Goal: Task Accomplishment & Management: Use online tool/utility

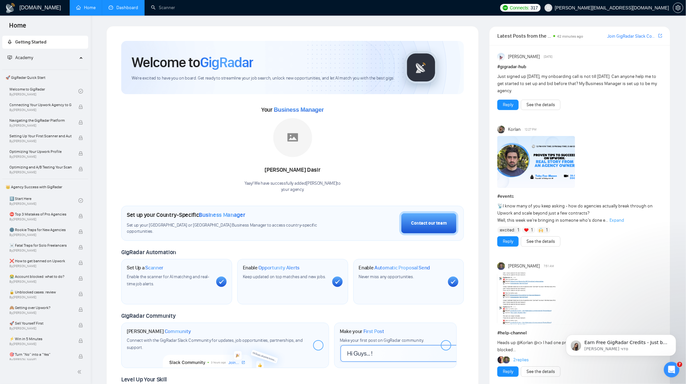
click at [130, 10] on link "Dashboard" at bounding box center [124, 8] width 30 height 6
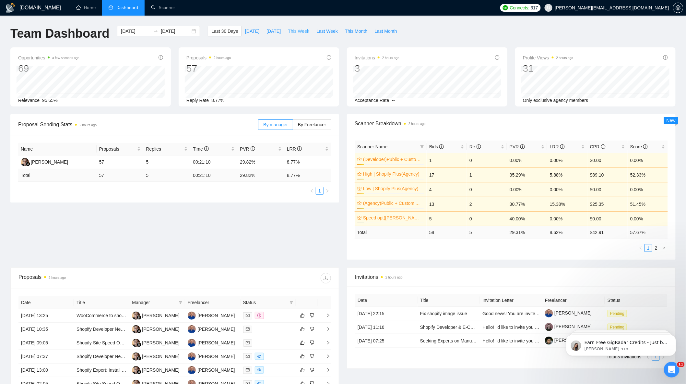
click at [298, 33] on span "This Week" at bounding box center [298, 31] width 21 height 7
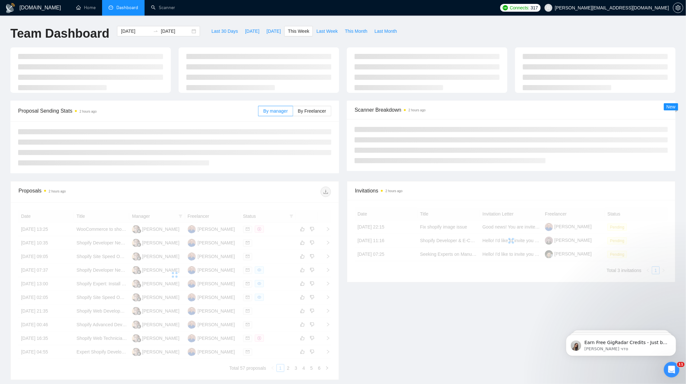
type input "[DATE]"
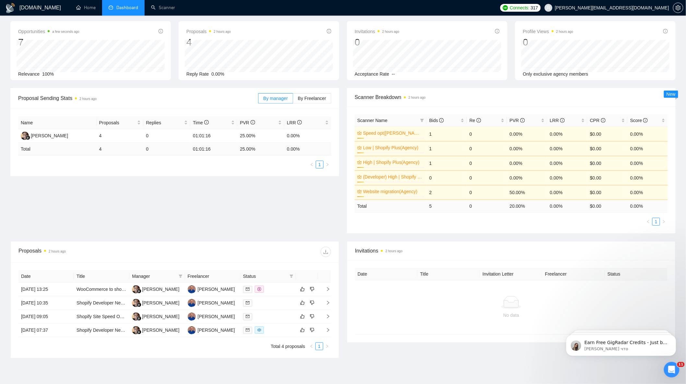
scroll to position [59, 0]
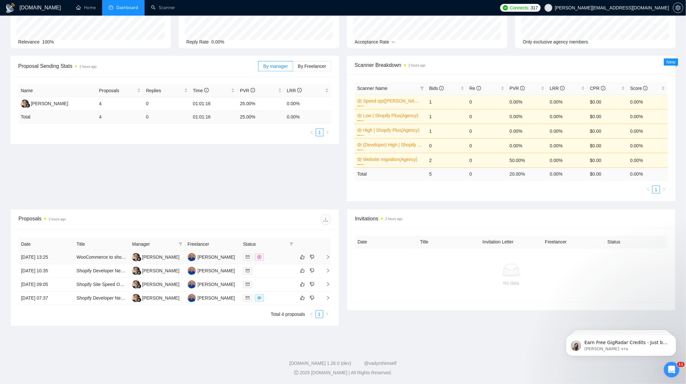
click at [280, 259] on div at bounding box center [268, 256] width 50 height 7
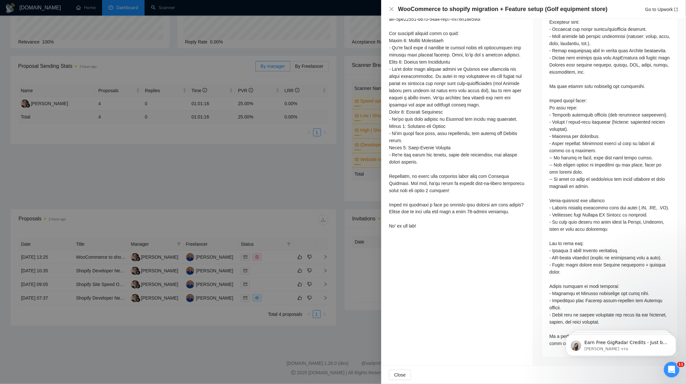
scroll to position [339, 0]
click at [676, 365] on div "Открыть службу сообщений Intercom" at bounding box center [670, 368] width 21 height 21
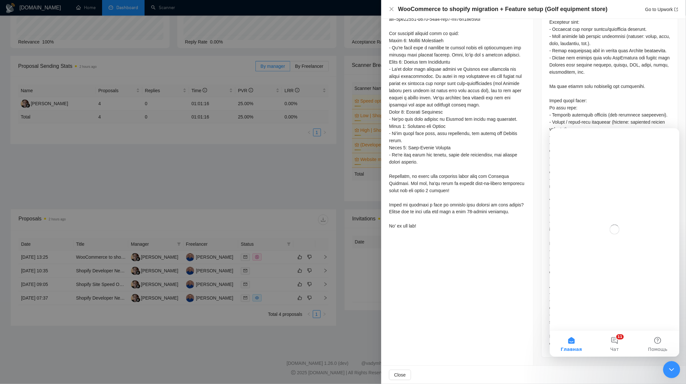
scroll to position [0, 0]
click at [675, 364] on div "Закрыть службу сообщений Intercom" at bounding box center [671, 369] width 16 height 16
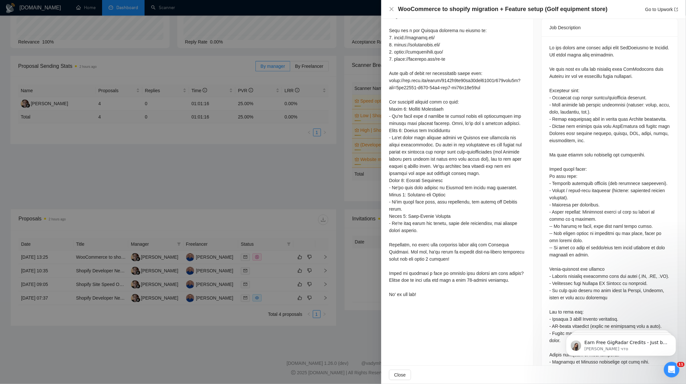
scroll to position [267, 0]
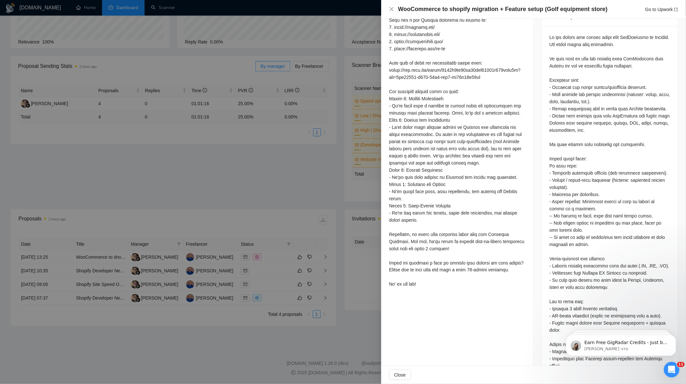
click at [273, 178] on div at bounding box center [343, 192] width 686 height 384
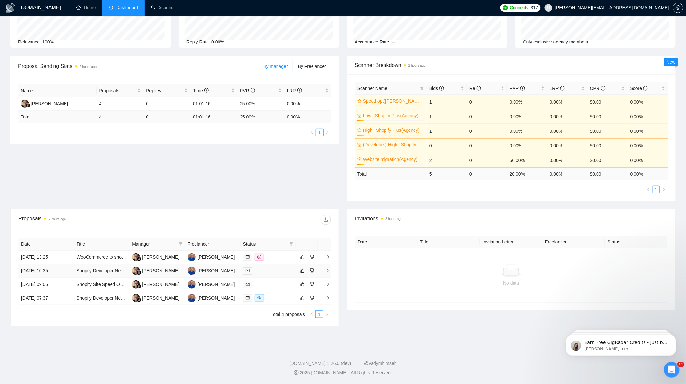
click at [266, 271] on div at bounding box center [268, 270] width 50 height 7
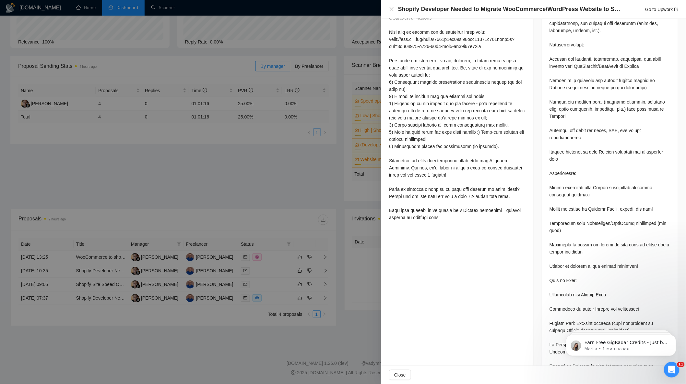
scroll to position [369, 0]
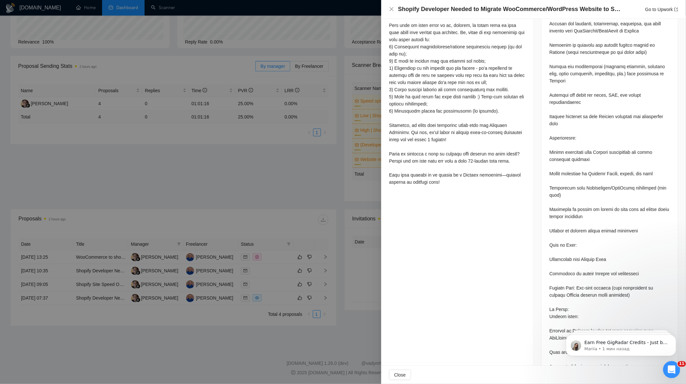
click at [673, 369] on icon "Открыть службу сообщений Intercom" at bounding box center [670, 368] width 11 height 11
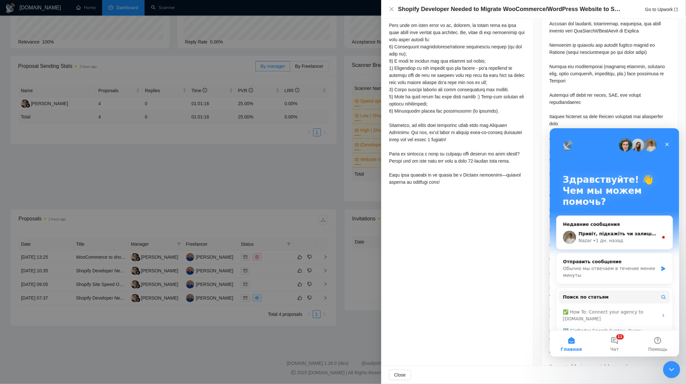
click at [673, 369] on icon "Закрыть службу сообщений Intercom" at bounding box center [671, 368] width 8 height 8
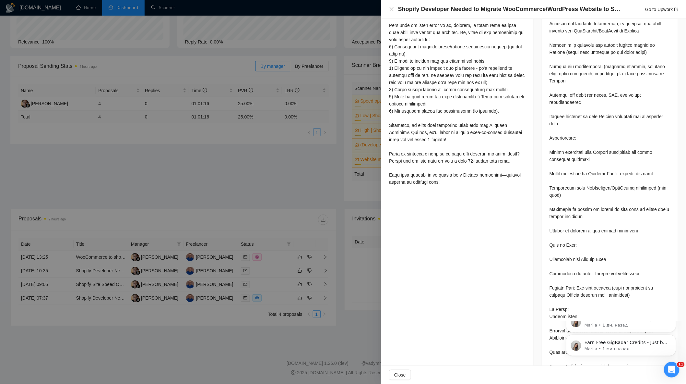
scroll to position [0, 0]
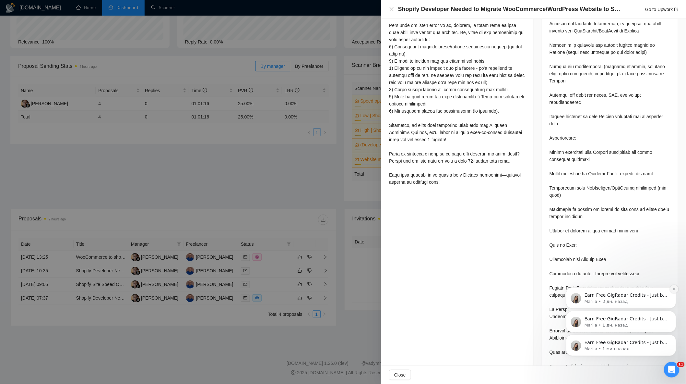
click at [673, 290] on icon "Dismiss notification" at bounding box center [675, 289] width 4 height 4
click at [671, 314] on button "Dismiss notification" at bounding box center [674, 312] width 8 height 8
click at [673, 337] on icon "Dismiss notification" at bounding box center [675, 336] width 4 height 4
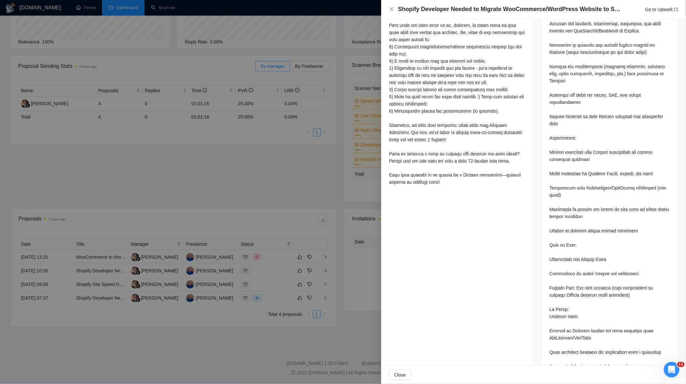
click at [273, 211] on div at bounding box center [343, 192] width 686 height 384
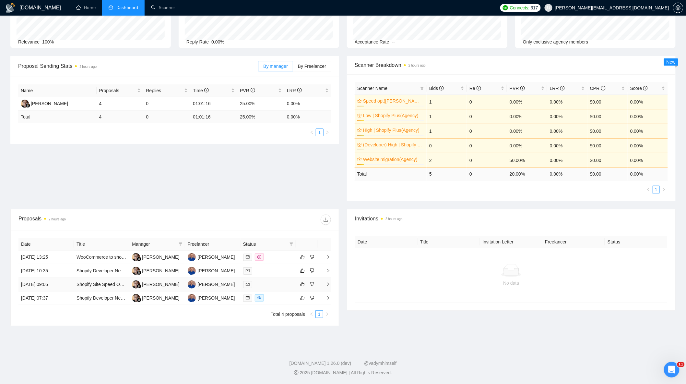
click at [268, 283] on div at bounding box center [268, 284] width 50 height 7
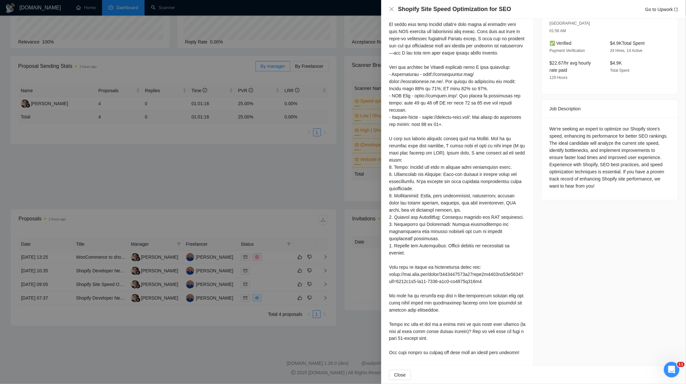
scroll to position [207, 0]
click at [197, 252] on div at bounding box center [343, 192] width 686 height 384
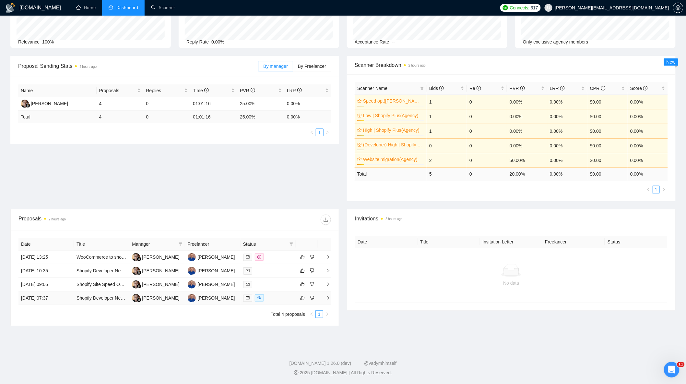
click at [272, 296] on div at bounding box center [268, 297] width 50 height 7
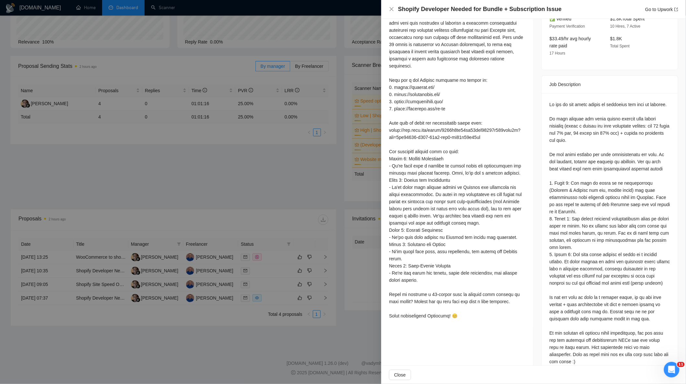
click at [222, 216] on div at bounding box center [343, 192] width 686 height 384
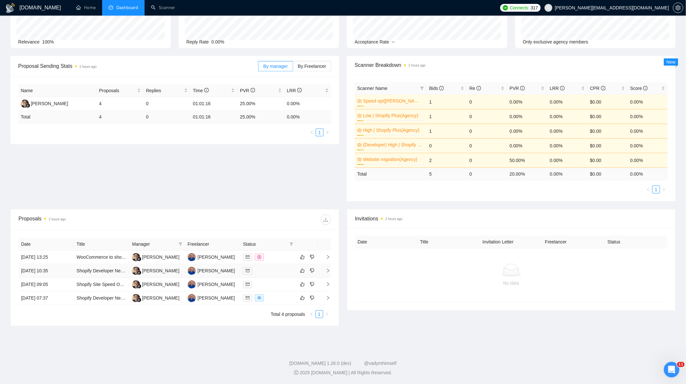
click at [272, 268] on div at bounding box center [268, 270] width 50 height 7
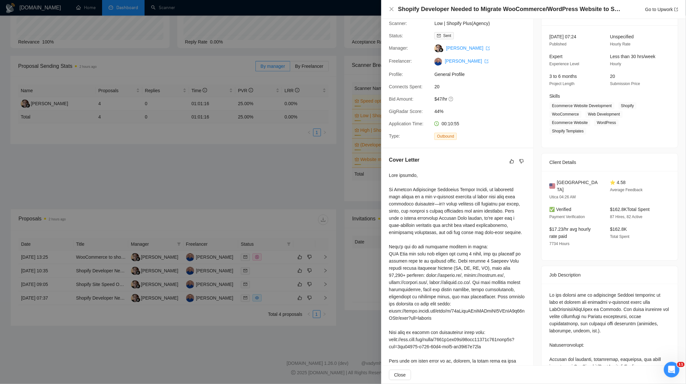
scroll to position [0, 0]
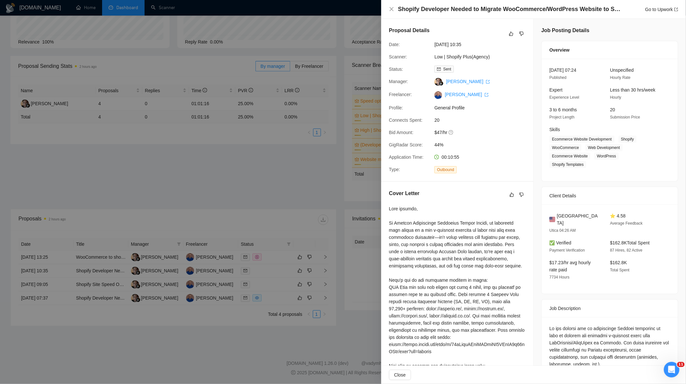
click at [307, 179] on div at bounding box center [343, 192] width 686 height 384
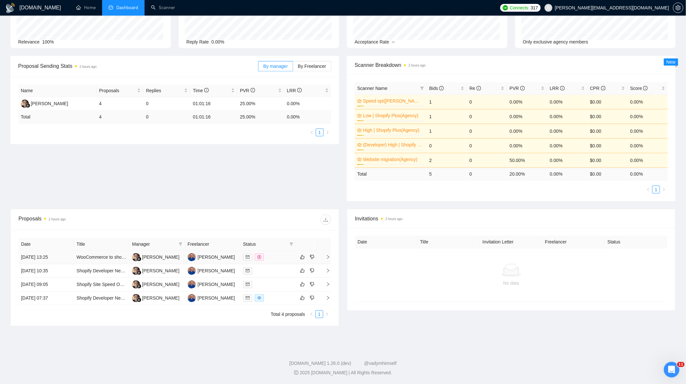
click at [277, 255] on div at bounding box center [268, 256] width 50 height 7
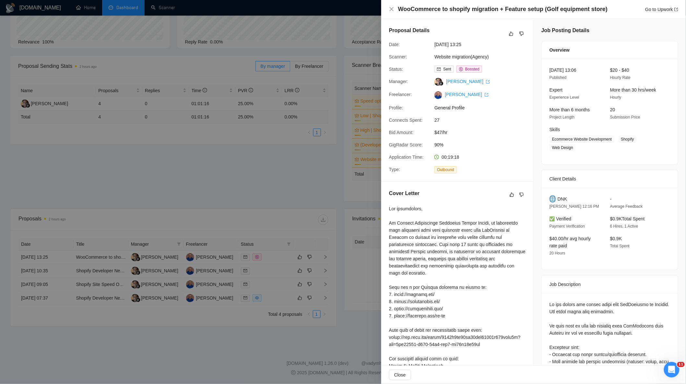
click at [271, 198] on div at bounding box center [343, 192] width 686 height 384
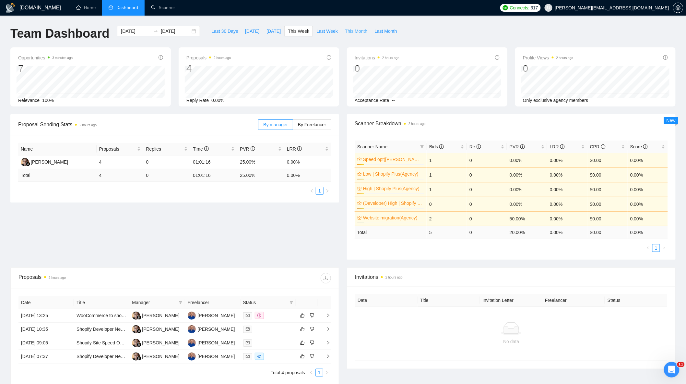
click at [345, 30] on span "This Month" at bounding box center [356, 31] width 22 height 7
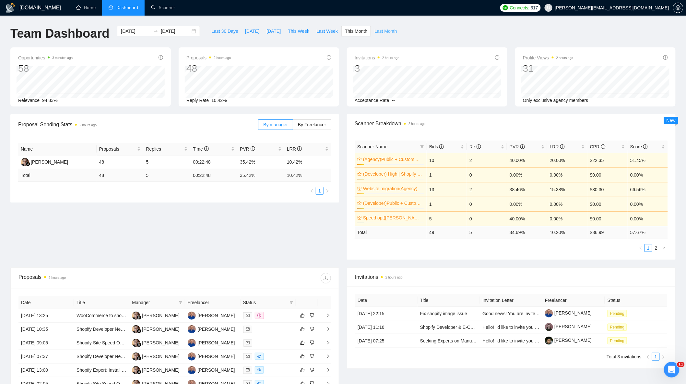
click at [381, 34] on span "Last Month" at bounding box center [386, 31] width 22 height 7
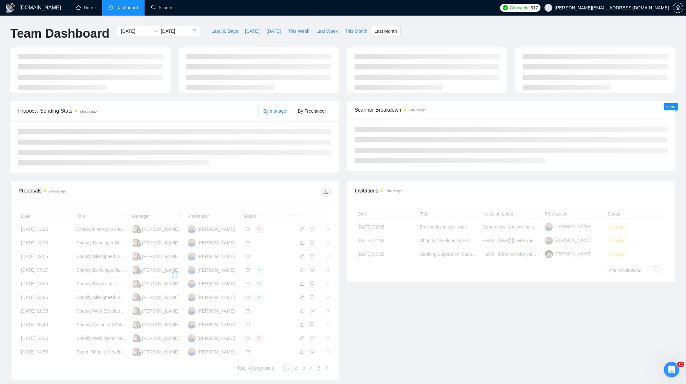
type input "[DATE]"
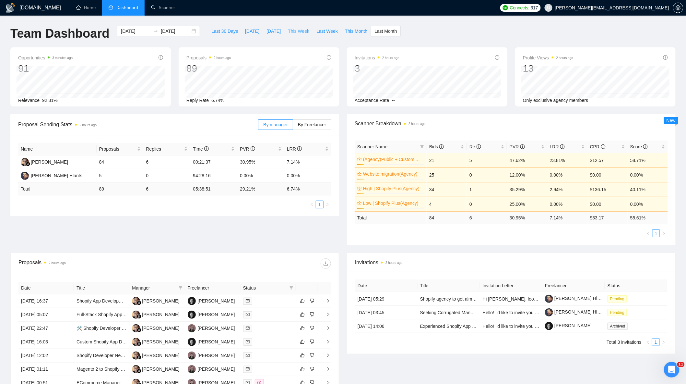
click at [298, 30] on span "This Week" at bounding box center [298, 31] width 21 height 7
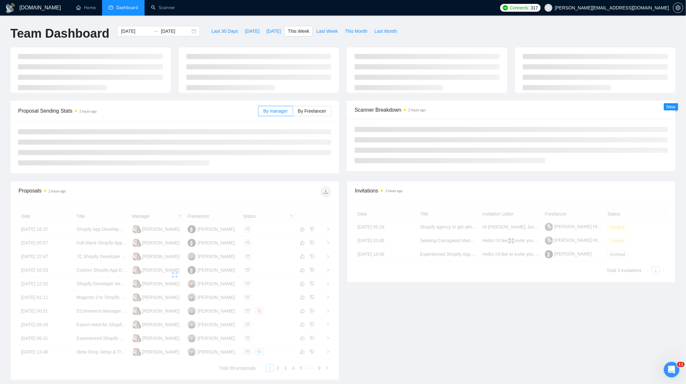
type input "[DATE]"
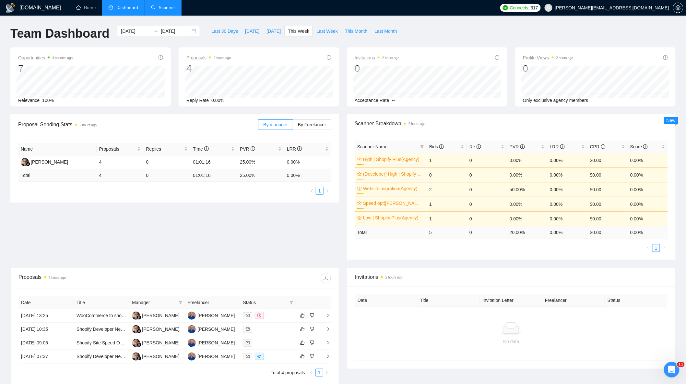
click at [165, 6] on link "Scanner" at bounding box center [163, 8] width 24 height 6
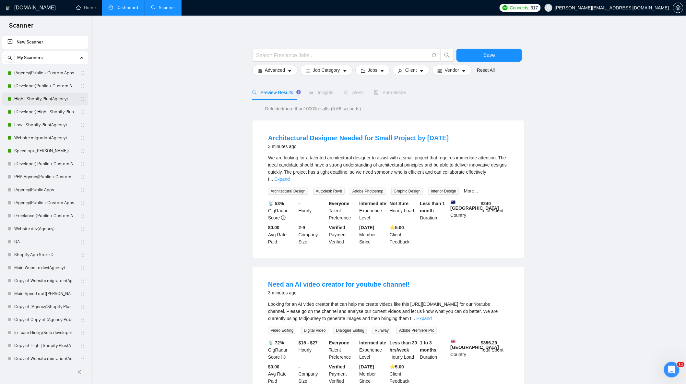
click at [43, 96] on link "High | Shopify Plus(Agency)" at bounding box center [45, 98] width 62 height 13
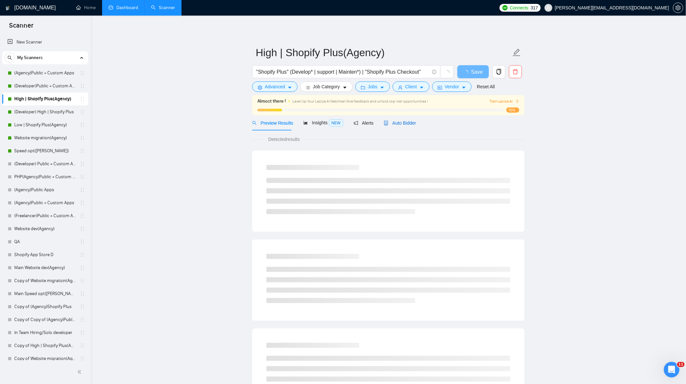
click at [401, 125] on span "Auto Bidder" at bounding box center [400, 122] width 32 height 5
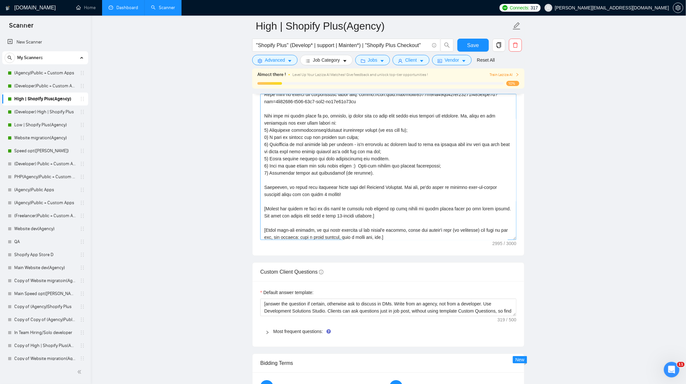
scroll to position [142, 0]
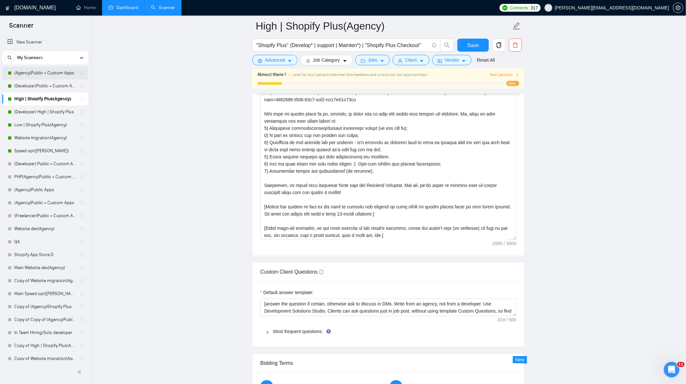
click at [41, 73] on link "(Agency)Public + Custom Apps" at bounding box center [45, 72] width 62 height 13
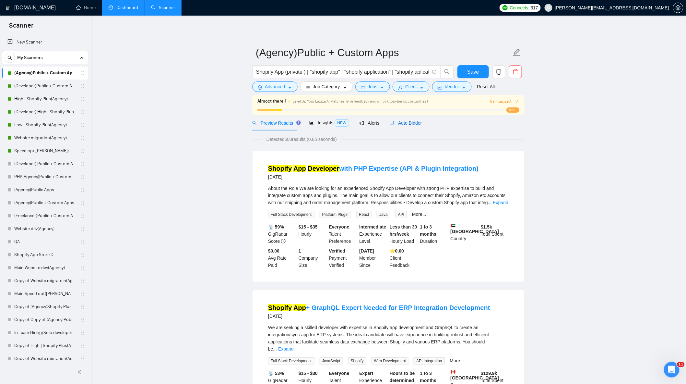
click at [406, 124] on span "Auto Bidder" at bounding box center [406, 122] width 32 height 5
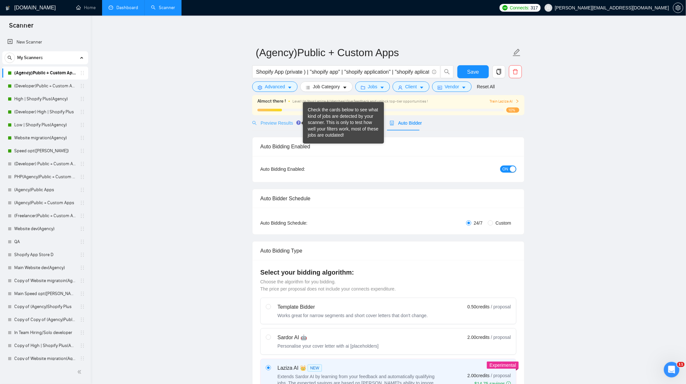
click at [267, 127] on div "Preview Results" at bounding box center [275, 122] width 47 height 15
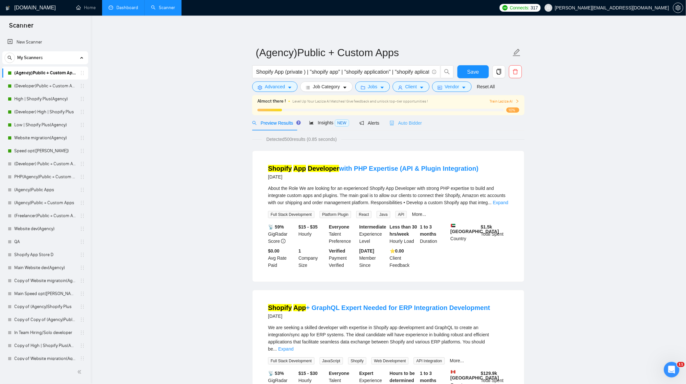
click at [415, 128] on div "Auto Bidder" at bounding box center [406, 122] width 32 height 15
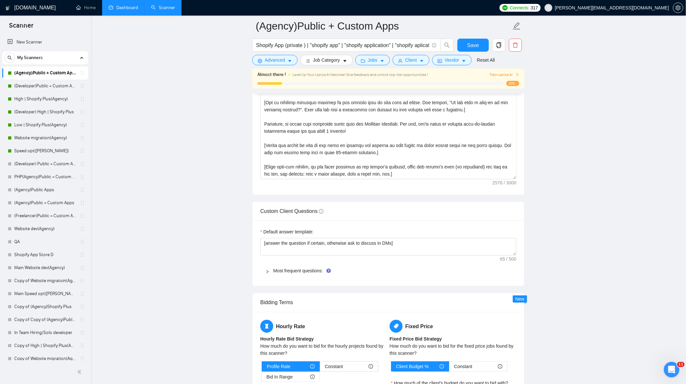
scroll to position [901, 0]
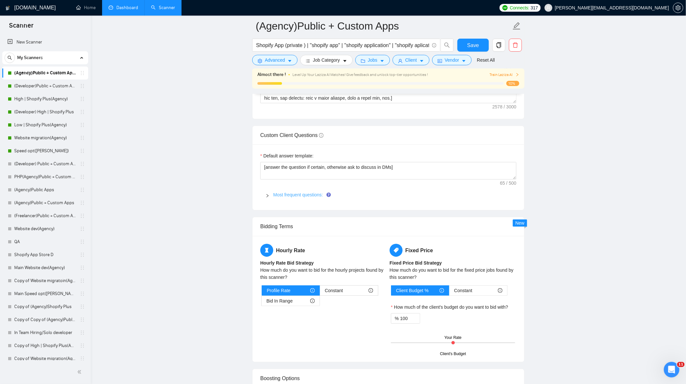
click at [290, 197] on link "Most frequent questions:" at bounding box center [298, 194] width 50 height 5
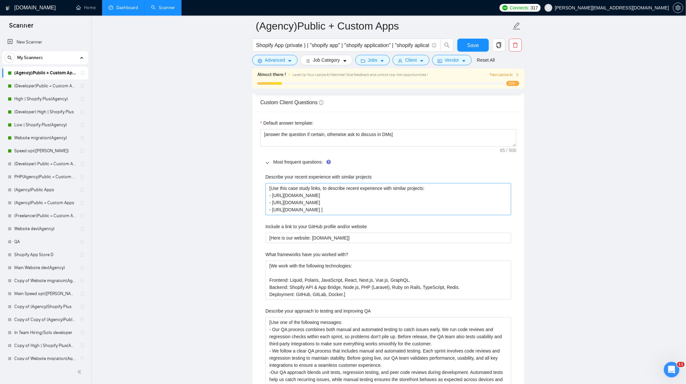
scroll to position [865, 0]
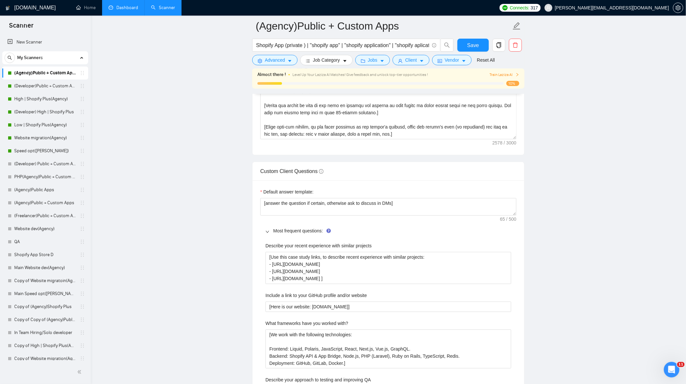
drag, startPoint x: 45, startPoint y: 95, endPoint x: 294, endPoint y: 130, distance: 252.1
click at [45, 95] on link "High | Shopify Plus(Agency)" at bounding box center [45, 98] width 62 height 13
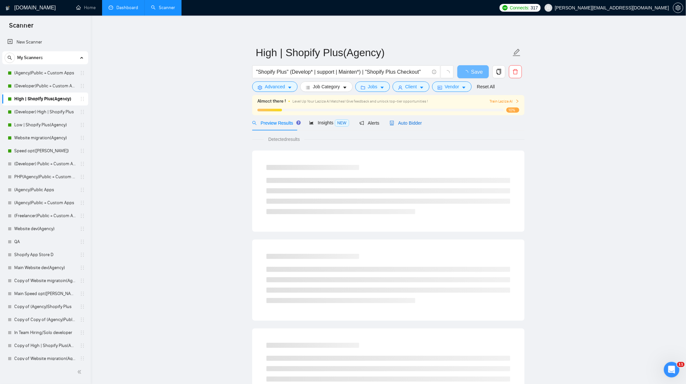
click at [404, 125] on span "Auto Bidder" at bounding box center [406, 122] width 32 height 5
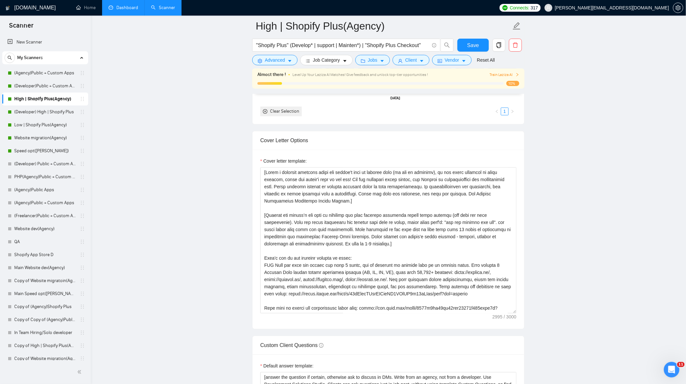
scroll to position [649, 0]
click at [41, 140] on link "Website migration(Agency)" at bounding box center [45, 137] width 62 height 13
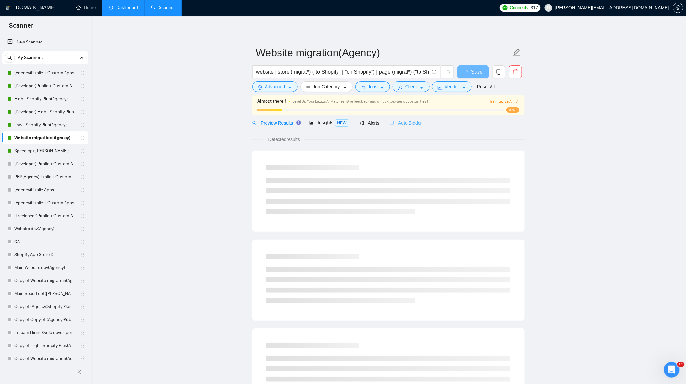
click at [403, 130] on div "Auto Bidder" at bounding box center [406, 122] width 32 height 15
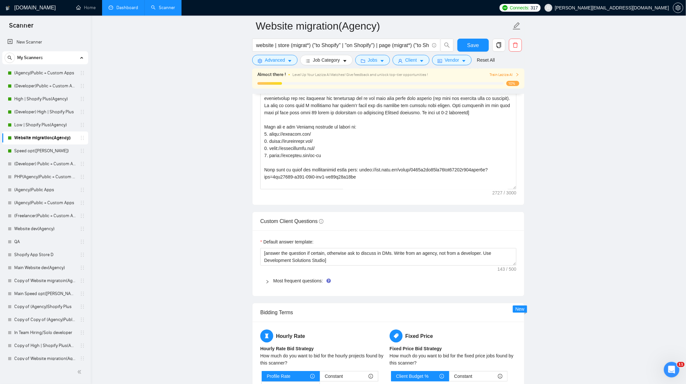
scroll to position [829, 0]
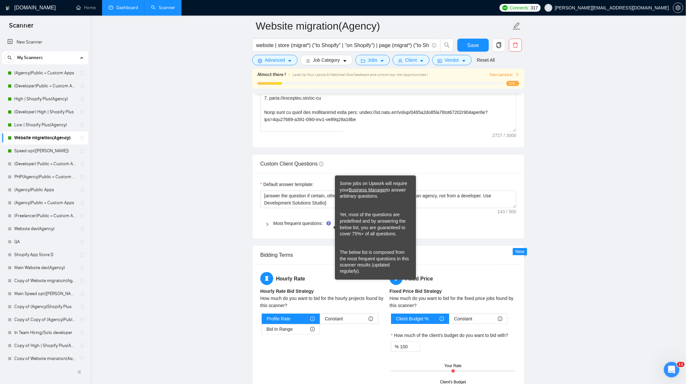
click at [295, 231] on div "Most frequent questions:" at bounding box center [388, 223] width 256 height 15
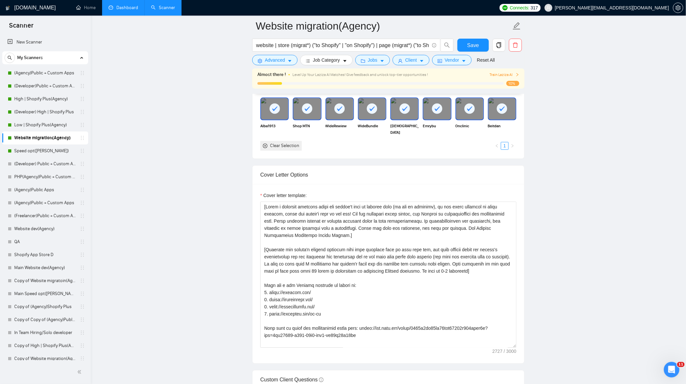
scroll to position [540, 0]
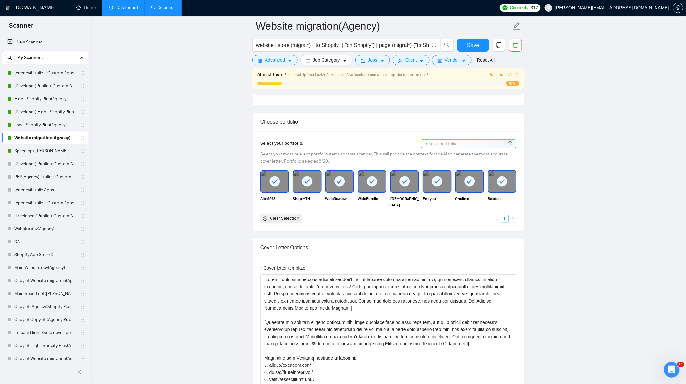
click at [127, 10] on link "Dashboard" at bounding box center [124, 8] width 30 height 6
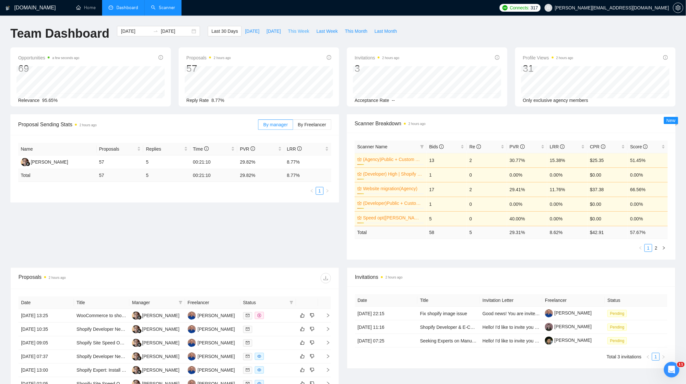
click at [294, 30] on span "This Week" at bounding box center [298, 31] width 21 height 7
type input "[DATE]"
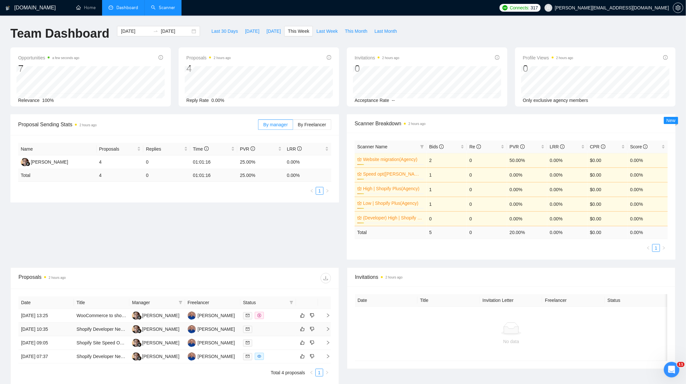
click at [268, 333] on td at bounding box center [268, 329] width 55 height 14
click at [267, 348] on td at bounding box center [268, 343] width 55 height 14
click at [267, 361] on td at bounding box center [268, 357] width 55 height 14
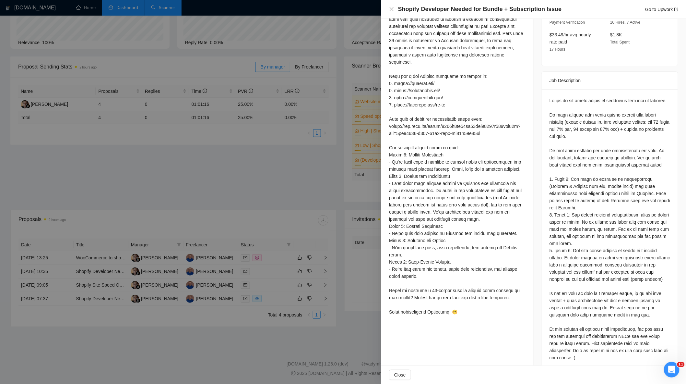
scroll to position [59, 0]
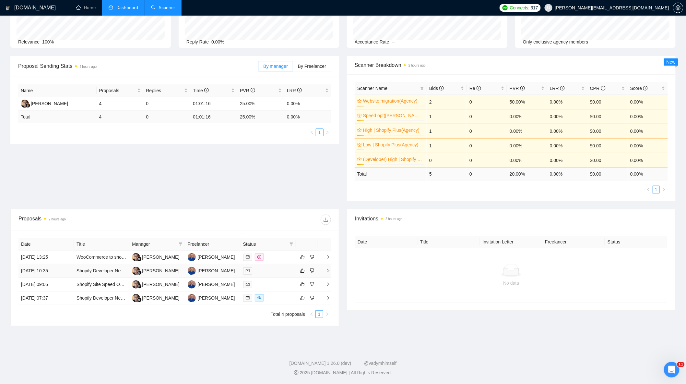
click at [275, 274] on div at bounding box center [268, 270] width 50 height 7
click at [277, 287] on td at bounding box center [268, 285] width 55 height 14
click at [282, 268] on div at bounding box center [268, 270] width 50 height 7
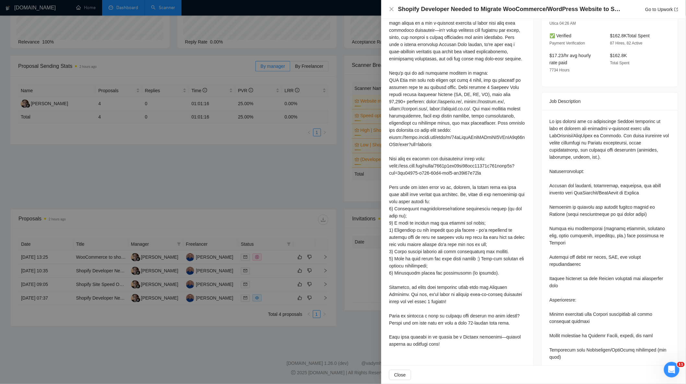
scroll to position [0, 0]
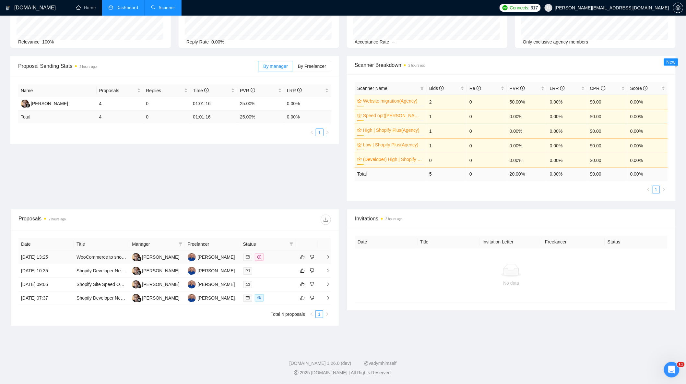
click at [277, 260] on td at bounding box center [268, 257] width 55 height 14
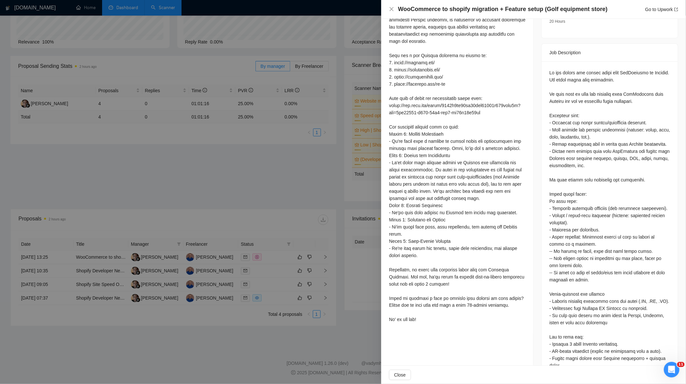
scroll to position [231, 0]
click at [289, 167] on div at bounding box center [343, 192] width 686 height 384
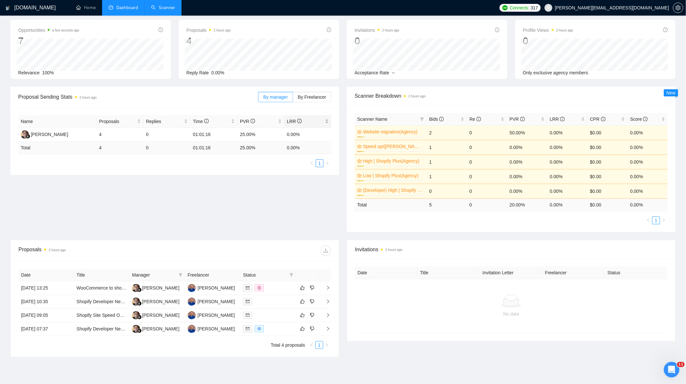
scroll to position [0, 0]
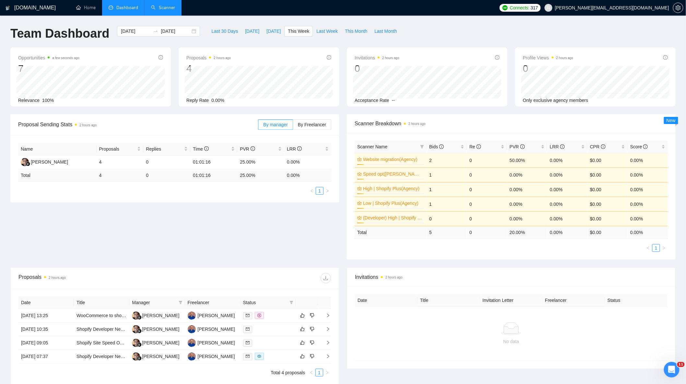
click at [167, 10] on link "Scanner" at bounding box center [163, 8] width 24 height 6
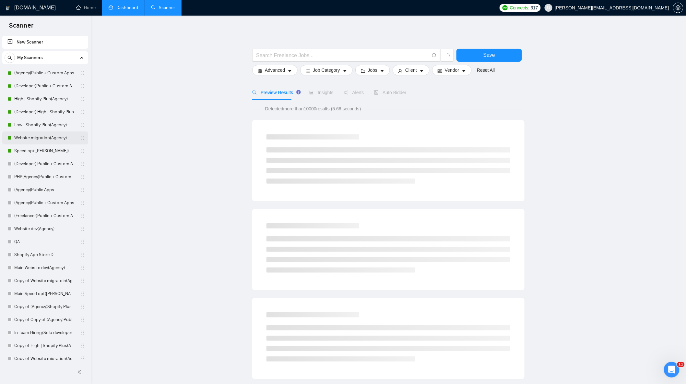
click at [53, 138] on link "Website migration(Agency)" at bounding box center [45, 137] width 62 height 13
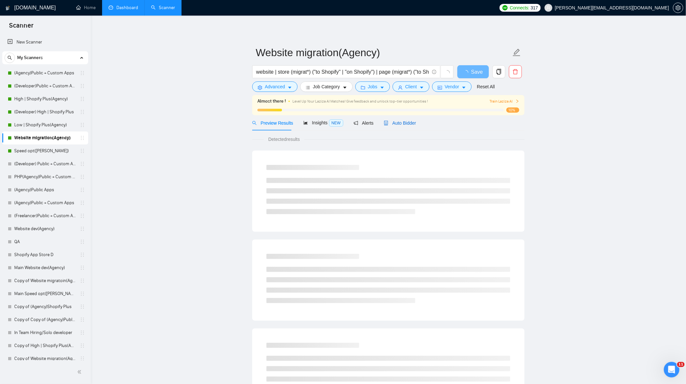
click at [401, 122] on span "Auto Bidder" at bounding box center [400, 122] width 32 height 5
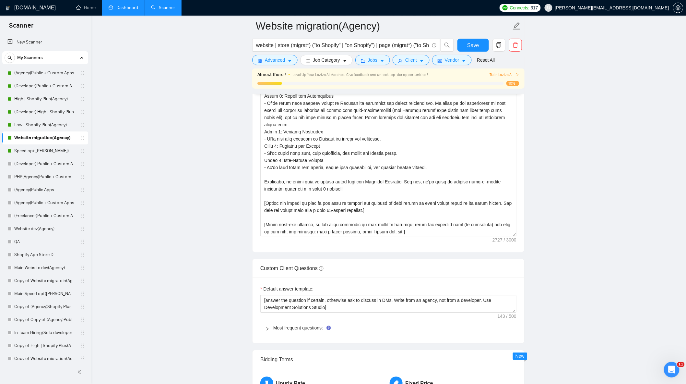
scroll to position [865, 0]
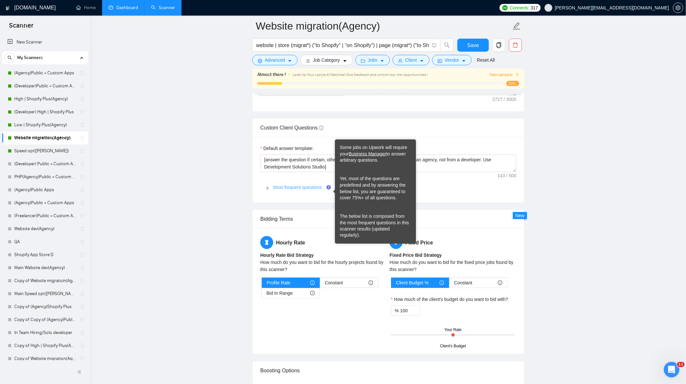
click at [305, 187] on link "Most frequent questions:" at bounding box center [298, 187] width 50 height 5
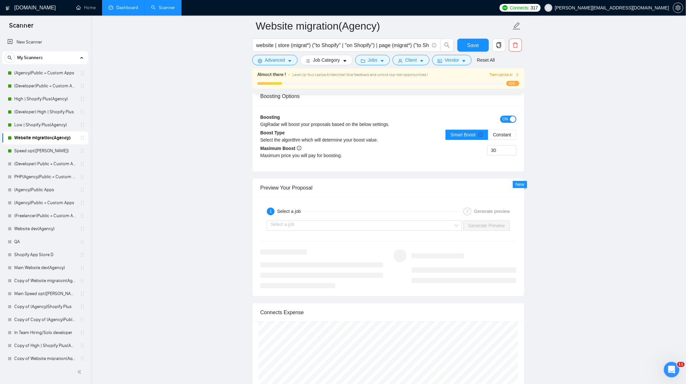
scroll to position [1729, 0]
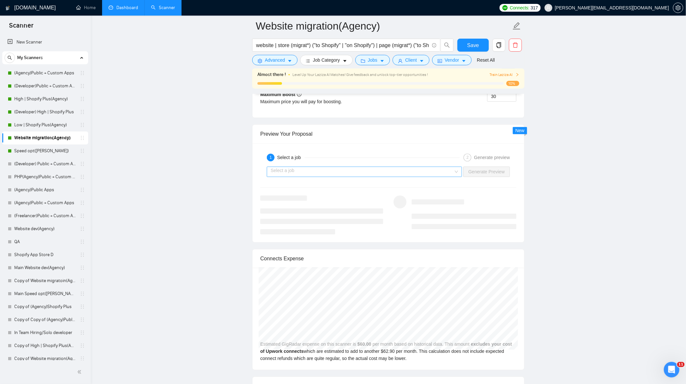
click at [413, 174] on input "search" at bounding box center [362, 172] width 183 height 10
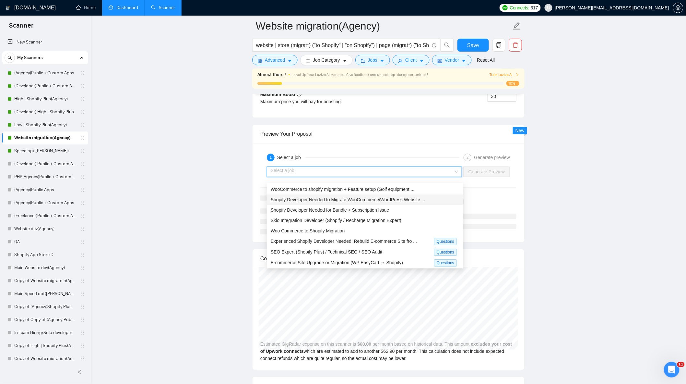
click at [381, 200] on span "Shopify Developer Needed to Migrate WooCommerce/WordPress Website ..." at bounding box center [348, 199] width 155 height 5
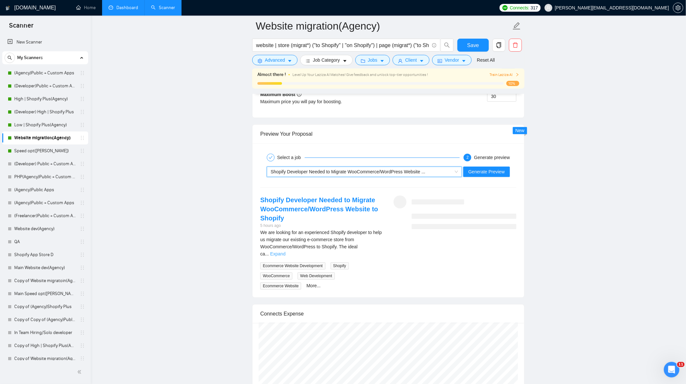
click at [285, 251] on link "Expand" at bounding box center [277, 253] width 15 height 5
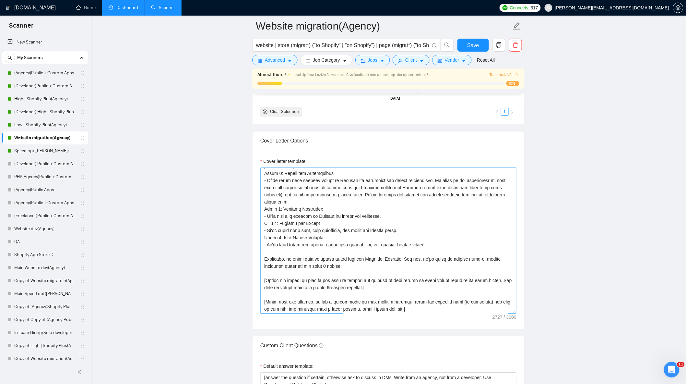
scroll to position [685, 0]
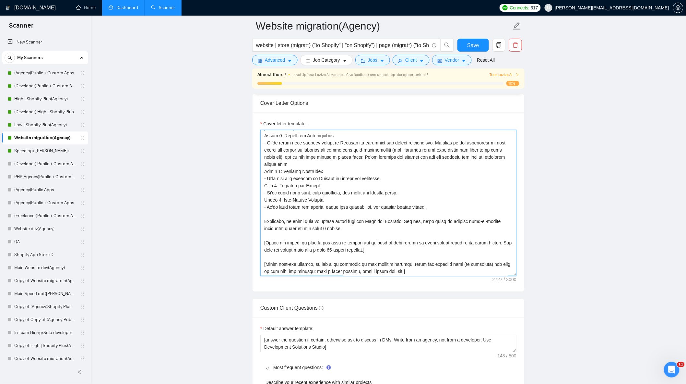
click at [356, 233] on textarea "Cover letter template:" at bounding box center [388, 203] width 256 height 146
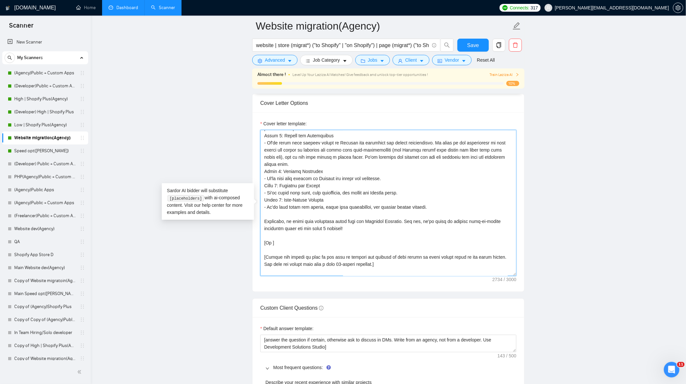
drag, startPoint x: 270, startPoint y: 247, endPoint x: 266, endPoint y: 247, distance: 3.9
click at [266, 247] on textarea "Cover letter template:" at bounding box center [388, 203] width 256 height 146
paste textarea
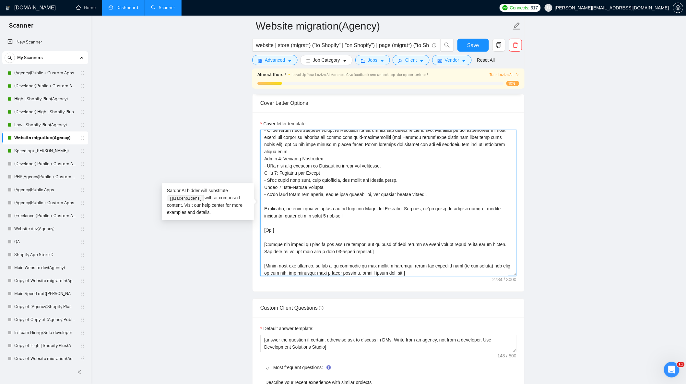
click at [267, 234] on textarea "Cover letter template:" at bounding box center [388, 203] width 256 height 146
paste textarea "Analyze the client's job post carefully."
click at [266, 233] on textarea "Cover letter template:" at bounding box center [388, 203] width 256 height 146
drag, startPoint x: 303, startPoint y: 233, endPoint x: 292, endPoint y: 232, distance: 11.4
click at [292, 232] on textarea "Cover letter template:" at bounding box center [388, 203] width 256 height 146
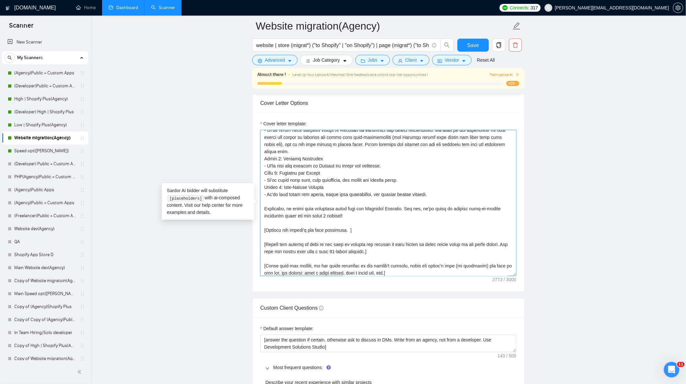
click at [292, 232] on textarea "Cover letter template:" at bounding box center [388, 203] width 256 height 146
click at [326, 234] on textarea "Cover letter template:" at bounding box center [388, 203] width 256 height 146
paste textarea "Identify any direct or indirect questions, clarifications, or requests for addi…"
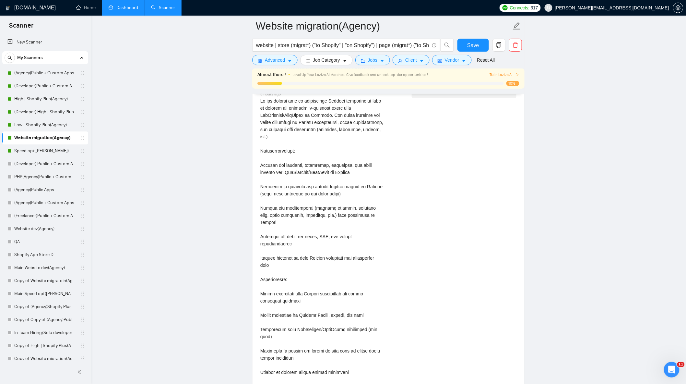
scroll to position [1765, 0]
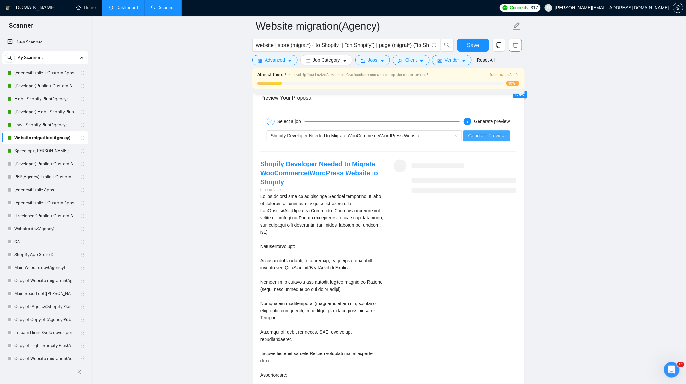
click at [500, 139] on span "Generate Preview" at bounding box center [487, 135] width 36 height 7
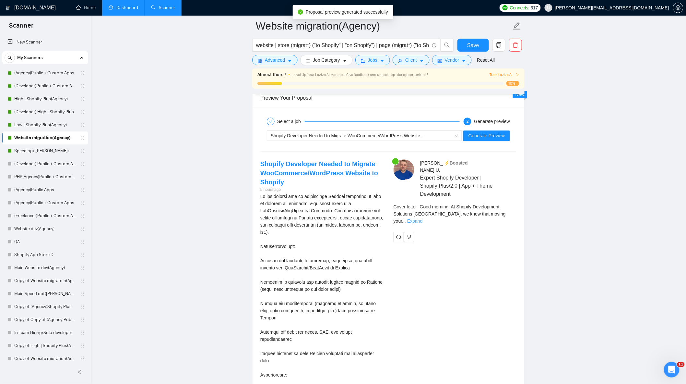
click at [423, 218] on link "Expand" at bounding box center [414, 220] width 15 height 5
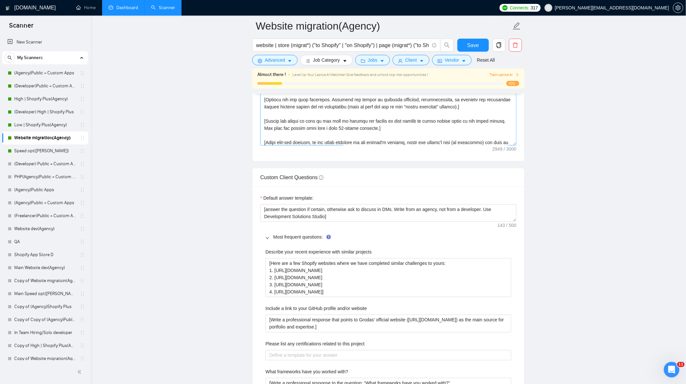
scroll to position [757, 0]
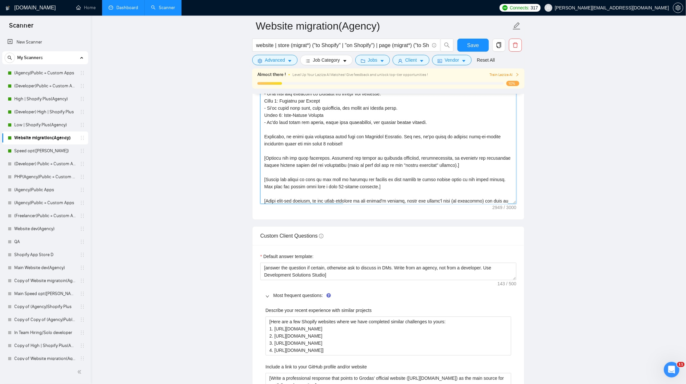
drag, startPoint x: 443, startPoint y: 168, endPoint x: 449, endPoint y: 176, distance: 10.4
click at [443, 168] on textarea "Cover letter template:" at bounding box center [388, 131] width 256 height 146
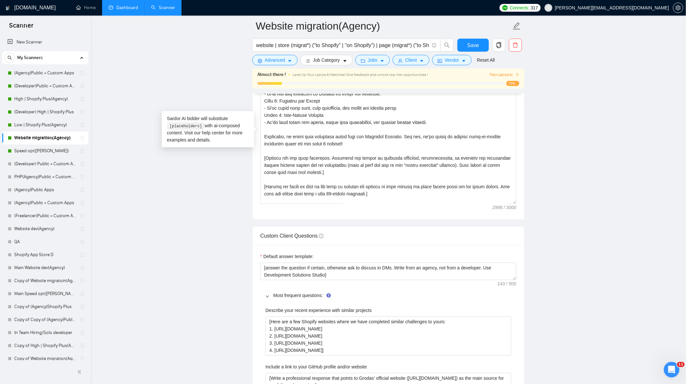
drag, startPoint x: 590, startPoint y: 170, endPoint x: 594, endPoint y: 171, distance: 5.0
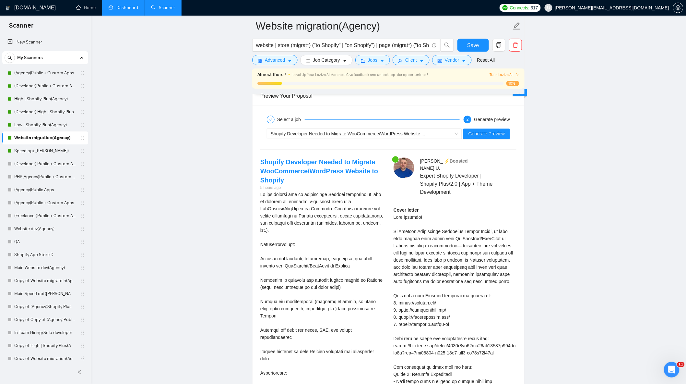
scroll to position [1729, 0]
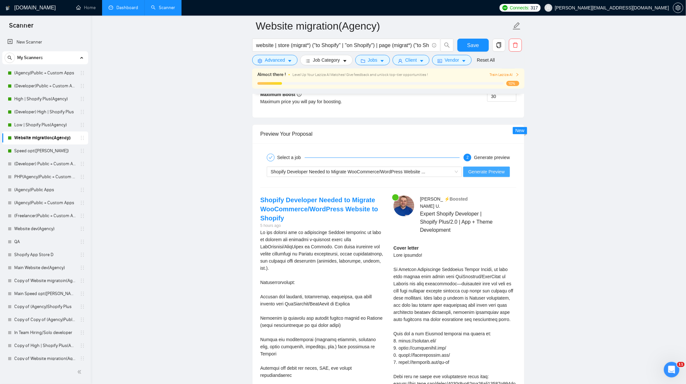
click at [495, 177] on button "Generate Preview" at bounding box center [486, 171] width 47 height 10
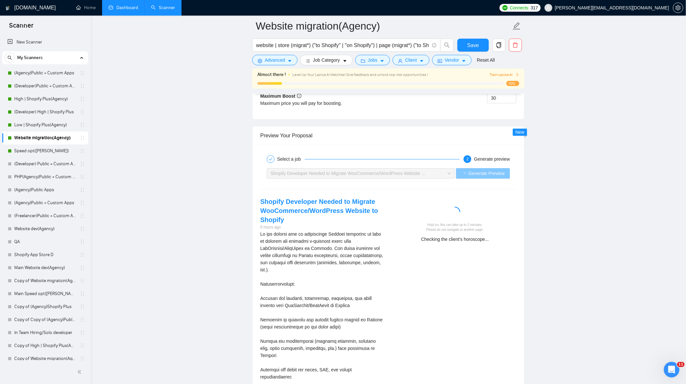
scroll to position [1801, 0]
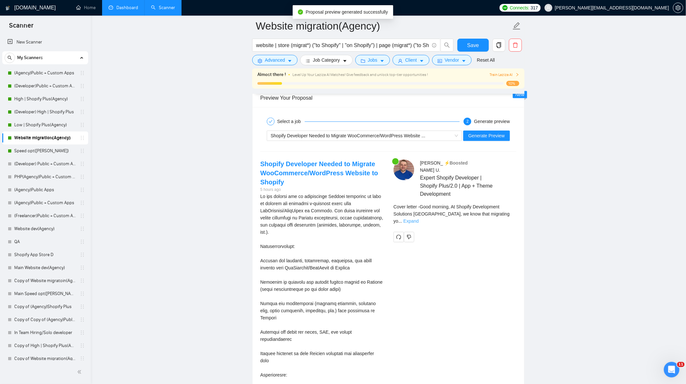
click at [419, 218] on link "Expand" at bounding box center [410, 220] width 15 height 5
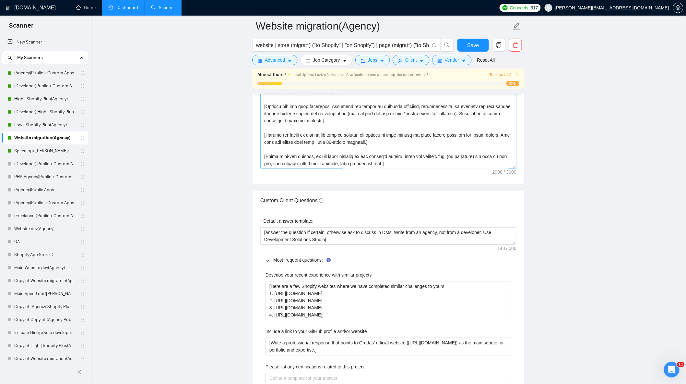
scroll to position [685, 0]
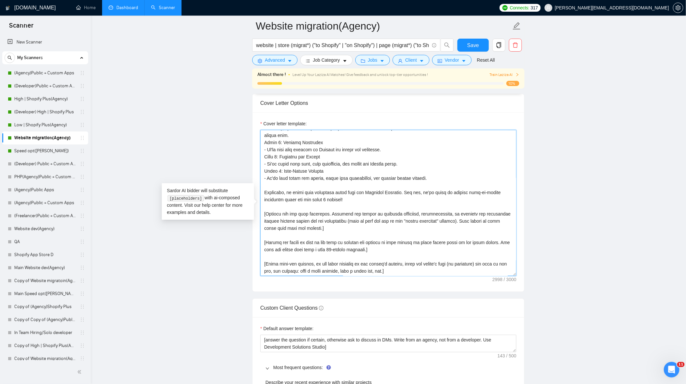
drag, startPoint x: 330, startPoint y: 225, endPoint x: 441, endPoint y: 226, distance: 111.6
click at [441, 226] on textarea "Cover letter template:" at bounding box center [388, 203] width 256 height 146
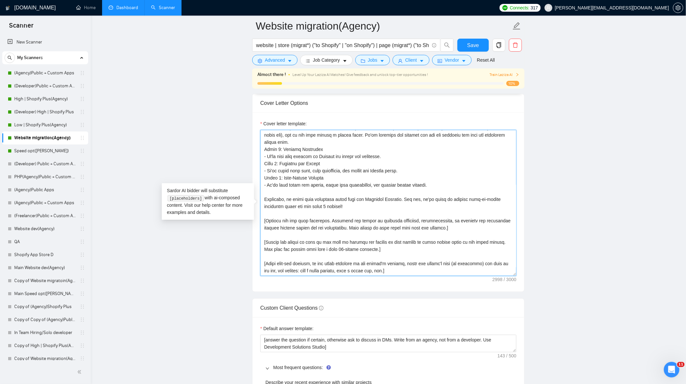
scroll to position [192, 0]
drag, startPoint x: 341, startPoint y: 232, endPoint x: 333, endPoint y: 233, distance: 7.8
click at [333, 233] on textarea "Cover letter template:" at bounding box center [388, 203] width 256 height 146
click at [398, 232] on textarea "Cover letter template:" at bounding box center [388, 203] width 256 height 146
click at [416, 233] on textarea "Cover letter template:" at bounding box center [388, 203] width 256 height 146
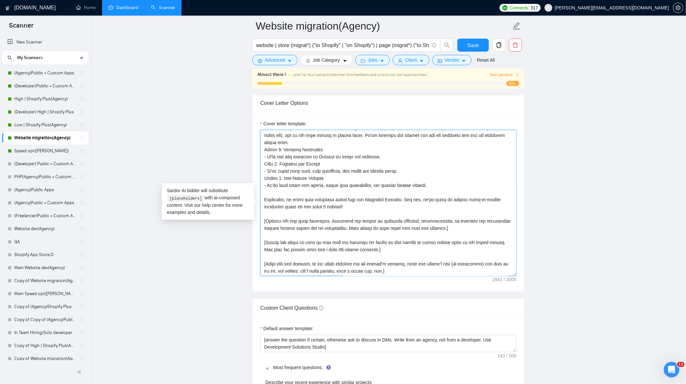
click at [427, 233] on textarea "Cover letter template:" at bounding box center [388, 203] width 256 height 146
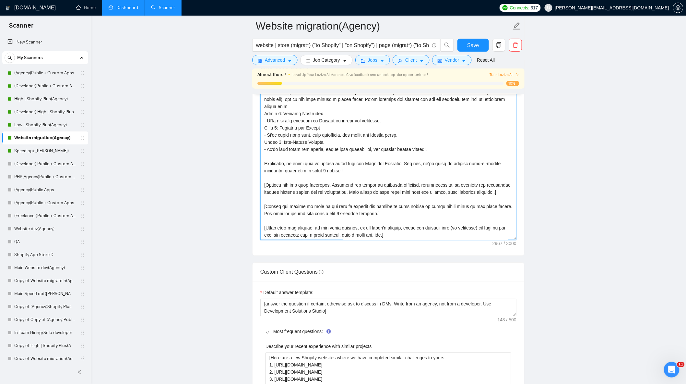
drag, startPoint x: 480, startPoint y: 195, endPoint x: 430, endPoint y: 195, distance: 50.3
click at [430, 195] on textarea "Cover letter template:" at bounding box center [388, 167] width 256 height 146
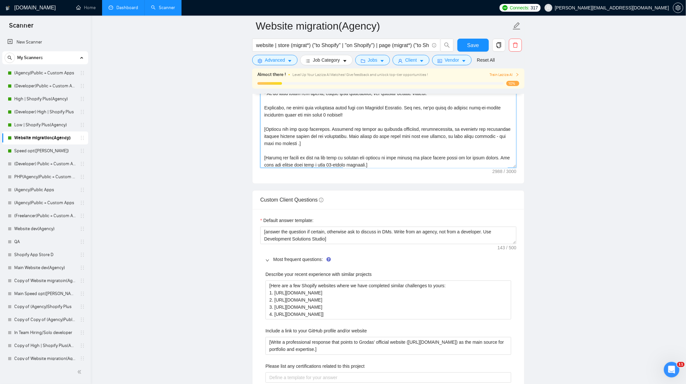
scroll to position [163, 0]
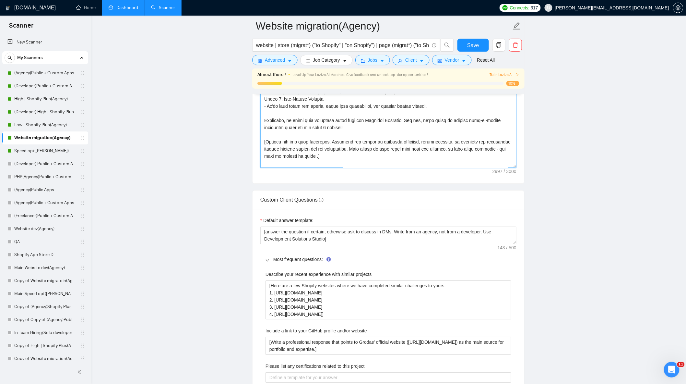
click at [292, 160] on textarea "Cover letter template:" at bounding box center [388, 95] width 256 height 146
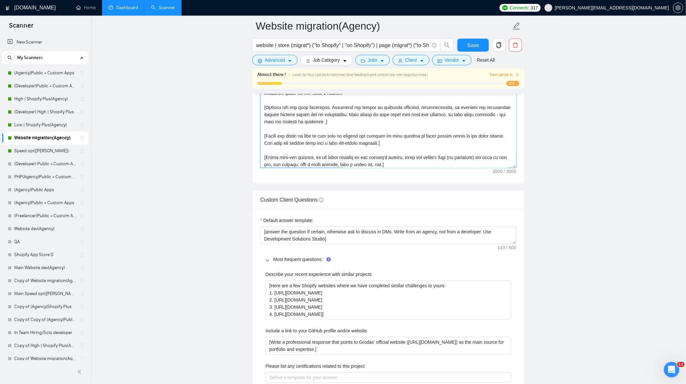
click at [306, 125] on textarea "Cover letter template:" at bounding box center [388, 95] width 256 height 146
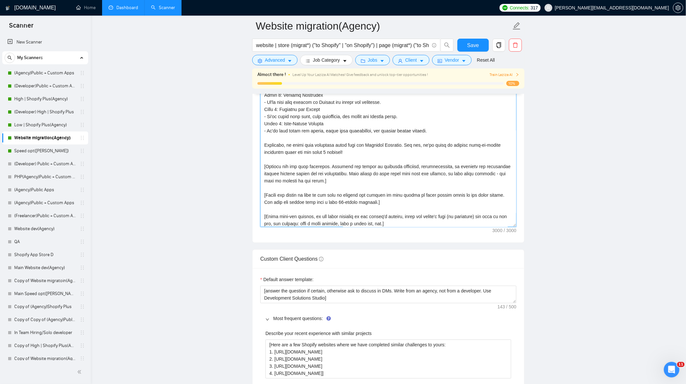
scroll to position [721, 0]
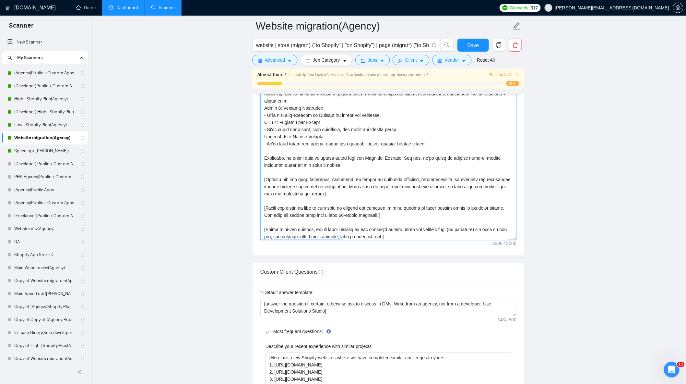
drag, startPoint x: 342, startPoint y: 190, endPoint x: 332, endPoint y: 192, distance: 9.5
click at [332, 192] on textarea "Cover letter template:" at bounding box center [388, 167] width 256 height 146
click at [274, 198] on textarea "Cover letter template:" at bounding box center [388, 167] width 256 height 146
click at [335, 196] on textarea "Cover letter template:" at bounding box center [388, 167] width 256 height 146
drag, startPoint x: 434, startPoint y: 190, endPoint x: 426, endPoint y: 189, distance: 8.1
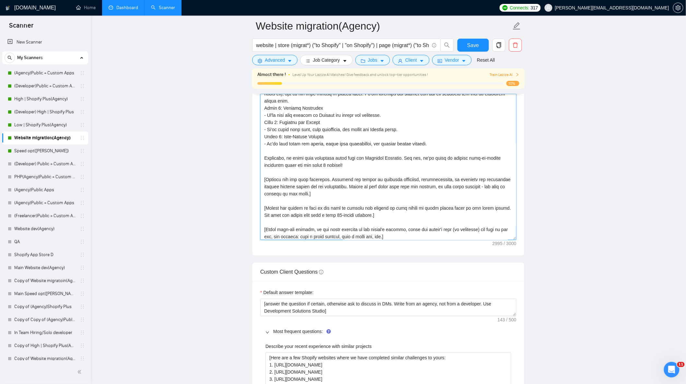
click at [426, 189] on textarea "Cover letter template:" at bounding box center [388, 167] width 256 height 146
click at [475, 190] on textarea "Cover letter template:" at bounding box center [388, 167] width 256 height 146
drag, startPoint x: 491, startPoint y: 190, endPoint x: 484, endPoint y: 192, distance: 7.3
click at [484, 192] on textarea "Cover letter template:" at bounding box center [388, 167] width 256 height 146
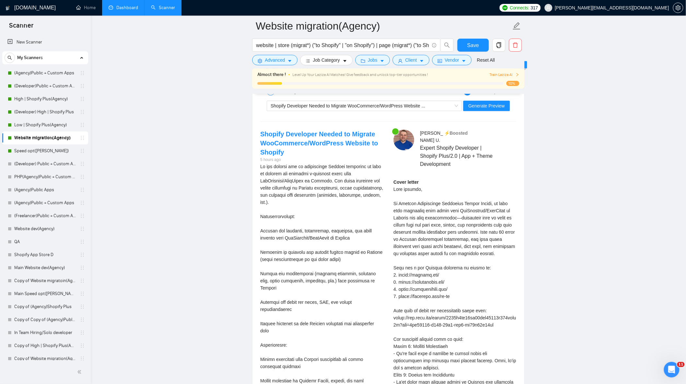
scroll to position [1765, 0]
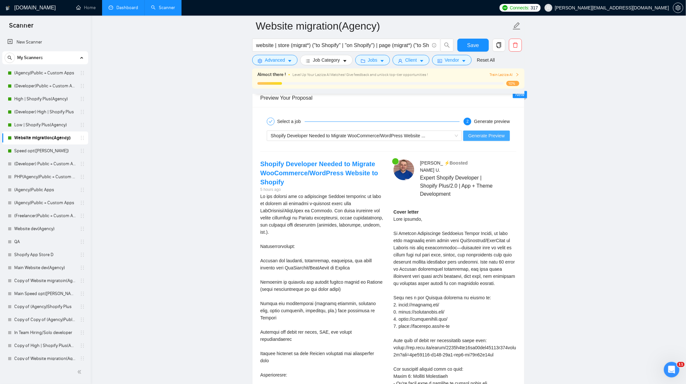
click at [488, 137] on span "Generate Preview" at bounding box center [487, 135] width 36 height 7
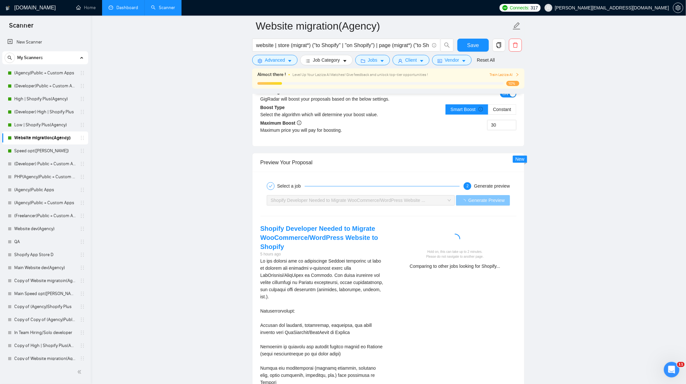
scroll to position [1837, 0]
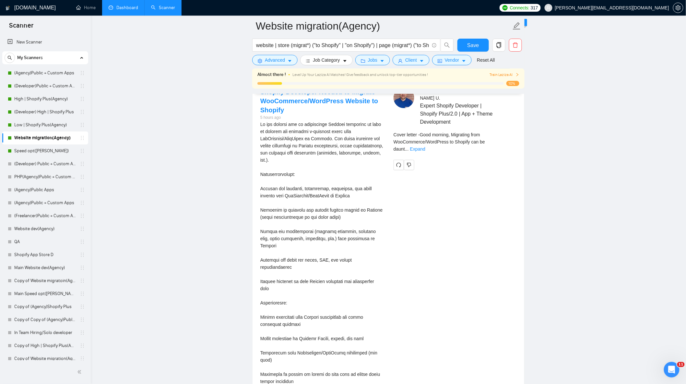
click at [513, 134] on div "Cover letter - Good morning, Migrating from WooCommerce/WordPress to Shopify ca…" at bounding box center [455, 141] width 123 height 21
click at [508, 146] on div "Remember that the client will see only the first two lines of your cover letter." at bounding box center [476, 155] width 86 height 18
click at [510, 144] on div "Remember that the client will see only the first two lines of your cover letter." at bounding box center [475, 153] width 81 height 18
click at [511, 144] on div "Remember that the client will see only the first two lines of your cover letter." at bounding box center [475, 153] width 81 height 18
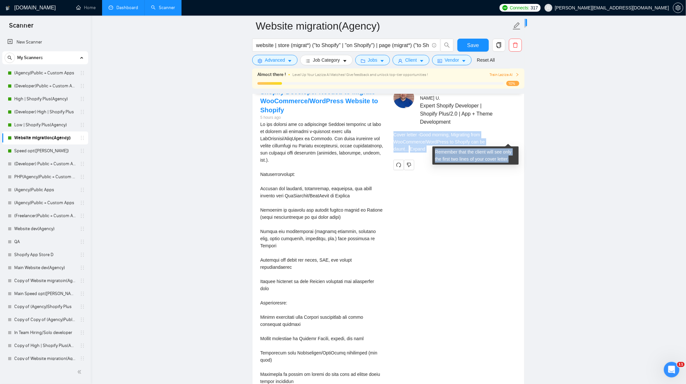
click at [425, 146] on link "Expand" at bounding box center [417, 148] width 15 height 5
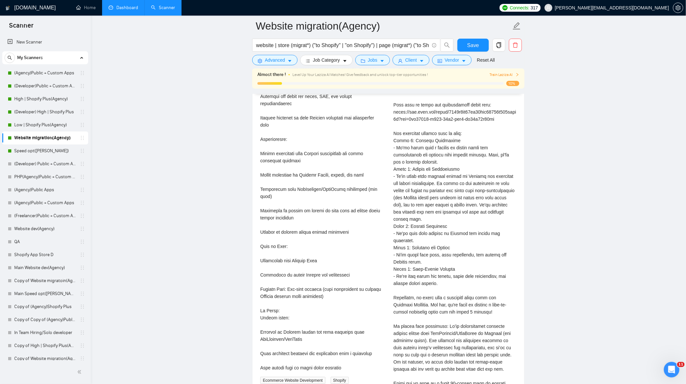
scroll to position [2126, 0]
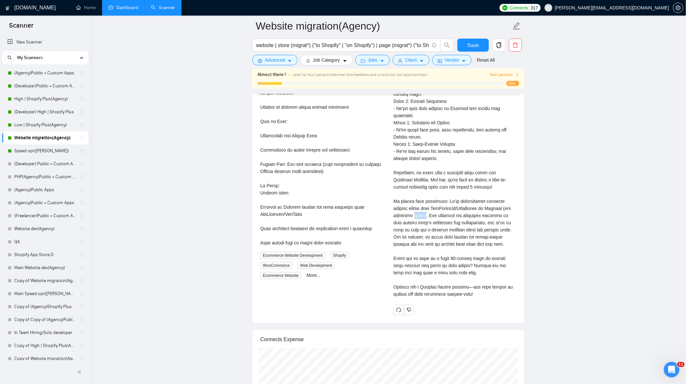
drag, startPoint x: 436, startPoint y: 213, endPoint x: 423, endPoint y: 212, distance: 12.3
click at [423, 212] on div "Cover letter" at bounding box center [455, 72] width 123 height 449
copy div "above)"
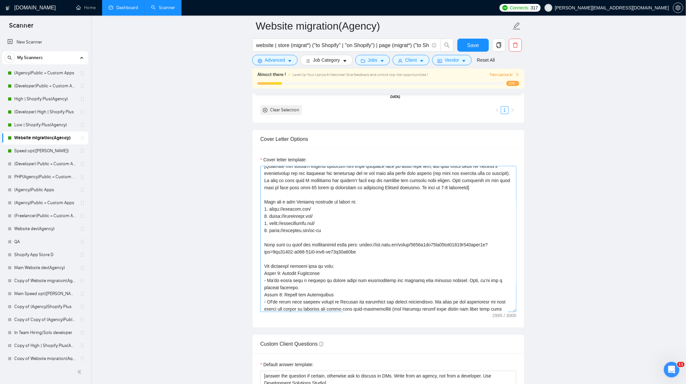
scroll to position [36, 0]
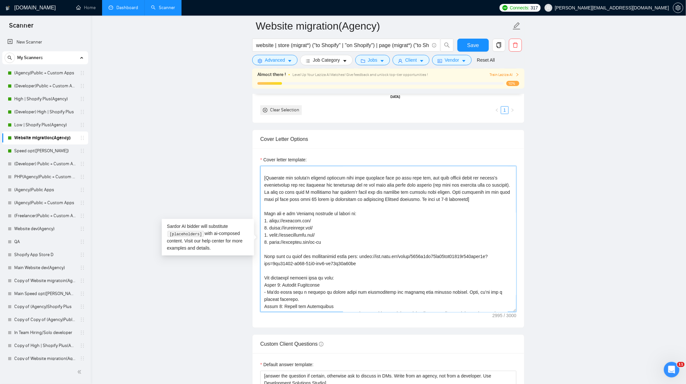
drag, startPoint x: 319, startPoint y: 224, endPoint x: 258, endPoint y: 224, distance: 60.6
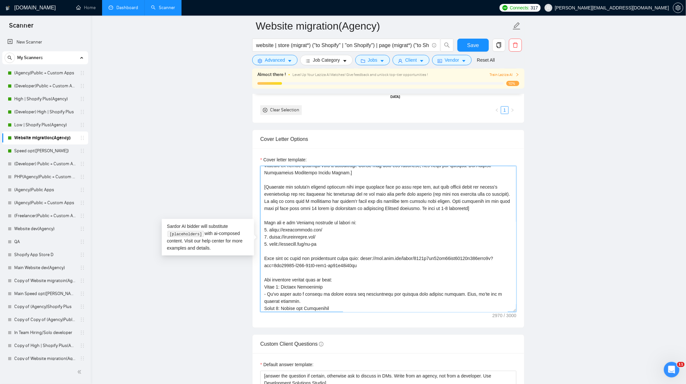
scroll to position [0, 0]
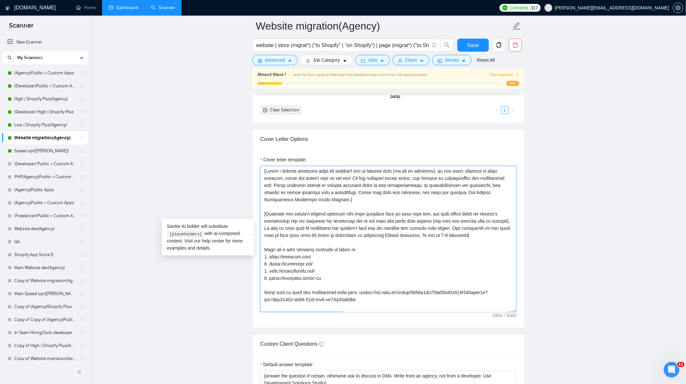
click at [333, 282] on textarea "Cover letter template:" at bounding box center [388, 239] width 256 height 146
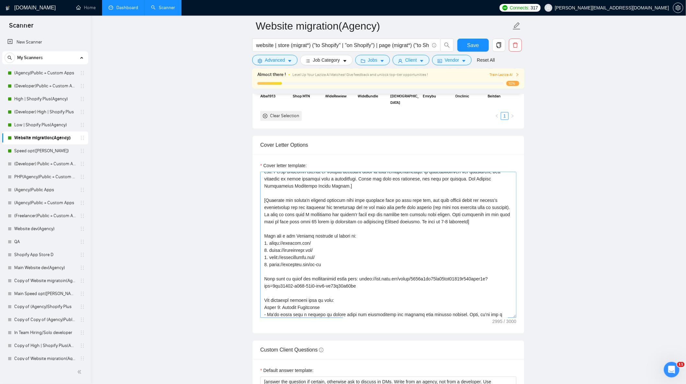
scroll to position [678, 0]
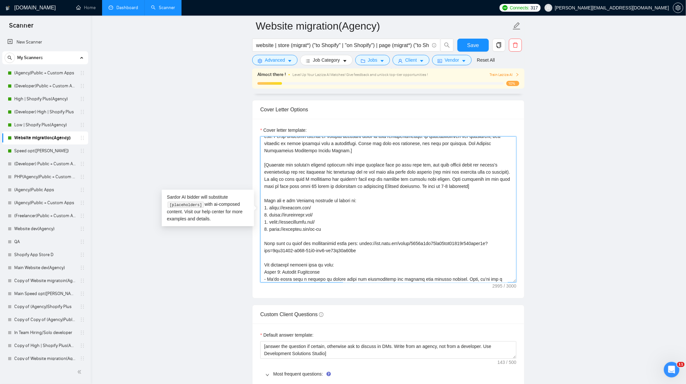
drag, startPoint x: 365, startPoint y: 205, endPoint x: 254, endPoint y: 203, distance: 110.9
paste textarea "'s one of the projects similar to yours:"
drag, startPoint x: 326, startPoint y: 230, endPoint x: 263, endPoint y: 212, distance: 65.9
click at [263, 212] on textarea "Cover letter template:" at bounding box center [388, 209] width 256 height 146
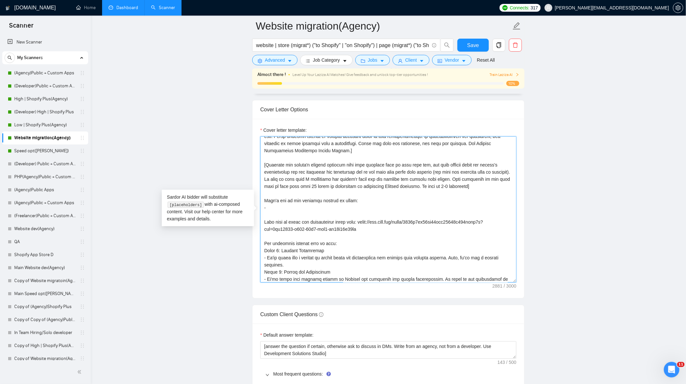
paste textarea "[URL][DOMAIN_NAME]"
click at [350, 206] on textarea "Cover letter template:" at bounding box center [388, 209] width 256 height 146
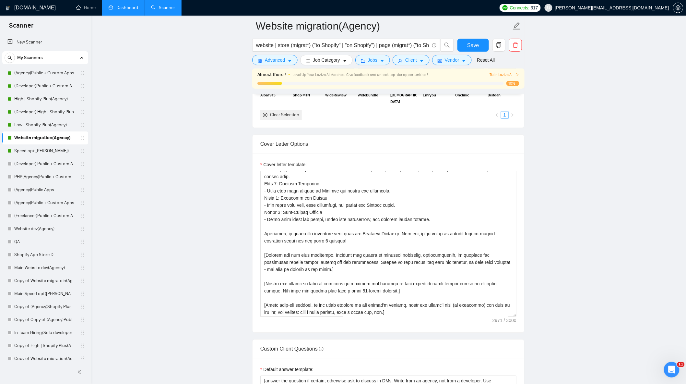
scroll to position [642, 0]
click at [289, 275] on textarea "Cover letter template:" at bounding box center [388, 245] width 256 height 146
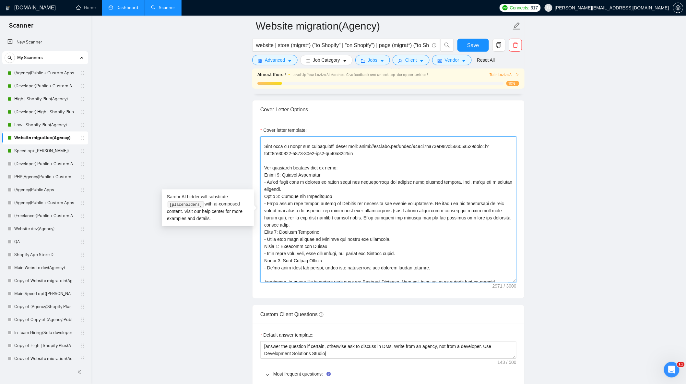
scroll to position [0, 0]
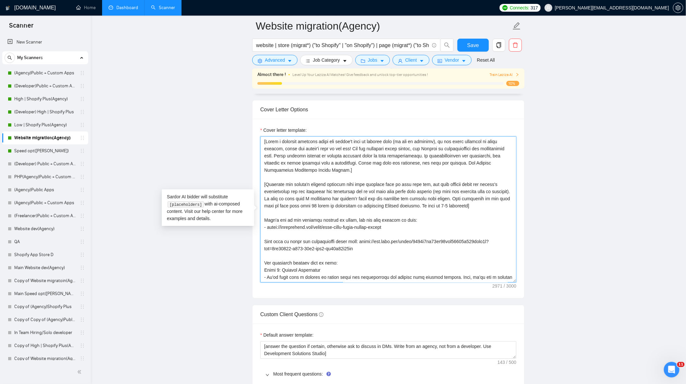
click at [426, 160] on textarea "Cover letter template:" at bounding box center [388, 209] width 256 height 146
click at [473, 157] on textarea "Cover letter template:" at bounding box center [388, 209] width 256 height 146
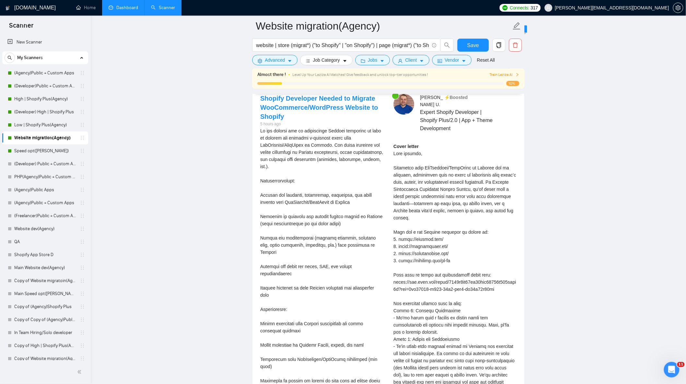
scroll to position [1687, 0]
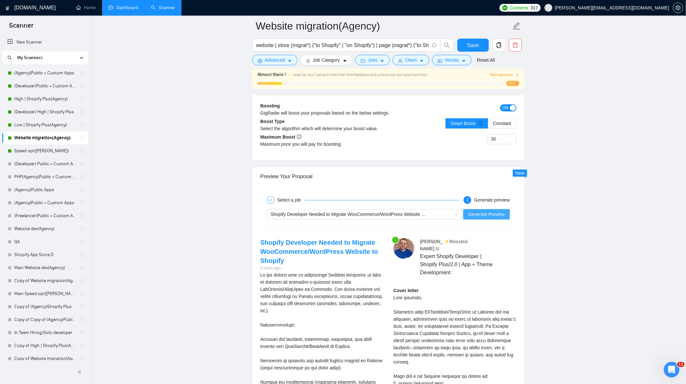
click at [489, 216] on span "Generate Preview" at bounding box center [487, 213] width 36 height 7
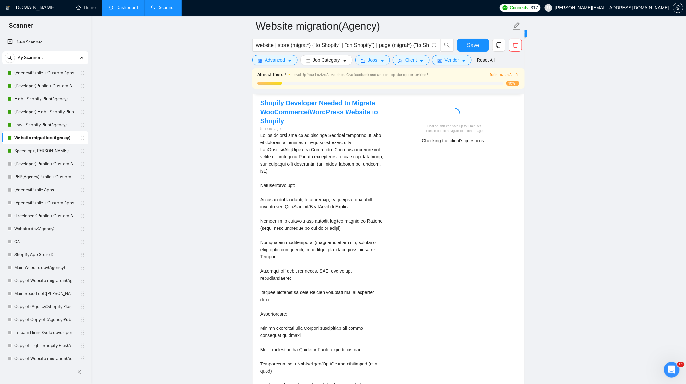
scroll to position [1795, 0]
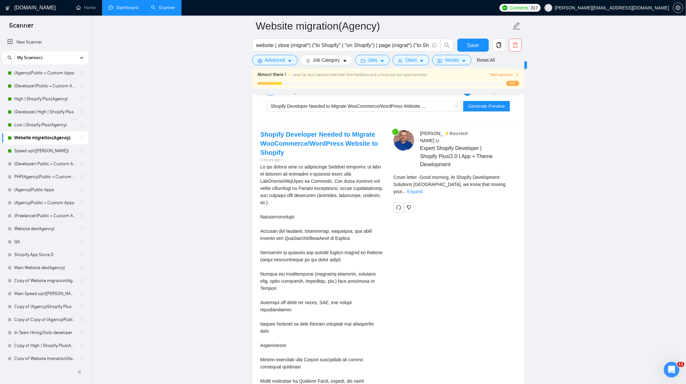
click at [406, 189] on span "..." at bounding box center [404, 191] width 4 height 5
click at [423, 189] on link "Expand" at bounding box center [414, 191] width 15 height 5
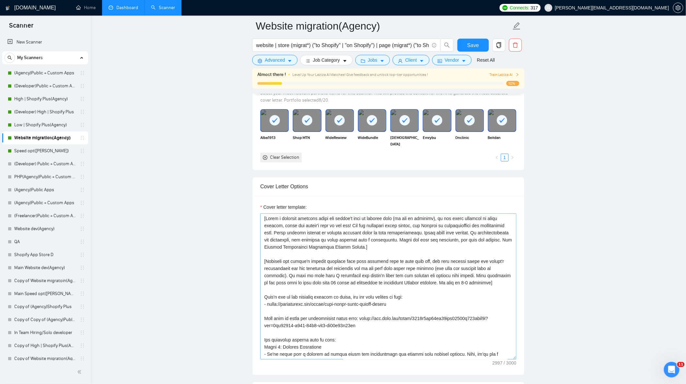
scroll to position [642, 0]
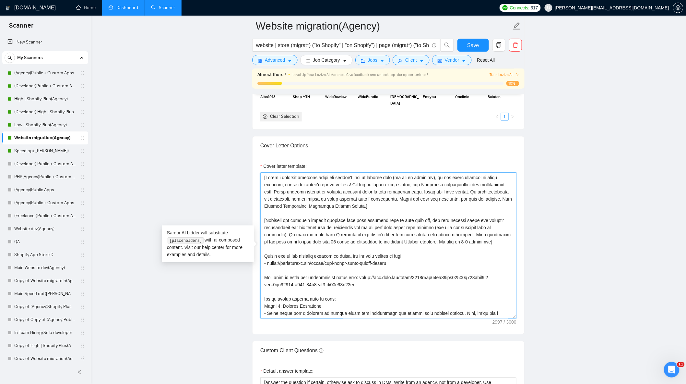
drag, startPoint x: 479, startPoint y: 196, endPoint x: 428, endPoint y: 198, distance: 51.0
click at [428, 198] on textarea "Cover letter template:" at bounding box center [388, 245] width 256 height 146
click at [410, 188] on textarea "Cover letter template:" at bounding box center [388, 245] width 256 height 146
paste textarea "Avoid using long hyphens"
click at [411, 189] on textarea "Cover letter template:" at bounding box center [388, 245] width 256 height 146
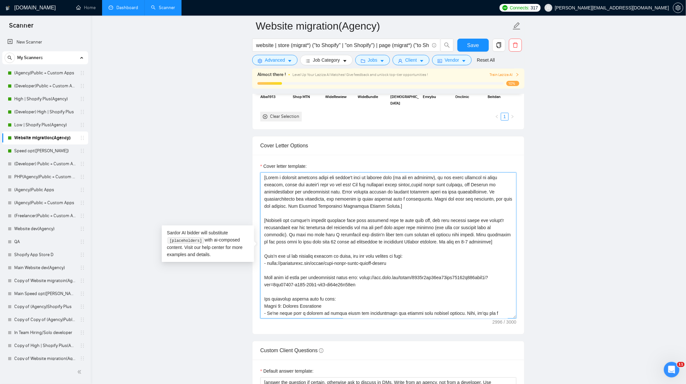
drag, startPoint x: 411, startPoint y: 189, endPoint x: 461, endPoint y: 188, distance: 50.9
click at [461, 188] on textarea "Cover letter template:" at bounding box center [388, 245] width 256 height 146
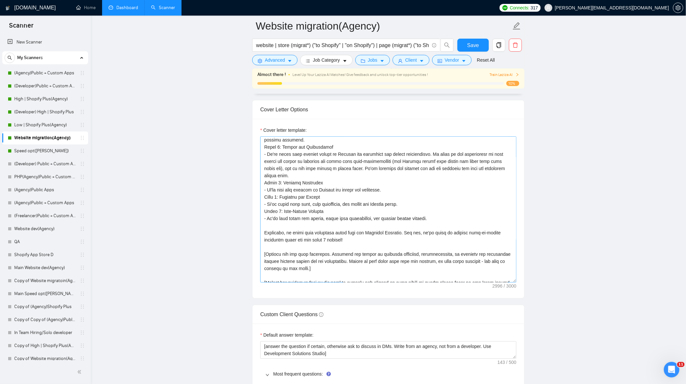
scroll to position [178, 0]
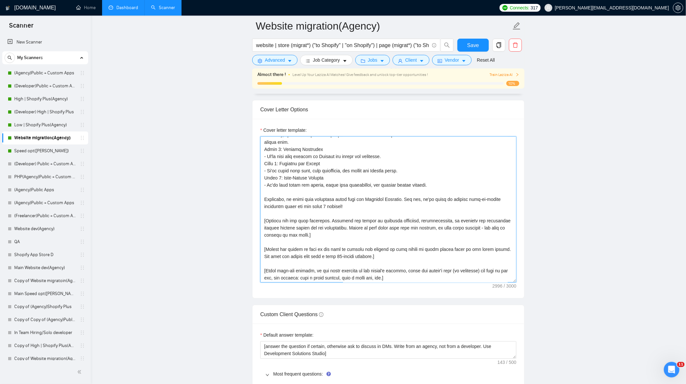
click at [353, 231] on textarea "Cover letter template:" at bounding box center [388, 209] width 256 height 146
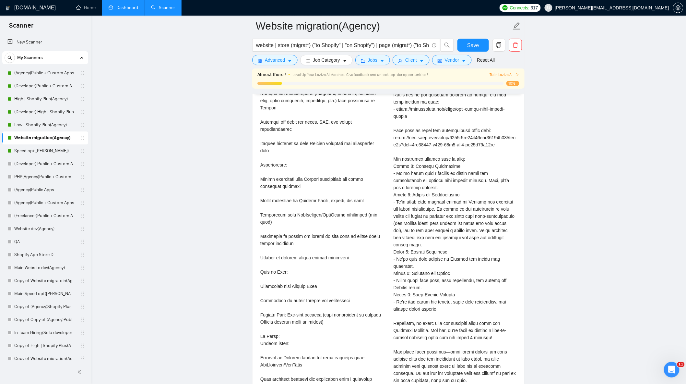
scroll to position [1759, 0]
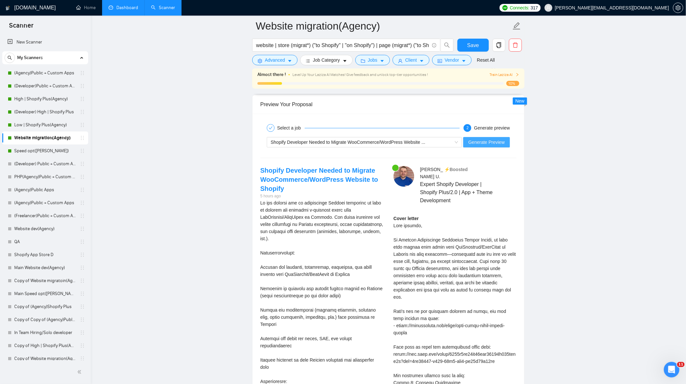
click at [491, 145] on span "Generate Preview" at bounding box center [487, 141] width 36 height 7
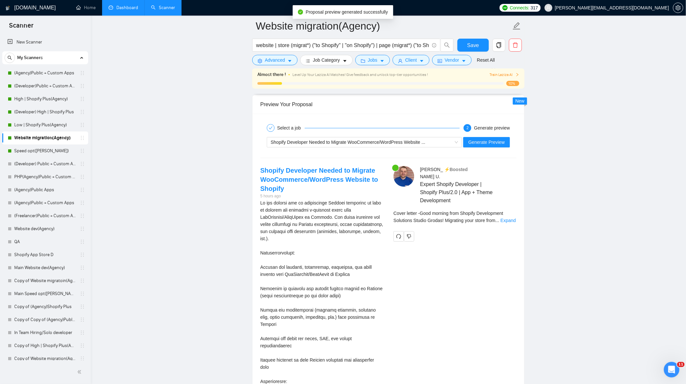
click at [508, 221] on div "Cover letter - Good morning from Shopify Development Solutions Studio Grodas! M…" at bounding box center [455, 218] width 123 height 19
click at [509, 218] on link "Expand" at bounding box center [508, 220] width 15 height 5
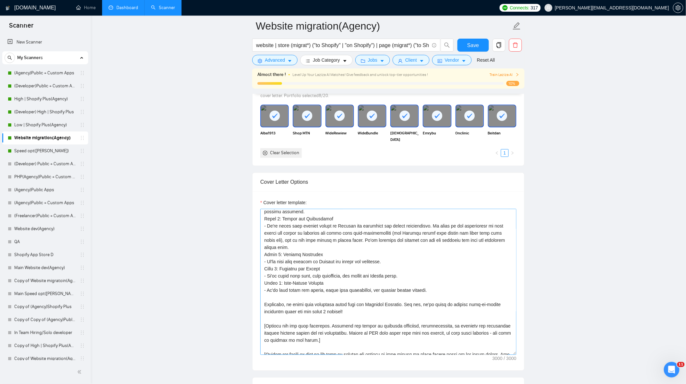
scroll to position [0, 0]
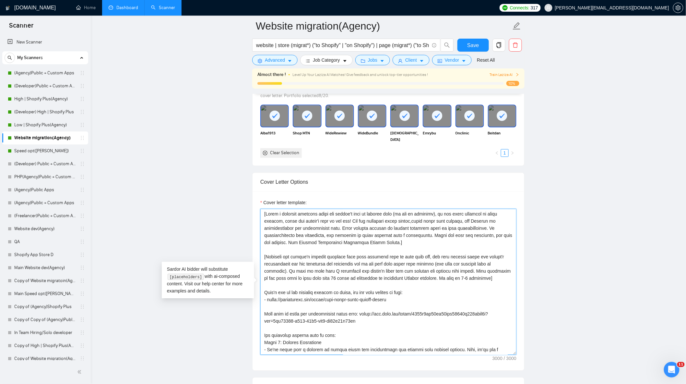
drag, startPoint x: 421, startPoint y: 225, endPoint x: 410, endPoint y: 223, distance: 10.8
click at [410, 223] on textarea "Cover letter template:" at bounding box center [388, 282] width 256 height 146
click at [411, 225] on textarea "Cover letter template:" at bounding box center [388, 282] width 256 height 146
click at [432, 224] on textarea "Cover letter template:" at bounding box center [388, 282] width 256 height 146
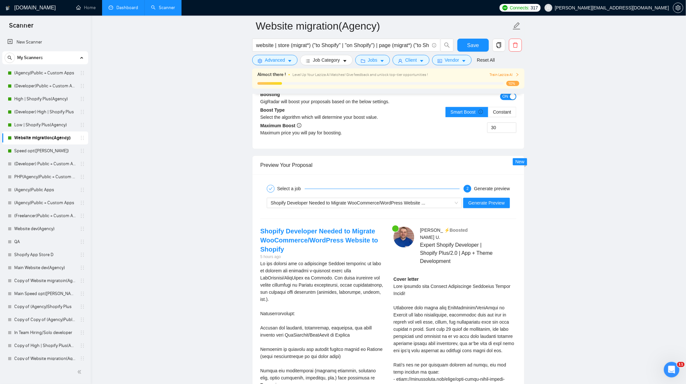
scroll to position [1795, 0]
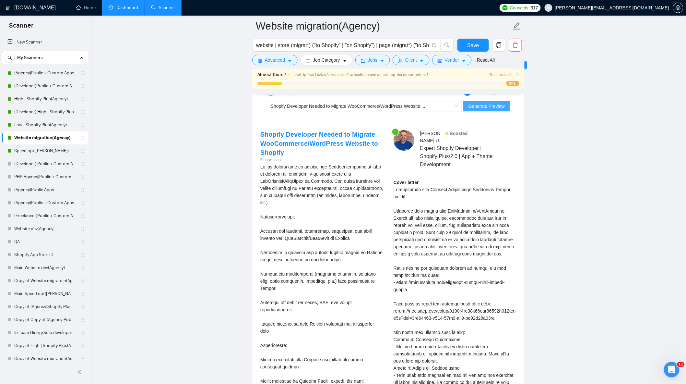
click at [498, 110] on span "Generate Preview" at bounding box center [487, 105] width 36 height 7
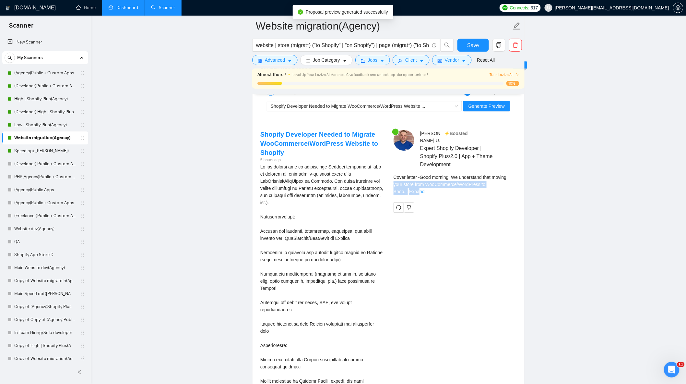
click at [510, 180] on div "Cover letter - Good morning! We understand that moving your store from WooComme…" at bounding box center [455, 183] width 123 height 21
click at [424, 189] on link "Expand" at bounding box center [416, 191] width 15 height 5
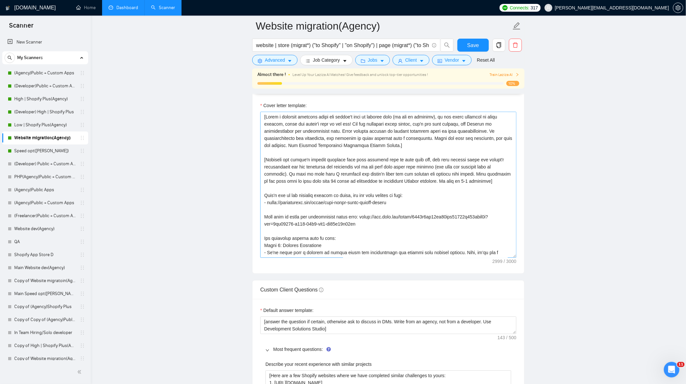
scroll to position [649, 0]
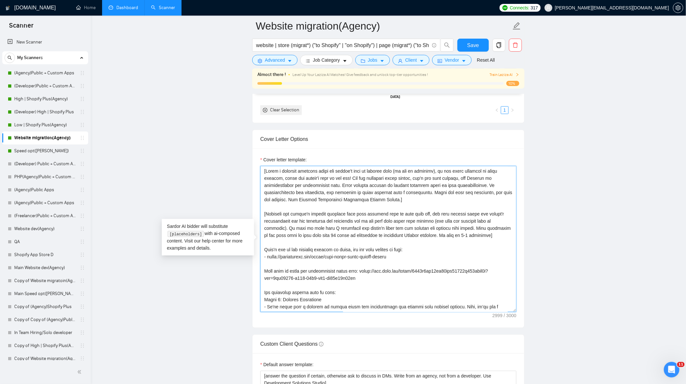
drag, startPoint x: 440, startPoint y: 182, endPoint x: 429, endPoint y: 181, distance: 11.7
click at [429, 181] on textarea "Cover letter template:" at bounding box center [388, 239] width 256 height 146
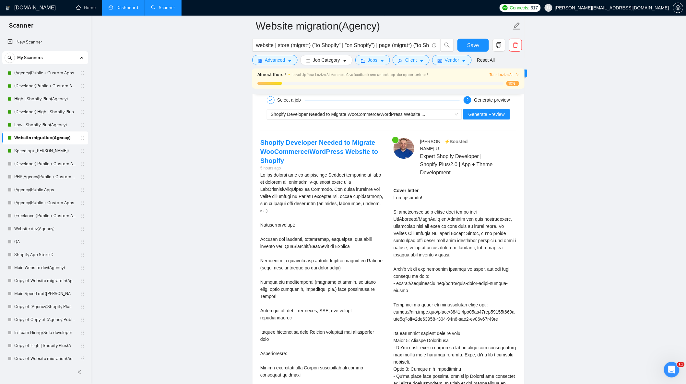
scroll to position [1801, 0]
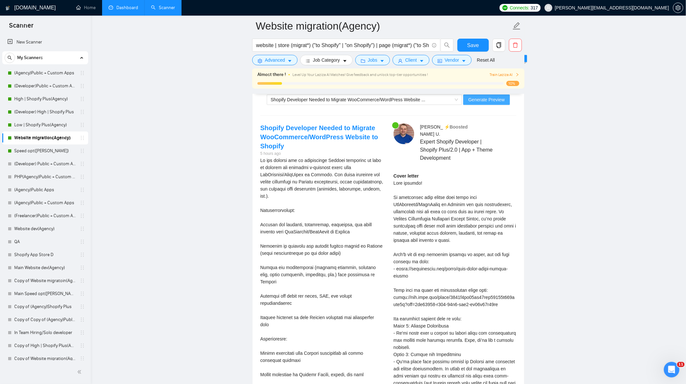
click at [490, 103] on span "Generate Preview" at bounding box center [487, 99] width 36 height 7
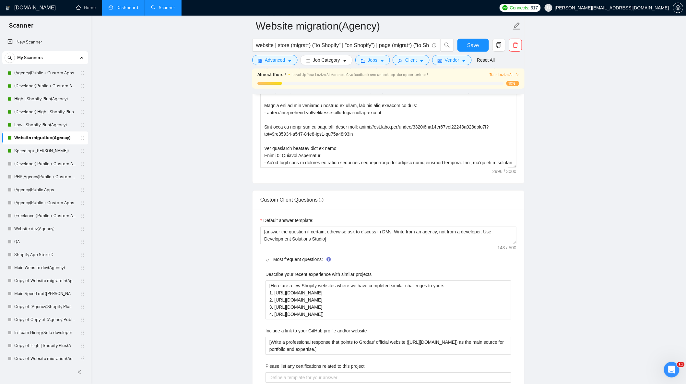
scroll to position [757, 0]
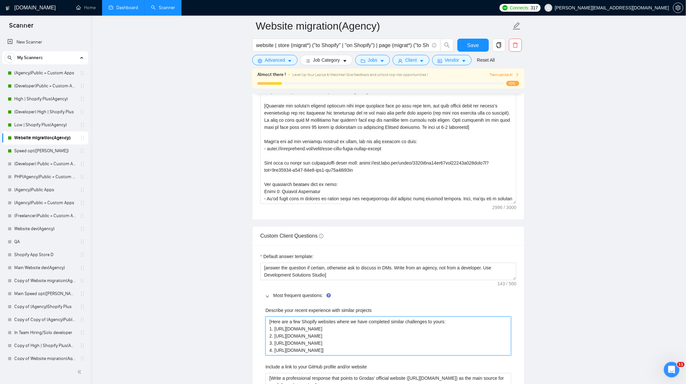
drag, startPoint x: 340, startPoint y: 354, endPoint x: 268, endPoint y: 335, distance: 74.1
click at [268, 335] on projects "[Here are a few Shopify websites where we have completed similar challenges to …" at bounding box center [389, 335] width 246 height 39
click at [362, 342] on projects "[Here are a few Shopify websites where we have completed similar challenges to …" at bounding box center [389, 335] width 246 height 39
drag, startPoint x: 334, startPoint y: 328, endPoint x: 318, endPoint y: 327, distance: 16.6
click at [318, 327] on projects "[Here are a few Shopify websites where we have completed similar challenges to …" at bounding box center [389, 335] width 246 height 39
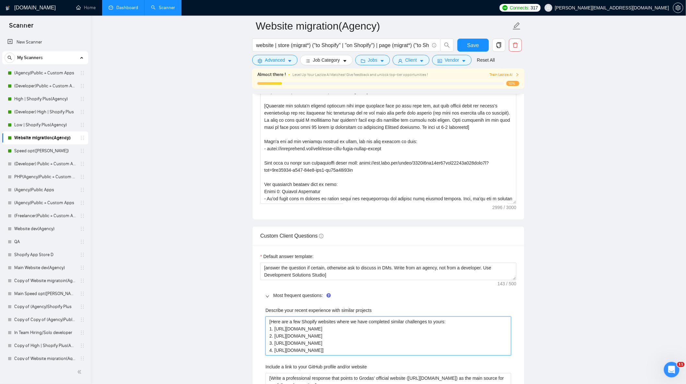
click at [334, 347] on projects "[Here are a few Shopify websites where we have completed similar challenges to …" at bounding box center [389, 335] width 246 height 39
click at [333, 354] on projects "[Here are a few Shopify websites where we have completed similar challenges to …" at bounding box center [389, 335] width 246 height 39
click at [332, 353] on projects "[Here are a few Shopify websites where we have completed similar challenges to …" at bounding box center [389, 335] width 246 height 39
drag, startPoint x: 551, startPoint y: 326, endPoint x: 545, endPoint y: 322, distance: 6.8
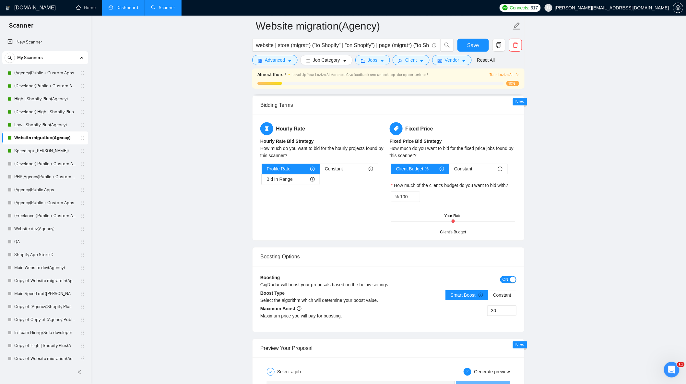
scroll to position [1765, 0]
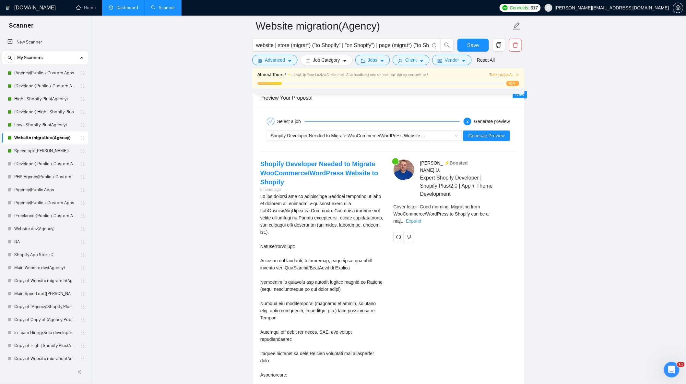
click at [421, 218] on link "Expand" at bounding box center [413, 220] width 15 height 5
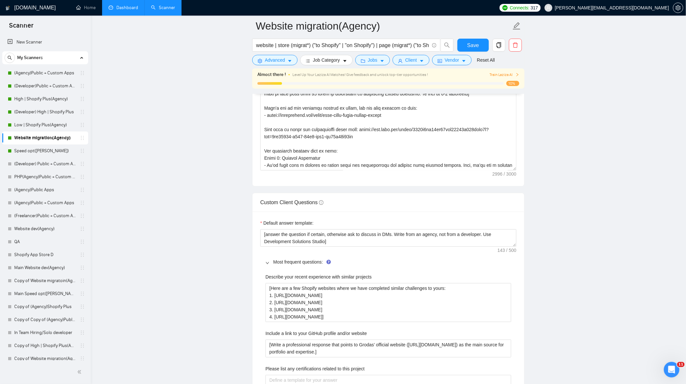
scroll to position [649, 0]
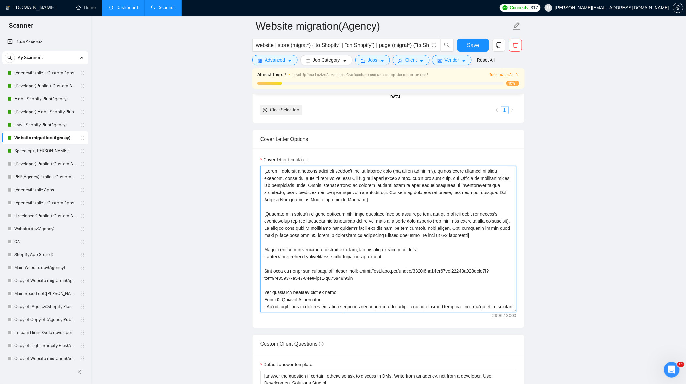
click at [451, 182] on textarea "Cover letter template:" at bounding box center [388, 239] width 256 height 146
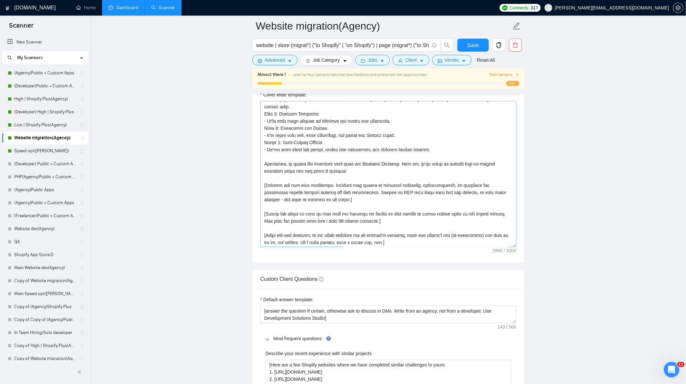
scroll to position [721, 0]
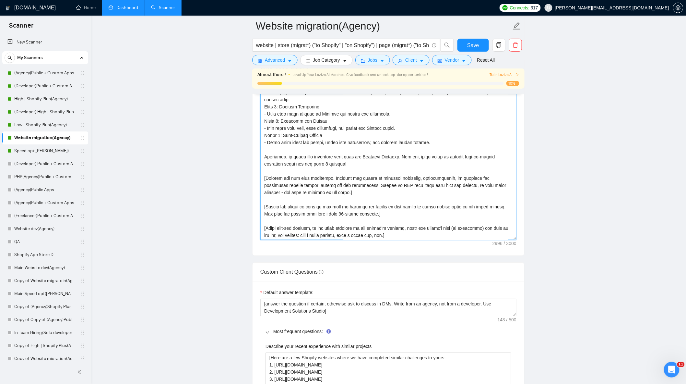
click at [375, 189] on textarea "Cover letter template:" at bounding box center [388, 167] width 256 height 146
type textarea "[Write a personal greeting using the client's name or company name (if any is p…"
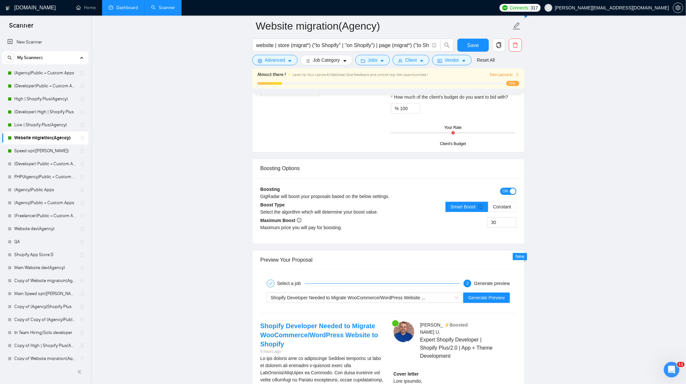
scroll to position [1729, 0]
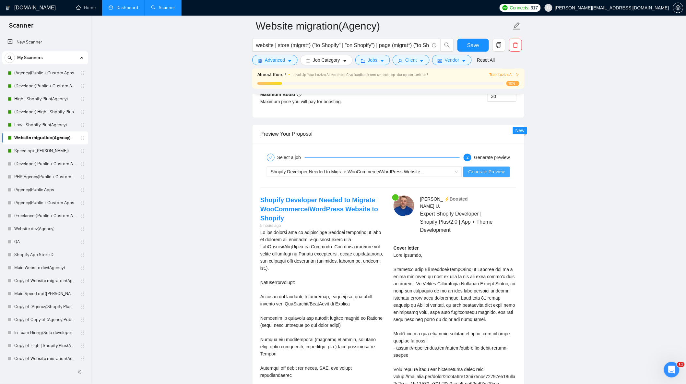
click at [503, 173] on span "Generate Preview" at bounding box center [487, 171] width 36 height 7
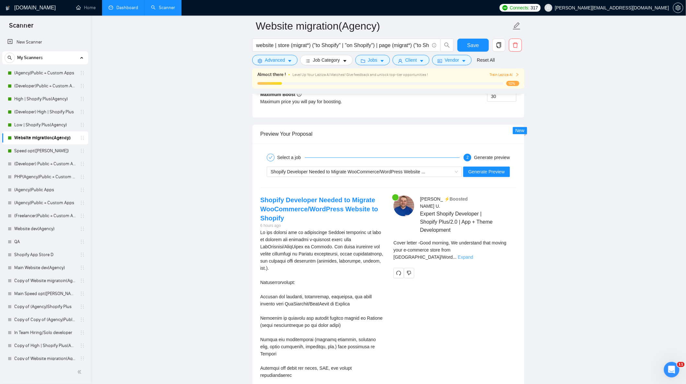
click at [473, 254] on link "Expand" at bounding box center [465, 256] width 15 height 5
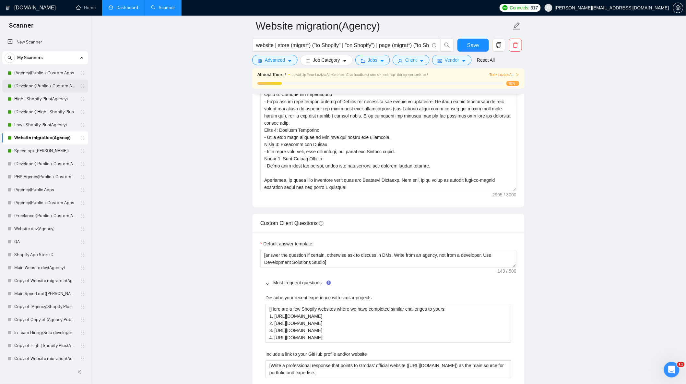
scroll to position [757, 0]
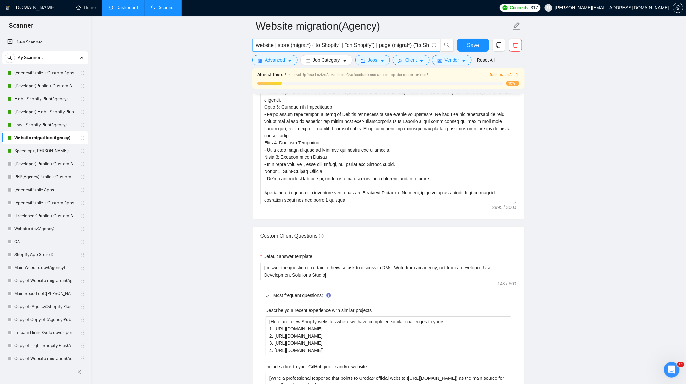
drag, startPoint x: 43, startPoint y: 76, endPoint x: 378, endPoint y: 45, distance: 337.0
click at [43, 76] on link "(Agency)Public + Custom Apps" at bounding box center [45, 72] width 62 height 13
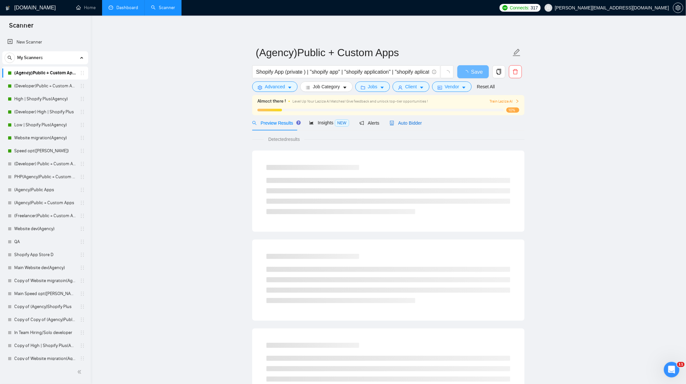
click at [411, 124] on span "Auto Bidder" at bounding box center [406, 122] width 32 height 5
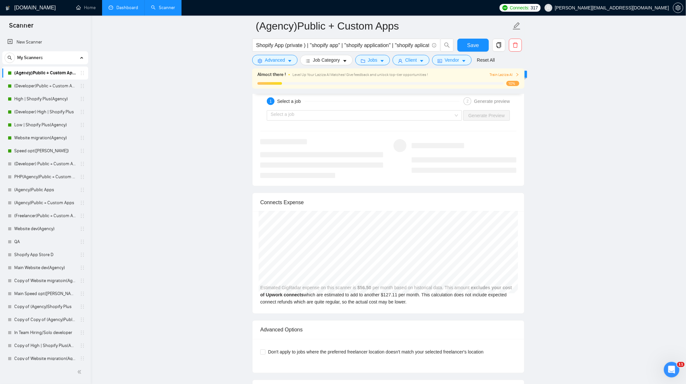
scroll to position [1261, 0]
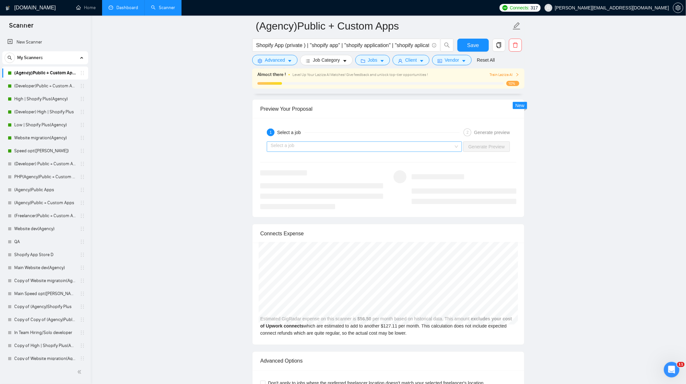
click at [438, 151] on input "search" at bounding box center [362, 147] width 183 height 10
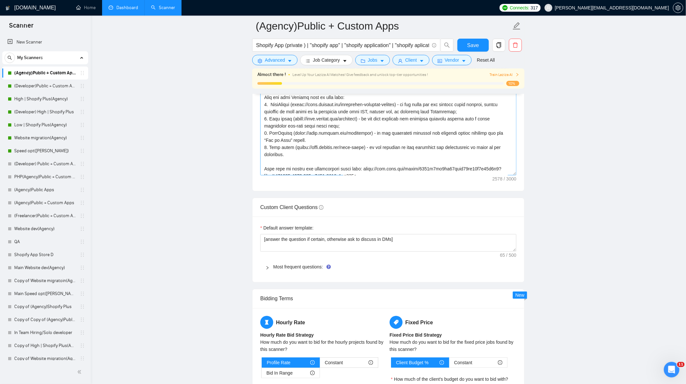
scroll to position [0, 0]
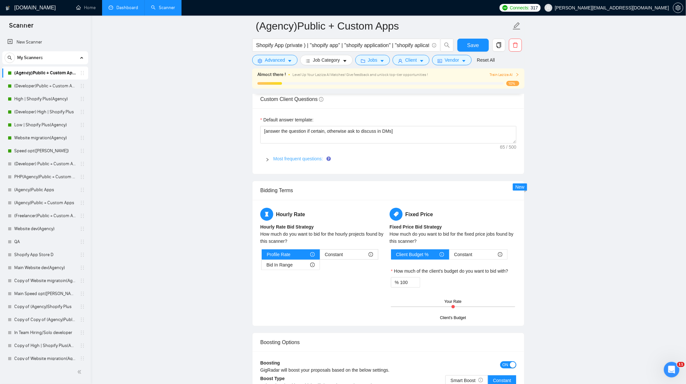
click at [299, 161] on link "Most frequent questions:" at bounding box center [298, 158] width 50 height 5
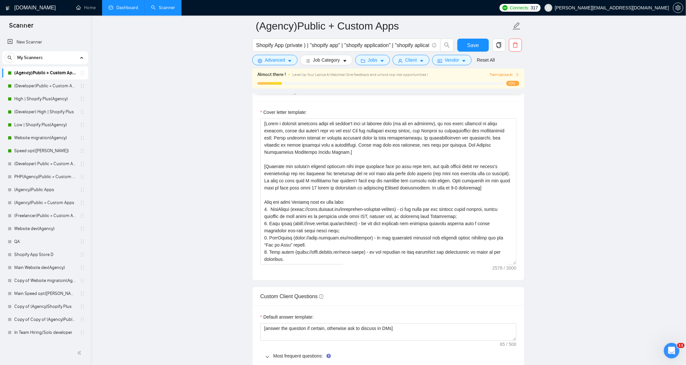
scroll to position [721, 0]
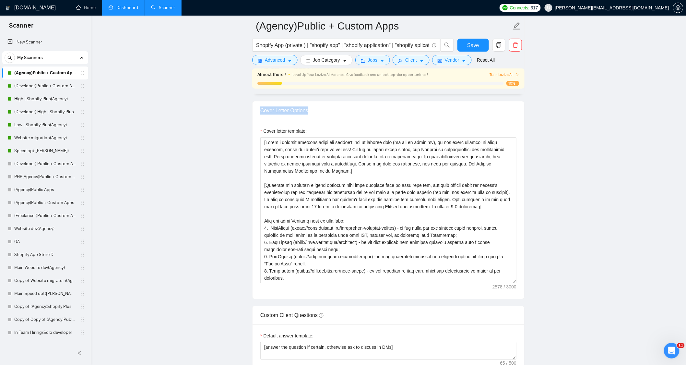
drag, startPoint x: 270, startPoint y: 111, endPoint x: 355, endPoint y: 109, distance: 85.0
click at [357, 109] on div "Cover Letter Options" at bounding box center [389, 110] width 272 height 19
click at [359, 112] on div "Cover Letter Options" at bounding box center [388, 110] width 256 height 18
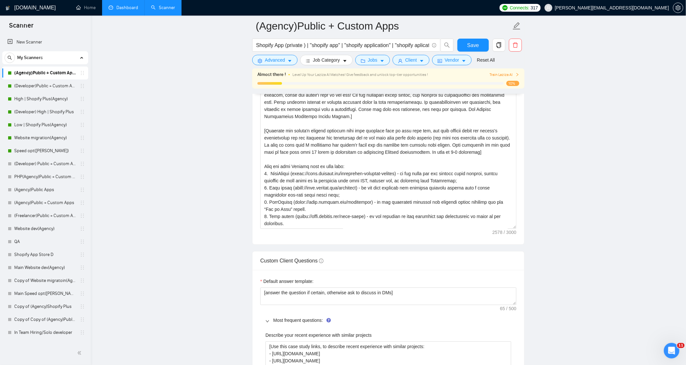
scroll to position [829, 0]
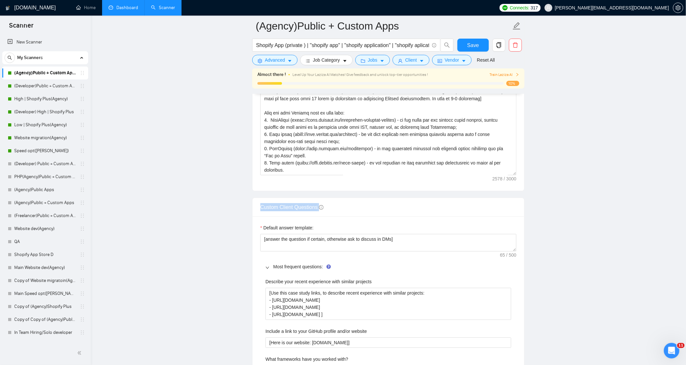
drag, startPoint x: 263, startPoint y: 209, endPoint x: 357, endPoint y: 206, distance: 94.1
click at [357, 207] on div "Custom Client Questions" at bounding box center [389, 207] width 272 height 19
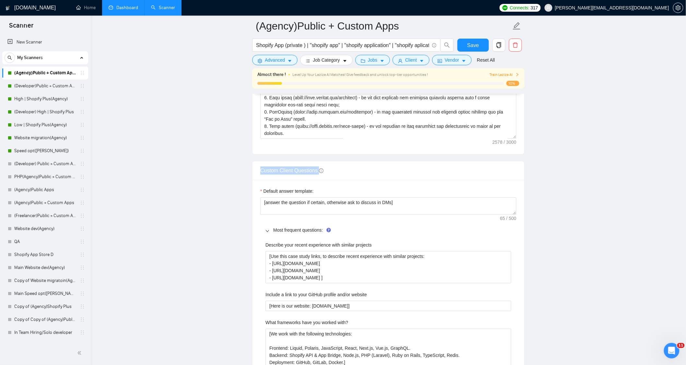
scroll to position [865, 0]
click at [400, 173] on div "Custom Client Questions" at bounding box center [388, 171] width 256 height 18
drag, startPoint x: 419, startPoint y: 29, endPoint x: 192, endPoint y: 34, distance: 227.4
click at [192, 34] on main "(Agency)Public + Custom Apps Shopify App (private ) | "shopify app" | "shopify …" at bounding box center [388, 258] width 575 height 2194
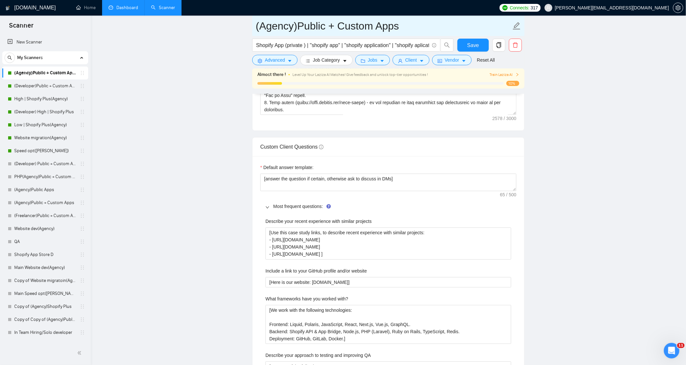
scroll to position [901, 0]
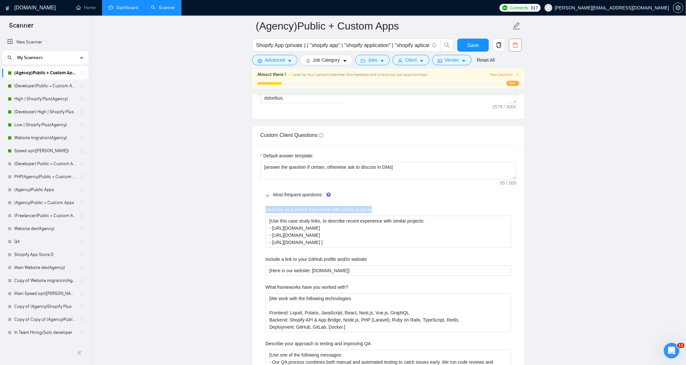
drag, startPoint x: 260, startPoint y: 212, endPoint x: 377, endPoint y: 210, distance: 117.4
click at [377, 210] on div "Default answer template: [answer the question if certain, otherwise ask to disc…" at bounding box center [389, 307] width 272 height 327
drag, startPoint x: 268, startPoint y: 233, endPoint x: 390, endPoint y: 248, distance: 123.4
click at [390, 247] on projects "[Use this case study links, to describe recent experience with similar projects…" at bounding box center [389, 232] width 246 height 32
click at [397, 233] on projects "[Use this case study links, to describe recent experience with similar projects…" at bounding box center [389, 232] width 246 height 32
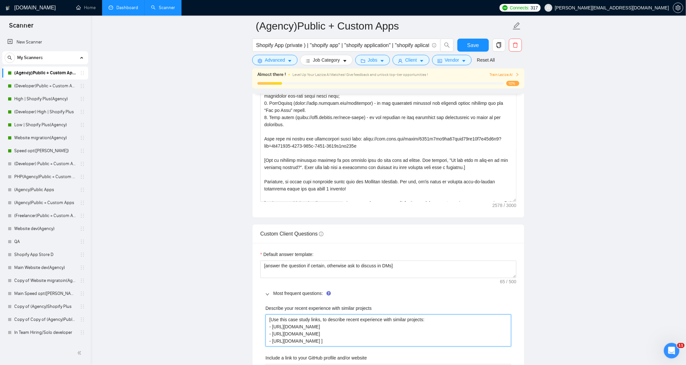
scroll to position [840, 0]
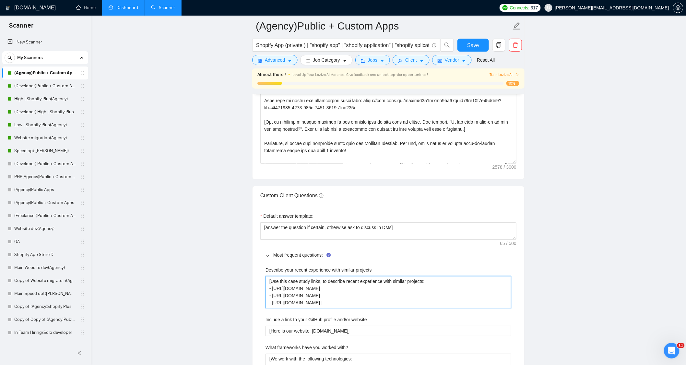
click at [401, 293] on projects "[Use this case study links, to describe recent experience with similar projects…" at bounding box center [389, 292] width 246 height 32
click at [424, 286] on projects "[Use this case study links, to describe recent experience with similar projects…" at bounding box center [389, 292] width 246 height 32
click at [355, 109] on textarea "Cover letter template:" at bounding box center [388, 91] width 256 height 146
click at [396, 307] on projects "[Use this case study links, to describe recent experience with similar projects…" at bounding box center [389, 292] width 246 height 32
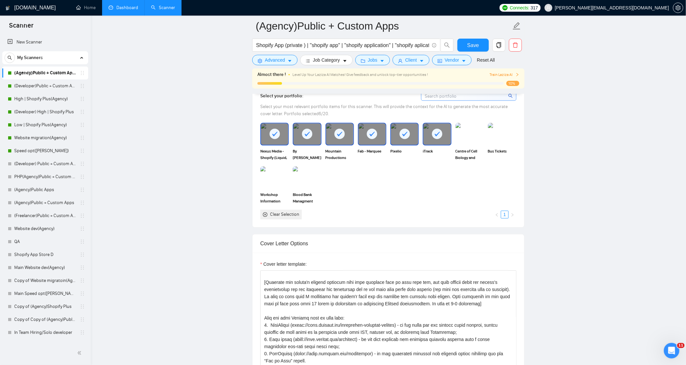
scroll to position [588, 0]
drag, startPoint x: 257, startPoint y: 117, endPoint x: 346, endPoint y: 118, distance: 89.2
click at [346, 118] on div "Select your portfolio: Select your most relevant portfolio items for this scann…" at bounding box center [389, 155] width 272 height 143
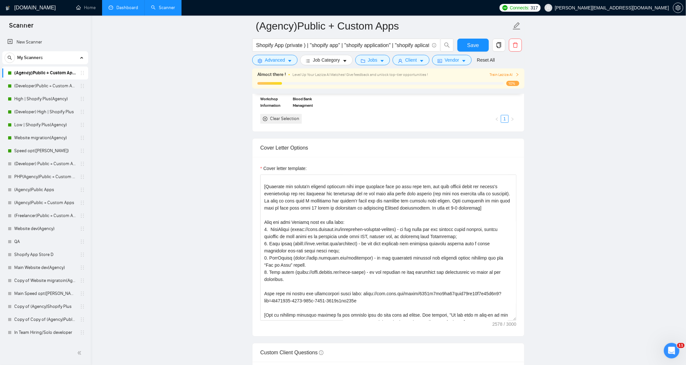
scroll to position [696, 0]
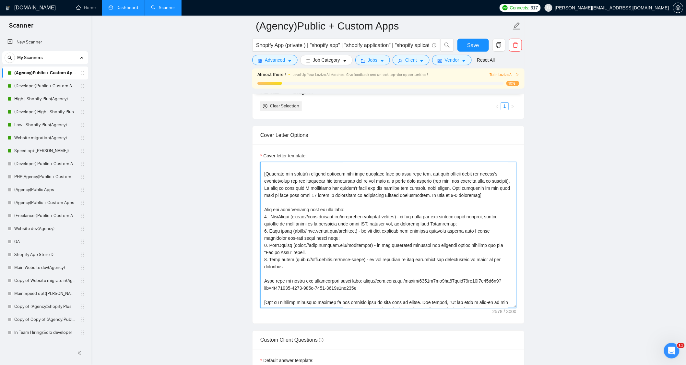
drag, startPoint x: 329, startPoint y: 209, endPoint x: 398, endPoint y: 255, distance: 82.8
click at [403, 254] on textarea "Cover letter template:" at bounding box center [388, 235] width 256 height 146
click at [519, 271] on div "Cover letter template:" at bounding box center [389, 233] width 272 height 179
drag, startPoint x: 497, startPoint y: 316, endPoint x: 502, endPoint y: 316, distance: 4.9
click at [502, 316] on div "Cover letter template:" at bounding box center [389, 233] width 272 height 179
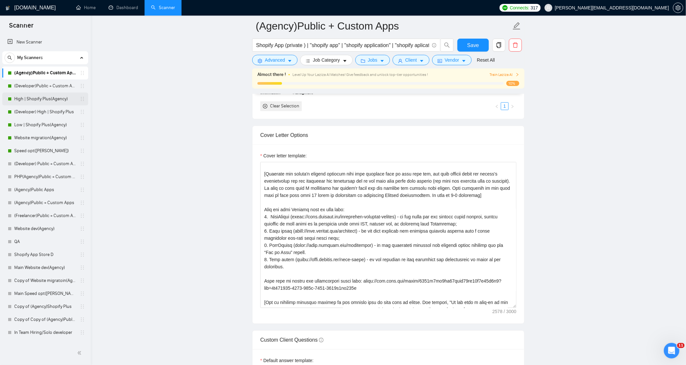
click at [49, 102] on link "High | Shopify Plus(Agency)" at bounding box center [45, 98] width 62 height 13
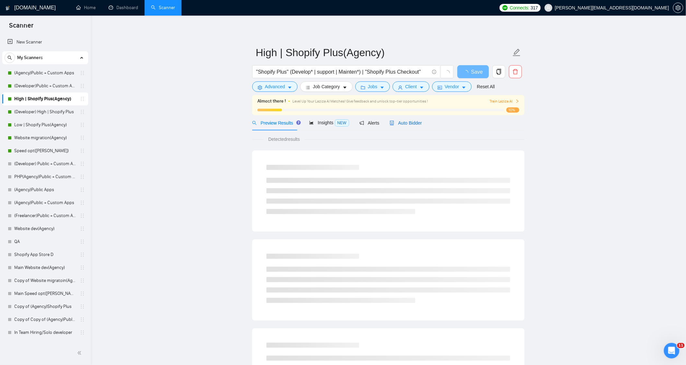
click at [409, 125] on span "Auto Bidder" at bounding box center [406, 122] width 32 height 5
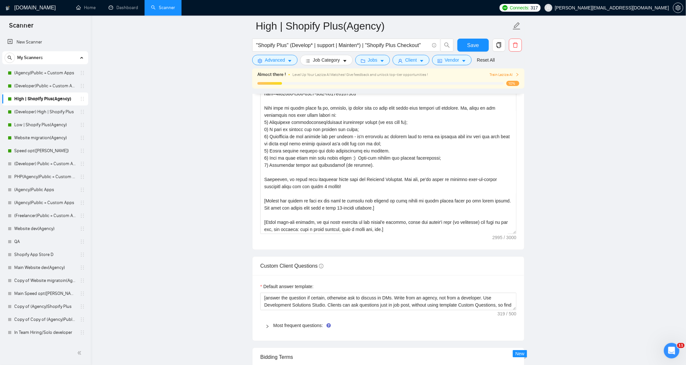
scroll to position [829, 0]
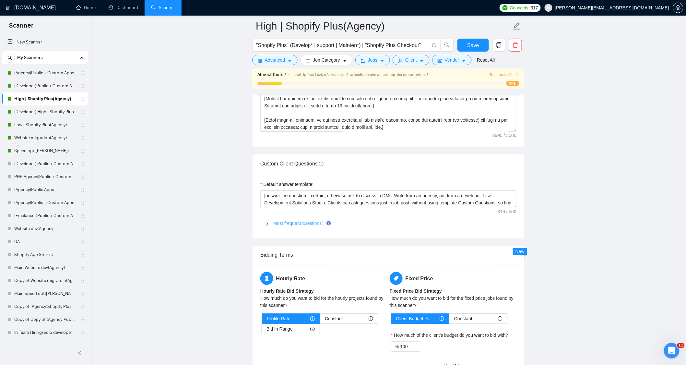
click at [280, 226] on link "Most frequent questions:" at bounding box center [298, 223] width 50 height 5
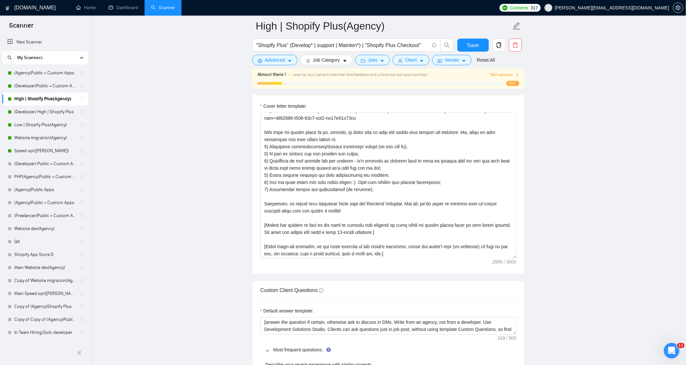
scroll to position [685, 0]
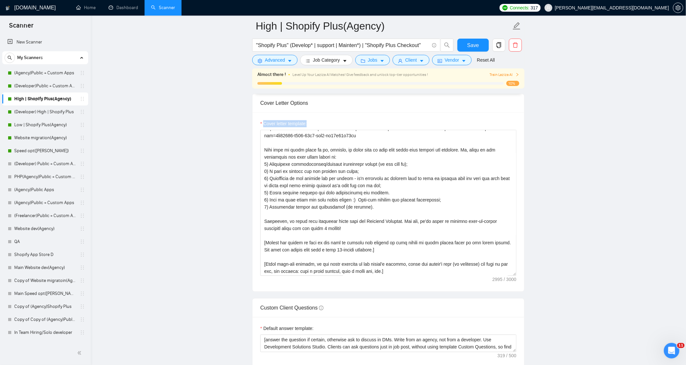
drag, startPoint x: 312, startPoint y: 126, endPoint x: 252, endPoint y: 130, distance: 59.8
click at [253, 130] on div "Cover letter template:" at bounding box center [389, 201] width 272 height 179
drag, startPoint x: 262, startPoint y: 166, endPoint x: 409, endPoint y: 213, distance: 154.4
click at [409, 213] on textarea "Cover letter template:" at bounding box center [388, 203] width 256 height 146
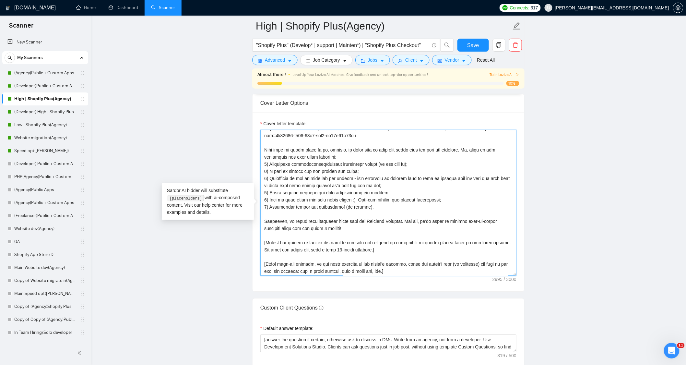
click at [388, 179] on textarea "Cover letter template:" at bounding box center [388, 203] width 256 height 146
drag, startPoint x: 264, startPoint y: 196, endPoint x: 381, endPoint y: 193, distance: 117.1
click at [381, 193] on textarea "Cover letter template:" at bounding box center [388, 203] width 256 height 146
click at [378, 191] on textarea "Cover letter template:" at bounding box center [388, 203] width 256 height 146
drag, startPoint x: 381, startPoint y: 195, endPoint x: 262, endPoint y: 183, distance: 119.6
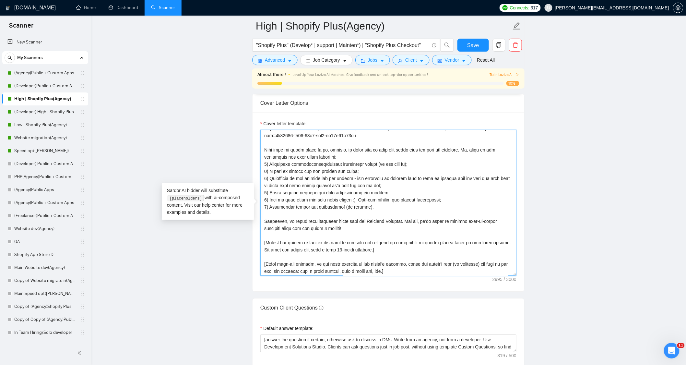
click at [262, 183] on textarea "Cover letter template:" at bounding box center [388, 203] width 256 height 146
drag, startPoint x: 361, startPoint y: 210, endPoint x: 346, endPoint y: 209, distance: 14.6
click at [346, 209] on textarea "Cover letter template:" at bounding box center [388, 203] width 256 height 146
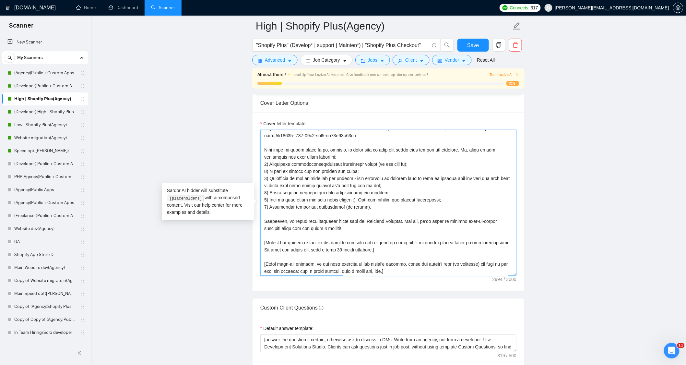
drag, startPoint x: 375, startPoint y: 189, endPoint x: 354, endPoint y: 182, distance: 22.3
click at [354, 182] on textarea "Cover letter template:" at bounding box center [388, 203] width 256 height 146
click at [387, 191] on textarea "Cover letter template:" at bounding box center [388, 203] width 256 height 146
drag, startPoint x: 354, startPoint y: 182, endPoint x: 375, endPoint y: 188, distance: 22.3
click at [375, 188] on textarea "Cover letter template:" at bounding box center [388, 203] width 256 height 146
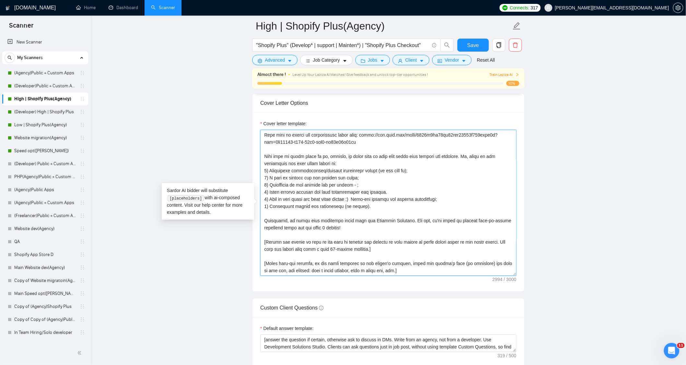
scroll to position [135, 0]
drag, startPoint x: 280, startPoint y: 196, endPoint x: 270, endPoint y: 197, distance: 10.4
click at [270, 197] on textarea "Cover letter template:" at bounding box center [388, 203] width 256 height 146
click at [395, 196] on textarea "Cover letter template:" at bounding box center [388, 203] width 256 height 146
click at [400, 212] on textarea "Cover letter template:" at bounding box center [388, 203] width 256 height 146
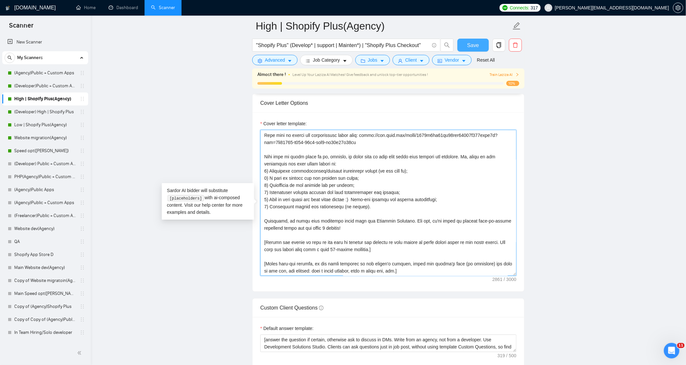
type textarea "[Lorem i dolorsit ametcons adipi eli seddoe't inci ut laboree dolo (ma ali en a…"
click at [469, 48] on span "Save" at bounding box center [473, 45] width 12 height 8
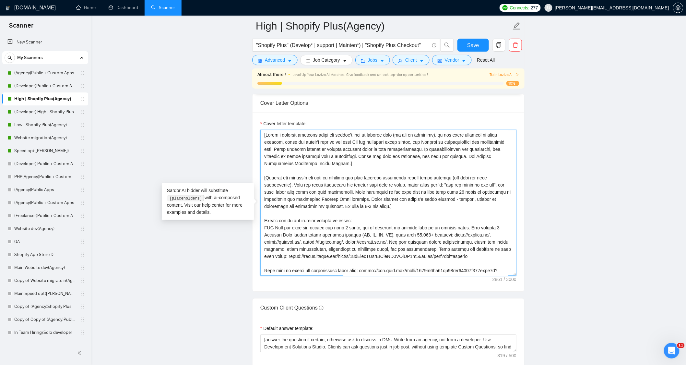
drag, startPoint x: 265, startPoint y: 181, endPoint x: 397, endPoint y: 210, distance: 135.1
click at [397, 210] on textarea "Cover letter template:" at bounding box center [388, 203] width 256 height 146
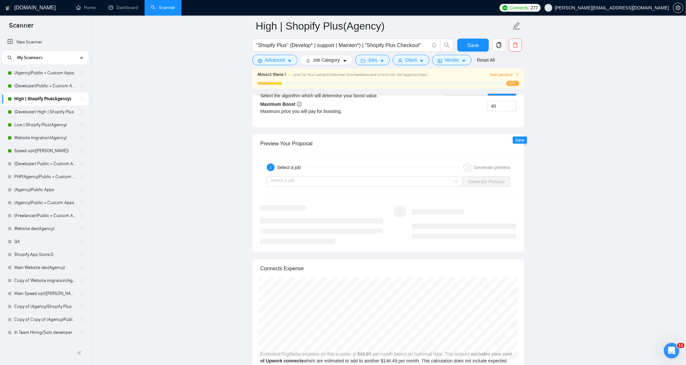
scroll to position [1189, 0]
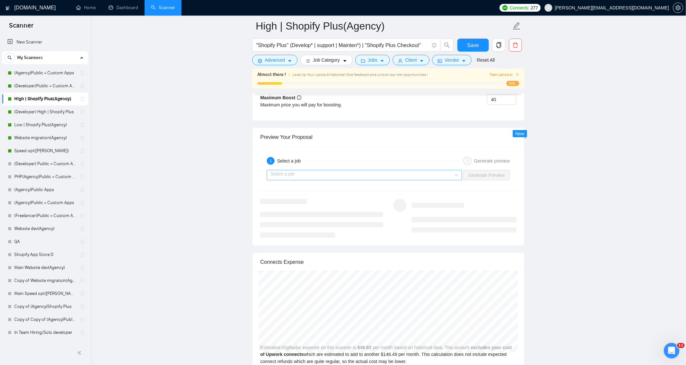
click at [424, 180] on input "search" at bounding box center [362, 175] width 183 height 10
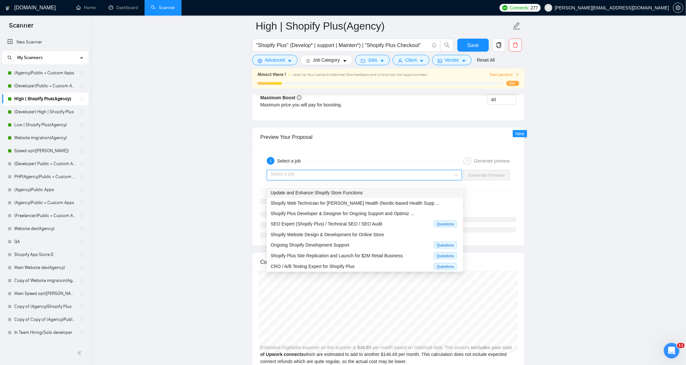
click at [425, 178] on input "search" at bounding box center [362, 175] width 183 height 10
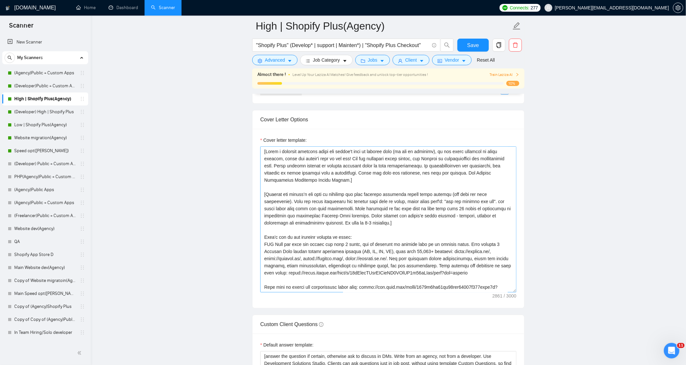
scroll to position [649, 0]
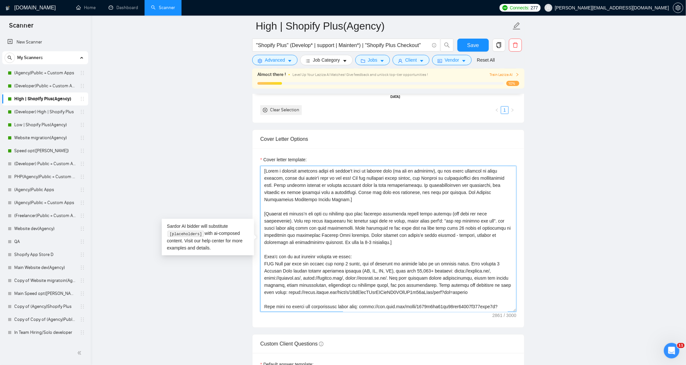
drag, startPoint x: 417, startPoint y: 228, endPoint x: 474, endPoint y: 226, distance: 56.5
click at [474, 226] on textarea "Cover letter template:" at bounding box center [388, 239] width 256 height 146
click at [378, 242] on textarea "Cover letter template:" at bounding box center [388, 239] width 256 height 146
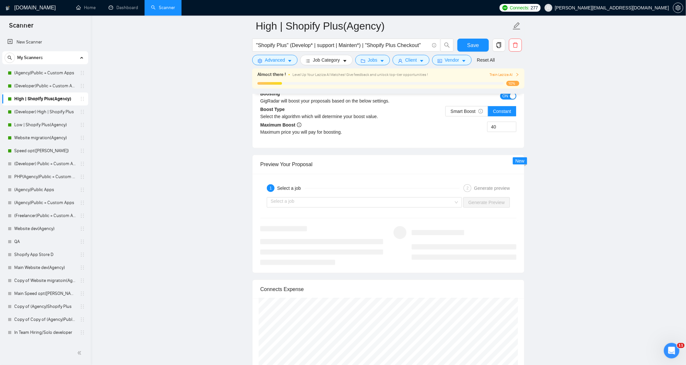
scroll to position [1225, 0]
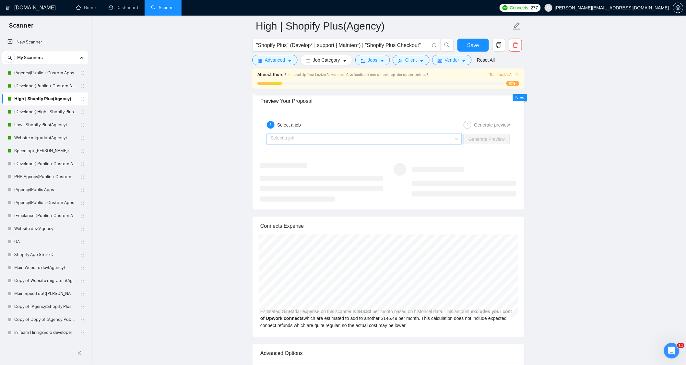
click at [400, 143] on input "search" at bounding box center [362, 139] width 183 height 10
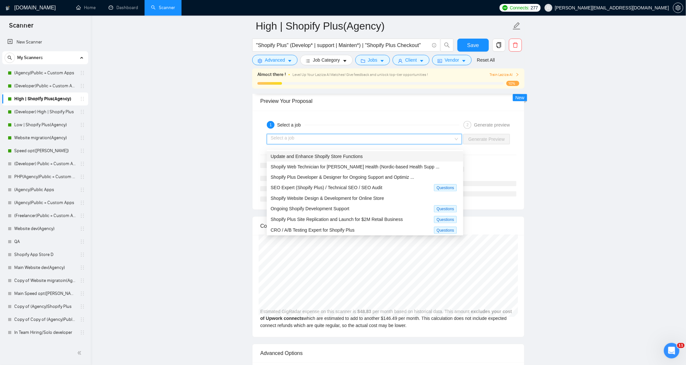
click at [350, 156] on span "Update and Enhance Shopify Store Functions" at bounding box center [317, 156] width 92 height 5
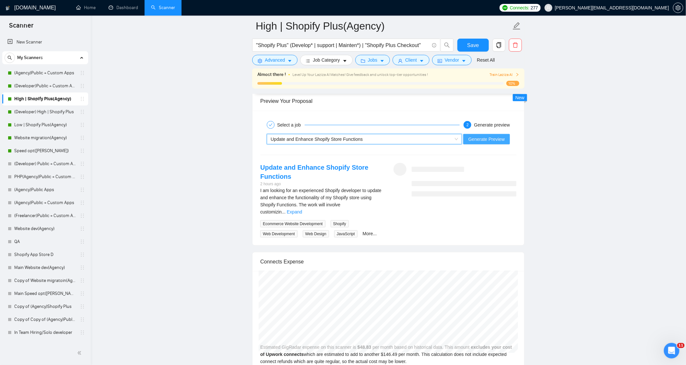
click at [488, 143] on span "Generate Preview" at bounding box center [487, 139] width 36 height 7
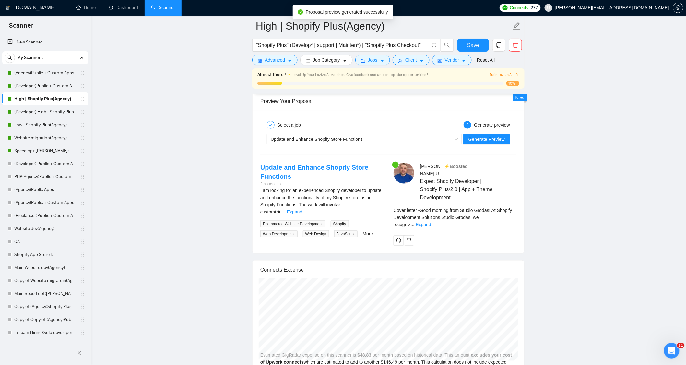
click at [517, 213] on div "[PERSON_NAME] ⚡️Boosted Expert Shopify Developer | Shopify Plus/2.0 | App + The…" at bounding box center [454, 204] width 133 height 83
click at [516, 213] on div "Cover letter - Good morning from Studio Grodas! At Shopify Development Solution…" at bounding box center [455, 217] width 123 height 21
click at [431, 222] on link "Expand" at bounding box center [423, 224] width 15 height 5
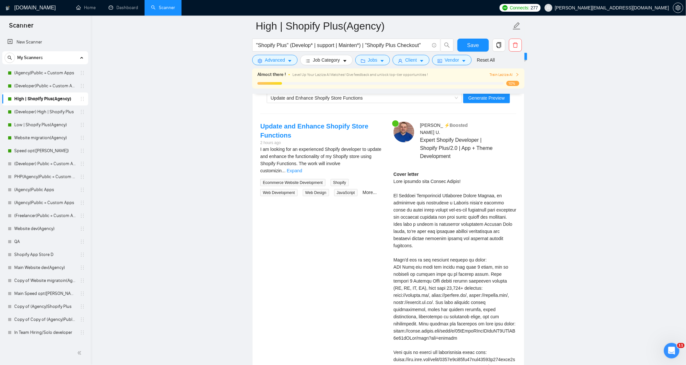
scroll to position [1297, 0]
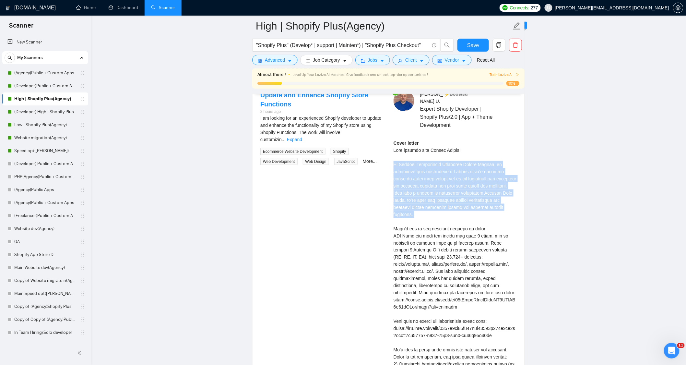
drag, startPoint x: 394, startPoint y: 163, endPoint x: 451, endPoint y: 212, distance: 74.5
click at [436, 218] on div "[PERSON_NAME] ⚡️Boosted Expert Shopify Developer | Shopify Plus/2.0 | App + The…" at bounding box center [454, 305] width 133 height 430
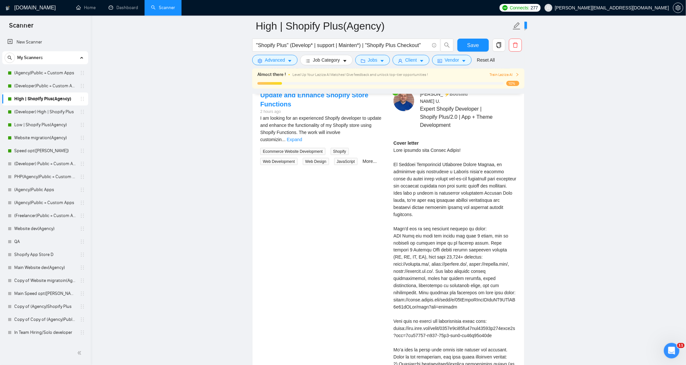
click at [373, 134] on div "I am looking for an experienced Shopify developer to update and enhance the fun…" at bounding box center [321, 128] width 123 height 29
click at [302, 137] on link "Expand" at bounding box center [294, 139] width 15 height 5
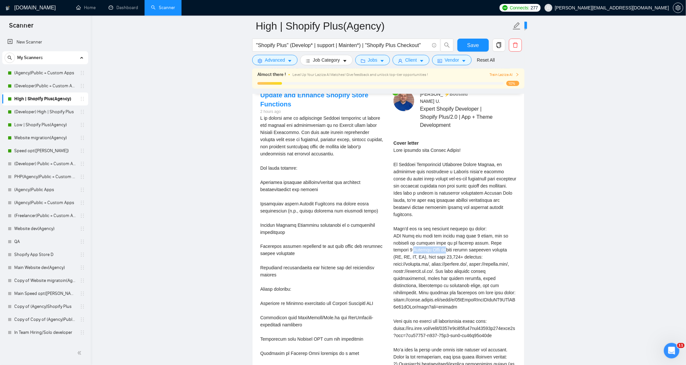
drag, startPoint x: 398, startPoint y: 247, endPoint x: 427, endPoint y: 248, distance: 28.9
click at [427, 248] on div "Cover letter" at bounding box center [455, 321] width 123 height 364
click at [507, 255] on div "Cover letter" at bounding box center [455, 321] width 123 height 364
drag, startPoint x: 410, startPoint y: 233, endPoint x: 446, endPoint y: 232, distance: 35.7
click at [443, 232] on div "Cover letter" at bounding box center [455, 321] width 123 height 364
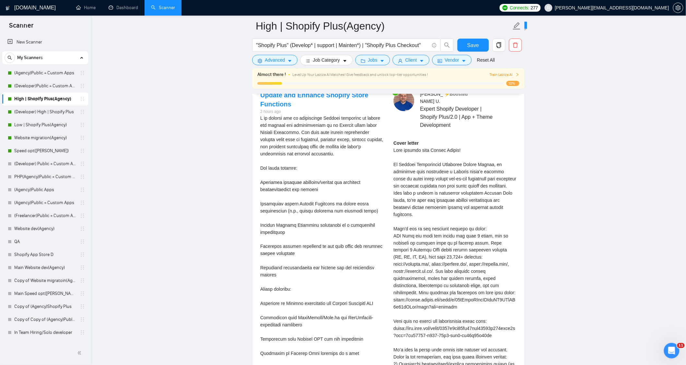
click at [507, 257] on div "Cover letter" at bounding box center [455, 321] width 123 height 364
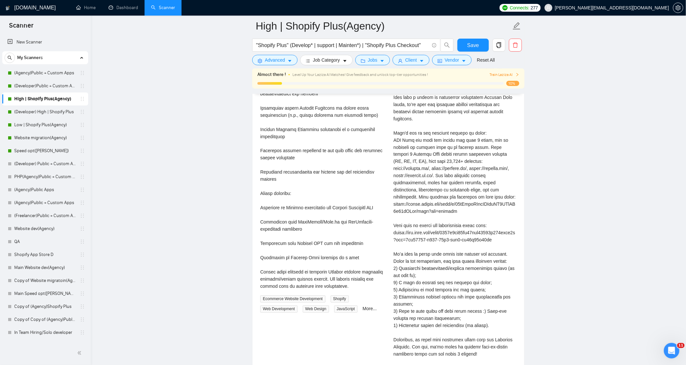
scroll to position [1405, 0]
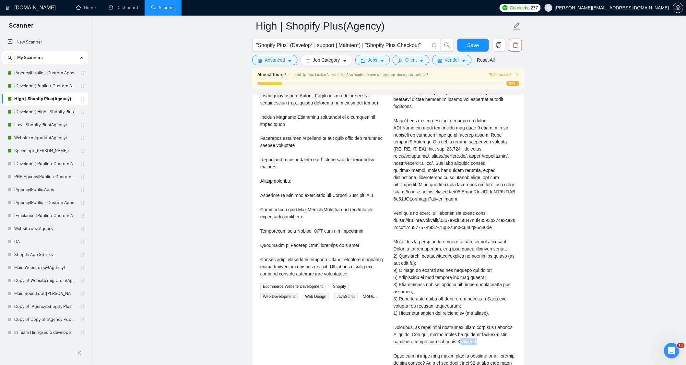
drag, startPoint x: 462, startPoint y: 338, endPoint x: 451, endPoint y: 338, distance: 10.4
click at [451, 338] on div "Cover letter" at bounding box center [455, 213] width 123 height 364
click at [486, 341] on div "Cover letter" at bounding box center [455, 213] width 123 height 364
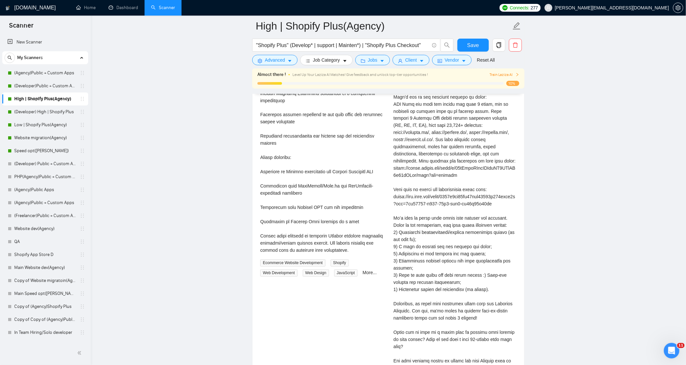
scroll to position [1441, 0]
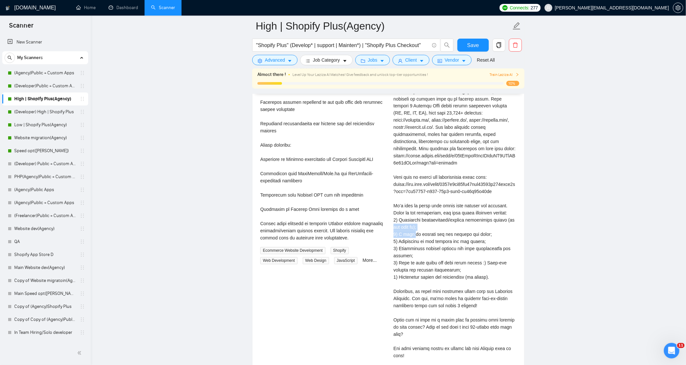
drag, startPoint x: 390, startPoint y: 221, endPoint x: 411, endPoint y: 232, distance: 23.1
click at [411, 232] on div "[PERSON_NAME] ⚡️Boosted Expert Shopify Developer | Shopify Plus/2.0 | App + The…" at bounding box center [454, 161] width 133 height 430
click at [432, 228] on div "Cover letter" at bounding box center [455, 177] width 123 height 364
drag, startPoint x: 399, startPoint y: 233, endPoint x: 488, endPoint y: 232, distance: 88.9
click at [488, 232] on div "Cover letter" at bounding box center [455, 177] width 123 height 364
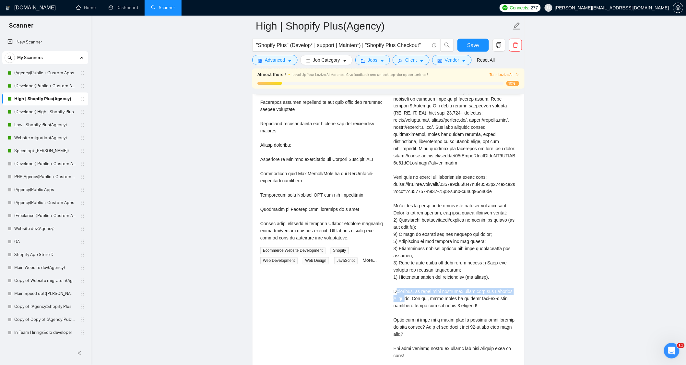
drag, startPoint x: 396, startPoint y: 290, endPoint x: 405, endPoint y: 294, distance: 10.4
click at [405, 294] on div "Cover letter" at bounding box center [455, 177] width 123 height 364
click at [412, 297] on div "Cover letter" at bounding box center [455, 177] width 123 height 364
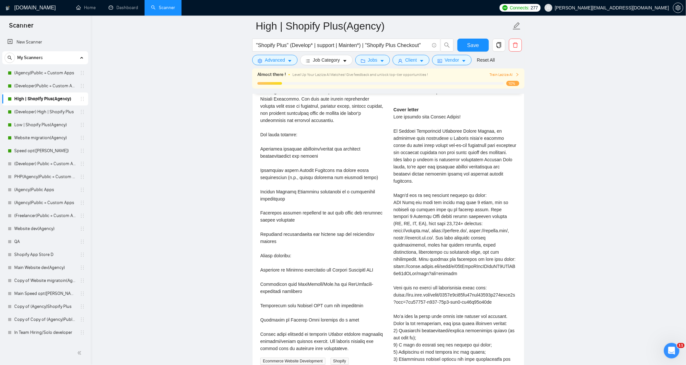
scroll to position [1333, 0]
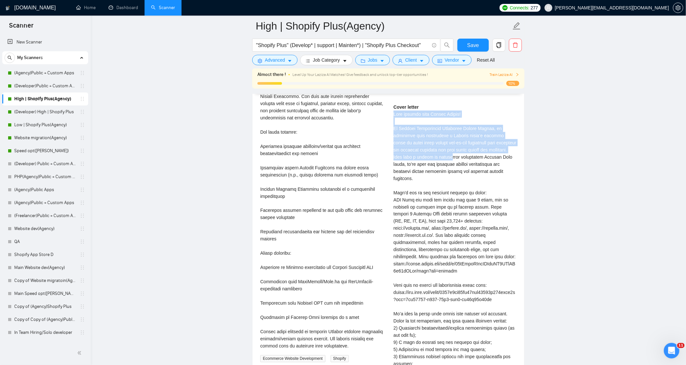
drag, startPoint x: 395, startPoint y: 114, endPoint x: 461, endPoint y: 162, distance: 82.1
click at [461, 162] on div "Cover letter" at bounding box center [455, 285] width 123 height 364
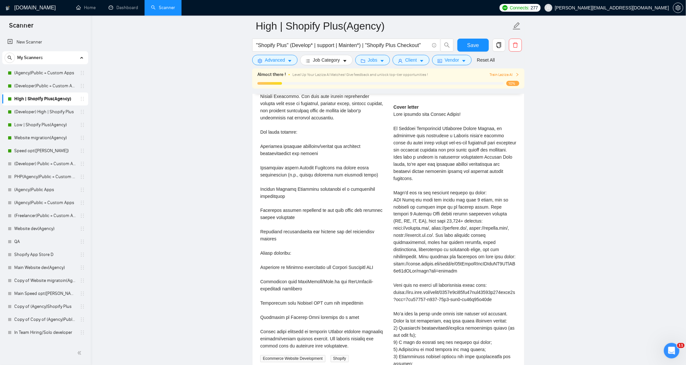
click at [475, 182] on div "Cover letter" at bounding box center [455, 285] width 123 height 364
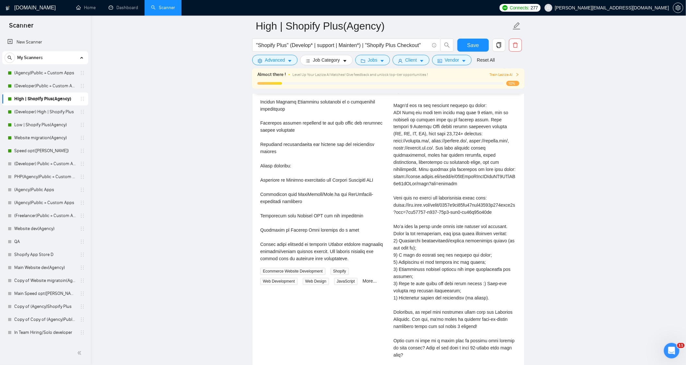
scroll to position [1441, 0]
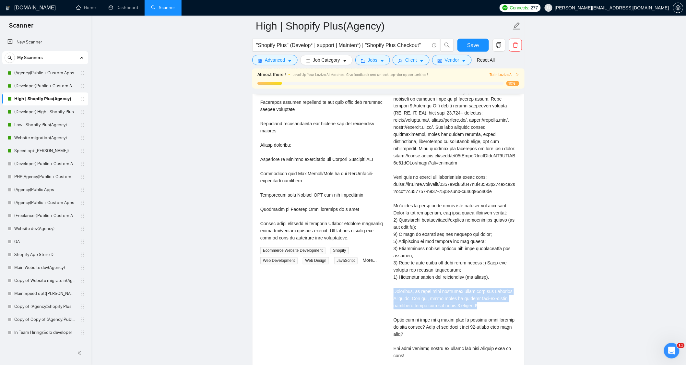
drag, startPoint x: 473, startPoint y: 303, endPoint x: 389, endPoint y: 290, distance: 85.4
click at [389, 290] on div "[PERSON_NAME] ⚡️Boosted Expert Shopify Developer | Shopify Plus/2.0 | App + The…" at bounding box center [454, 161] width 133 height 430
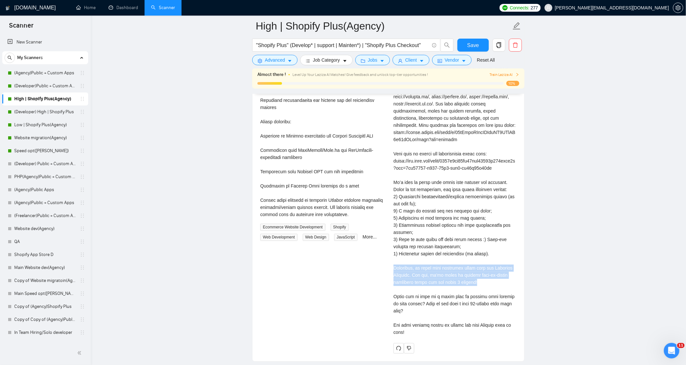
scroll to position [1477, 0]
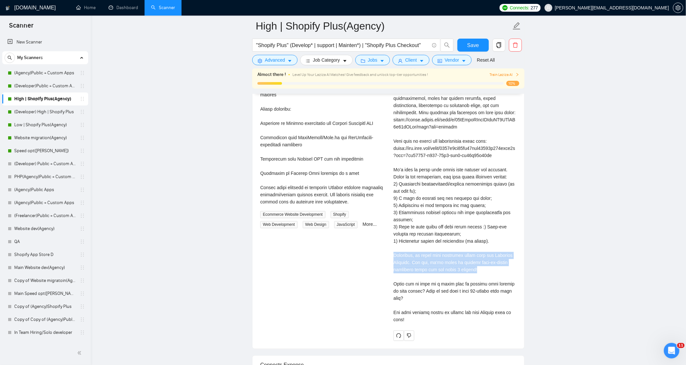
click at [465, 268] on div "Cover letter" at bounding box center [455, 141] width 123 height 364
click at [409, 254] on div "[PERSON_NAME] ⚡️Boosted Expert Shopify Developer | Shopify Plus/2.0 | App + The…" at bounding box center [454, 125] width 133 height 430
drag, startPoint x: 477, startPoint y: 177, endPoint x: 490, endPoint y: 177, distance: 13.3
click at [491, 177] on div "Cover letter" at bounding box center [455, 141] width 123 height 364
click at [490, 237] on div "Cover letter" at bounding box center [455, 141] width 123 height 364
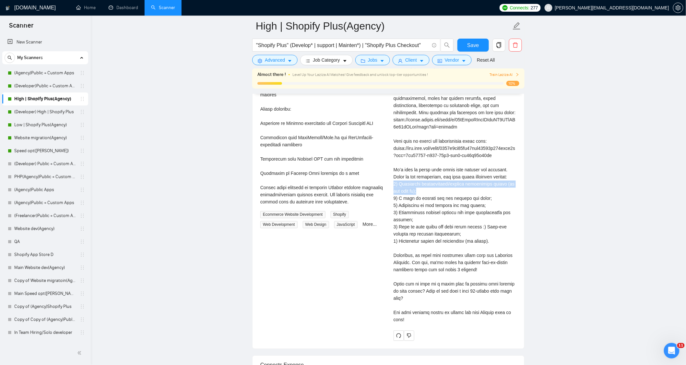
drag, startPoint x: 394, startPoint y: 181, endPoint x: 427, endPoint y: 188, distance: 33.9
click at [427, 188] on div "Cover letter" at bounding box center [455, 141] width 123 height 364
click at [426, 270] on div "Cover letter" at bounding box center [455, 141] width 123 height 364
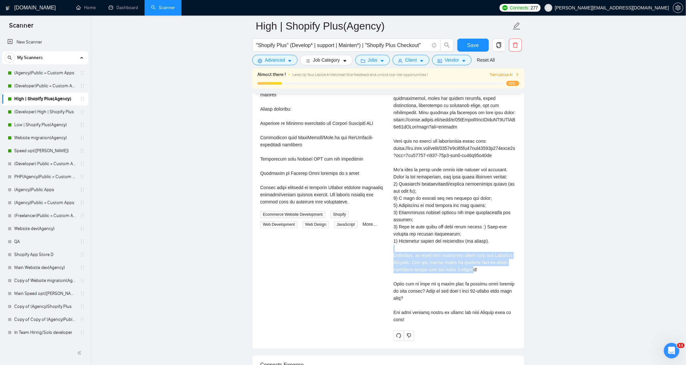
drag, startPoint x: 398, startPoint y: 249, endPoint x: 473, endPoint y: 269, distance: 78.5
click at [465, 269] on div "[PERSON_NAME] ⚡️Boosted Expert Shopify Developer | Shopify Plus/2.0 | App + The…" at bounding box center [454, 125] width 133 height 430
click at [475, 268] on div "Cover letter" at bounding box center [455, 141] width 123 height 364
drag, startPoint x: 467, startPoint y: 267, endPoint x: 434, endPoint y: 260, distance: 34.2
click at [434, 260] on div "Cover letter" at bounding box center [455, 141] width 123 height 364
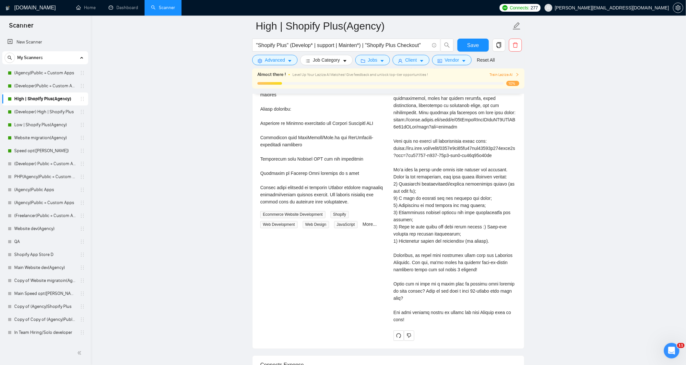
click at [476, 270] on div "Cover letter" at bounding box center [455, 141] width 123 height 364
drag, startPoint x: 432, startPoint y: 260, endPoint x: 473, endPoint y: 268, distance: 41.5
click at [472, 268] on div "Cover letter" at bounding box center [455, 141] width 123 height 364
click at [483, 270] on div "Cover letter" at bounding box center [455, 141] width 123 height 364
click at [474, 265] on div "Cover letter" at bounding box center [455, 141] width 123 height 364
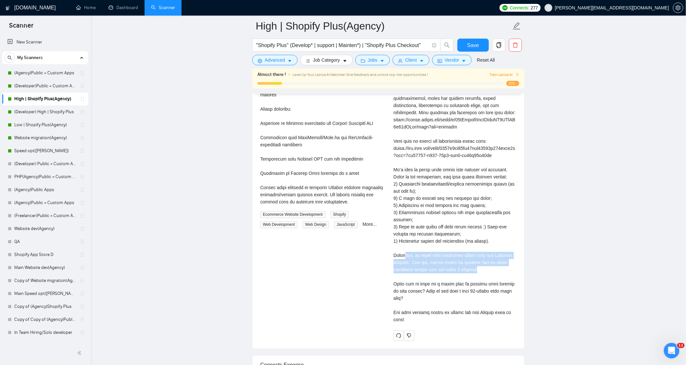
drag, startPoint x: 472, startPoint y: 269, endPoint x: 405, endPoint y: 254, distance: 69.1
click at [405, 254] on div "Cover letter" at bounding box center [455, 141] width 123 height 364
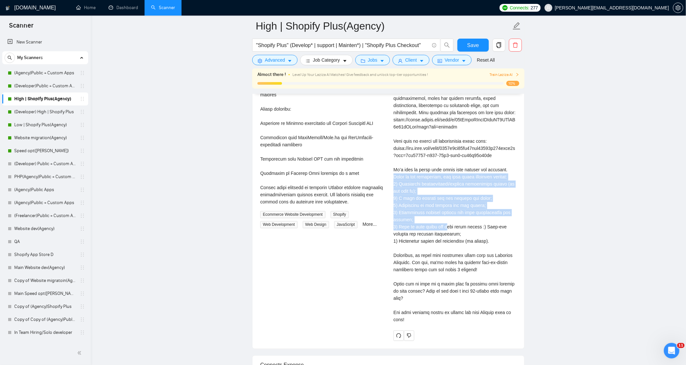
drag, startPoint x: 391, startPoint y: 178, endPoint x: 446, endPoint y: 225, distance: 72.2
click at [446, 225] on div "[PERSON_NAME] ⚡️Boosted Expert Shopify Developer | Shopify Plus/2.0 | App + The…" at bounding box center [454, 125] width 133 height 430
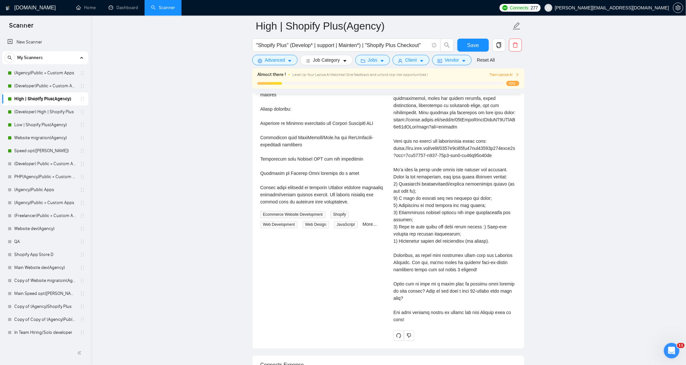
click at [445, 254] on div "Cover letter" at bounding box center [455, 141] width 123 height 364
drag, startPoint x: 399, startPoint y: 224, endPoint x: 478, endPoint y: 226, distance: 79.5
click at [478, 226] on div "Cover letter" at bounding box center [455, 141] width 123 height 364
drag, startPoint x: 394, startPoint y: 166, endPoint x: 517, endPoint y: 159, distance: 123.8
click at [517, 159] on div "[PERSON_NAME] ⚡️Boosted Expert Shopify Developer | Shopify Plus/2.0 | App + The…" at bounding box center [454, 125] width 133 height 430
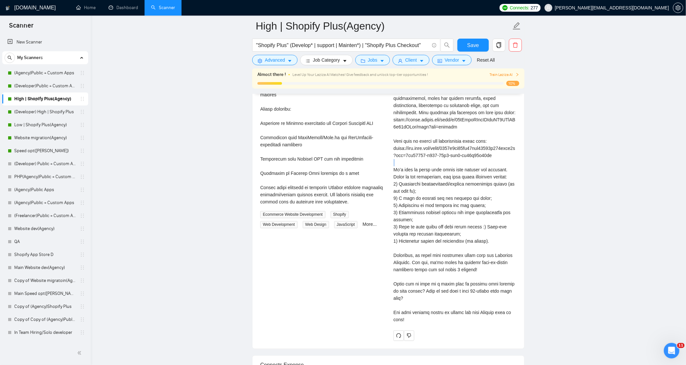
click at [509, 160] on div "Cover letter" at bounding box center [455, 141] width 123 height 364
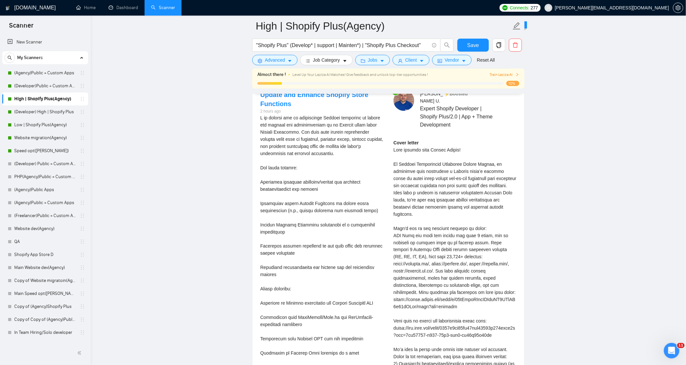
scroll to position [1297, 0]
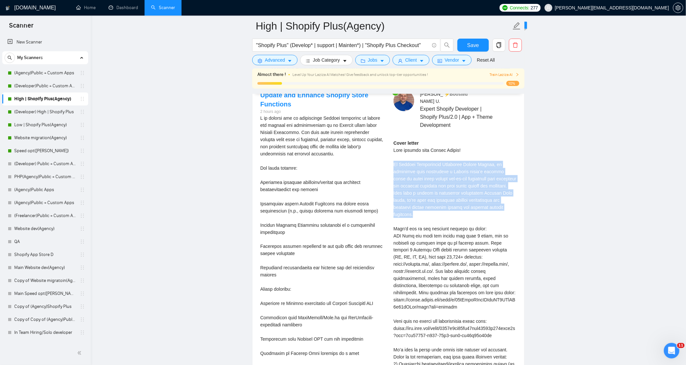
drag, startPoint x: 393, startPoint y: 160, endPoint x: 424, endPoint y: 211, distance: 59.7
click at [424, 211] on div "Cover letter" at bounding box center [455, 321] width 123 height 364
click at [449, 215] on div "Cover letter" at bounding box center [455, 321] width 123 height 364
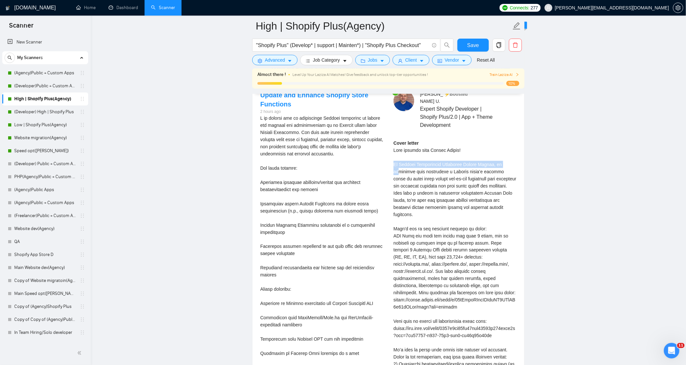
drag, startPoint x: 393, startPoint y: 163, endPoint x: 398, endPoint y: 169, distance: 7.3
click at [398, 169] on div "[PERSON_NAME] ⚡️Boosted Expert Shopify Developer | Shopify Plus/2.0 | App + The…" at bounding box center [454, 305] width 133 height 430
click at [404, 176] on div "Cover letter" at bounding box center [455, 321] width 123 height 364
drag, startPoint x: 393, startPoint y: 191, endPoint x: 398, endPoint y: 196, distance: 7.6
click at [398, 196] on div "[PERSON_NAME] ⚡️Boosted Expert Shopify Developer | Shopify Plus/2.0 | App + The…" at bounding box center [454, 305] width 133 height 430
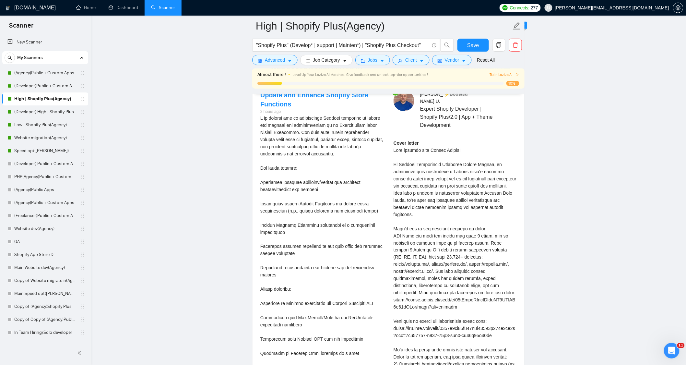
click at [410, 199] on div "Cover letter" at bounding box center [455, 321] width 123 height 364
click at [414, 197] on div "Cover letter" at bounding box center [455, 321] width 123 height 364
click at [435, 199] on div "Cover letter" at bounding box center [455, 321] width 123 height 364
drag, startPoint x: 424, startPoint y: 198, endPoint x: 415, endPoint y: 204, distance: 10.7
click at [415, 208] on div "Cover letter" at bounding box center [455, 321] width 123 height 364
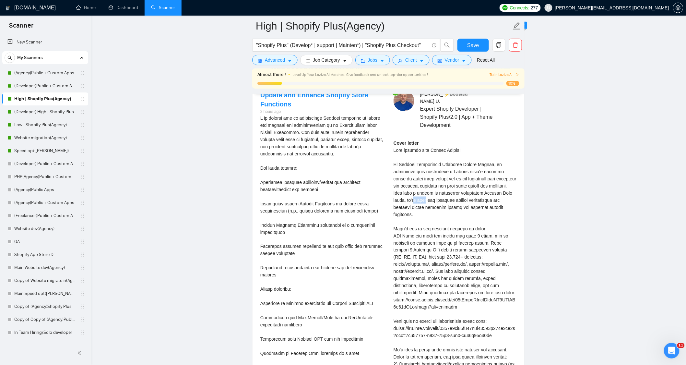
drag, startPoint x: 417, startPoint y: 197, endPoint x: 427, endPoint y: 196, distance: 9.8
click at [426, 196] on div "Cover letter" at bounding box center [455, 321] width 123 height 364
drag, startPoint x: 450, startPoint y: 197, endPoint x: 486, endPoint y: 197, distance: 36.6
click at [486, 197] on div "Cover letter" at bounding box center [455, 321] width 123 height 364
drag, startPoint x: 410, startPoint y: 205, endPoint x: 496, endPoint y: 215, distance: 86.8
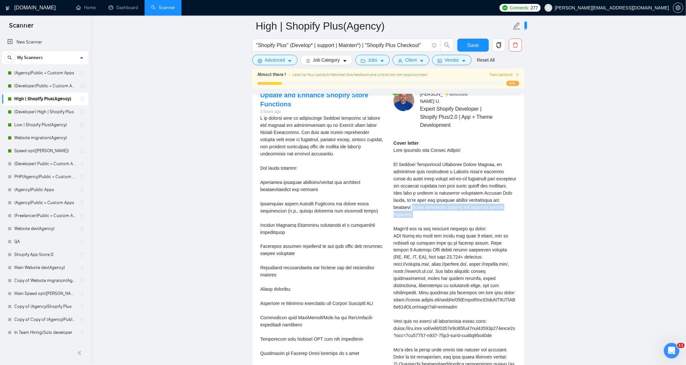
click at [496, 215] on div "Cover letter" at bounding box center [455, 321] width 123 height 364
click at [413, 216] on div "Cover letter" at bounding box center [455, 321] width 123 height 364
drag, startPoint x: 405, startPoint y: 198, endPoint x: 426, endPoint y: 197, distance: 21.4
click at [426, 197] on div "Cover letter" at bounding box center [455, 321] width 123 height 364
click at [420, 211] on div "Cover letter" at bounding box center [455, 321] width 123 height 364
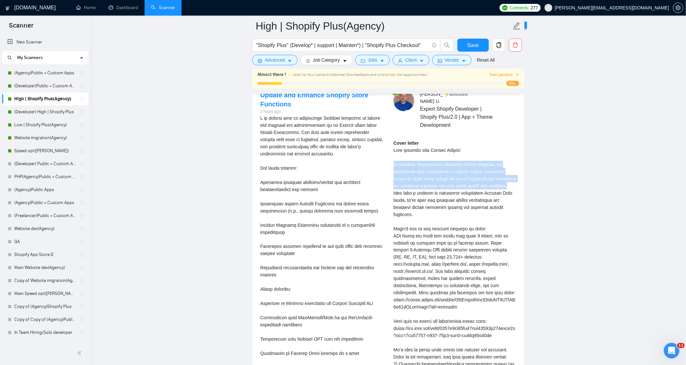
drag, startPoint x: 393, startPoint y: 162, endPoint x: 512, endPoint y: 184, distance: 121.2
click at [512, 184] on div "[PERSON_NAME] ⚡️Boosted Expert Shopify Developer | Shopify Plus/2.0 | App + The…" at bounding box center [454, 305] width 133 height 430
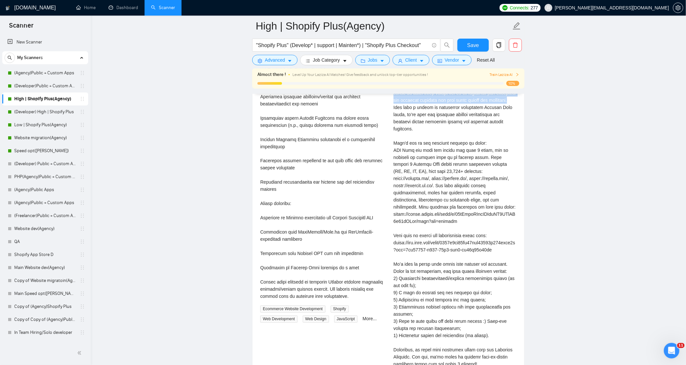
scroll to position [1405, 0]
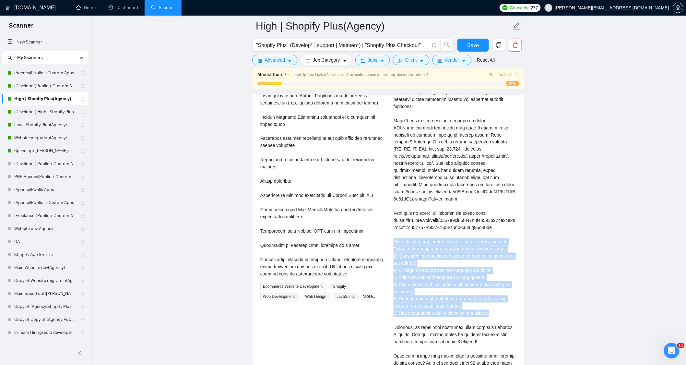
drag, startPoint x: 394, startPoint y: 238, endPoint x: 498, endPoint y: 310, distance: 126.3
click at [498, 310] on div "Cover letter" at bounding box center [455, 213] width 123 height 364
click at [484, 237] on div "Cover letter" at bounding box center [455, 213] width 123 height 364
drag, startPoint x: 426, startPoint y: 255, endPoint x: 468, endPoint y: 341, distance: 96.2
click at [468, 341] on div "[PERSON_NAME] ⚡️Boosted Expert Shopify Developer | Shopify Plus/2.0 | App + The…" at bounding box center [454, 197] width 133 height 430
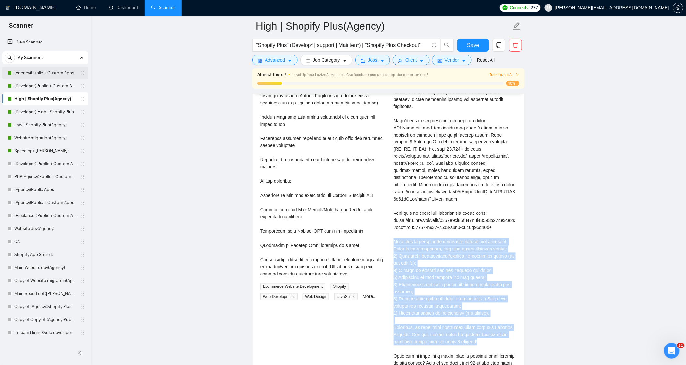
click at [33, 73] on link "(Agency)Public + Custom Apps" at bounding box center [45, 72] width 62 height 13
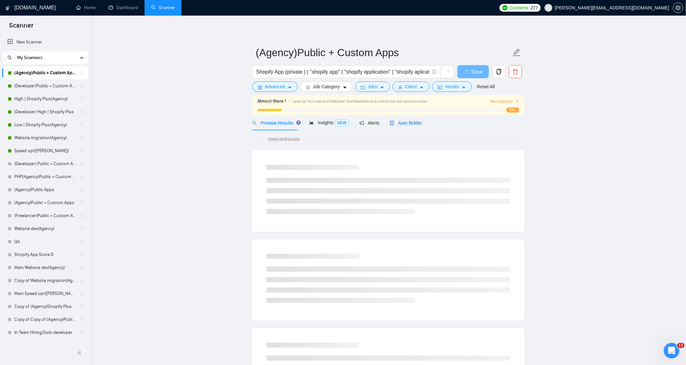
click at [408, 122] on span "Auto Bidder" at bounding box center [406, 122] width 32 height 5
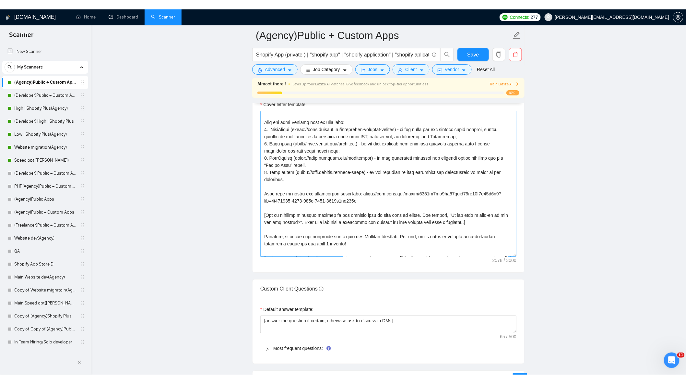
scroll to position [107, 0]
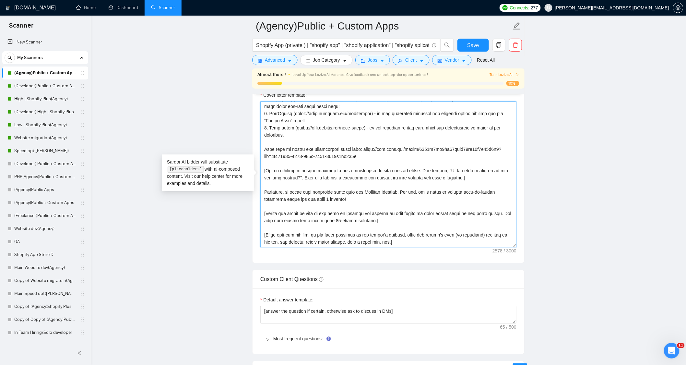
drag, startPoint x: 264, startPoint y: 196, endPoint x: 396, endPoint y: 197, distance: 131.7
click at [396, 197] on textarea "Cover letter template:" at bounding box center [388, 174] width 256 height 146
click at [355, 204] on textarea "Cover letter template:" at bounding box center [388, 174] width 256 height 146
drag, startPoint x: 318, startPoint y: 204, endPoint x: 311, endPoint y: 202, distance: 7.4
click at [310, 202] on textarea "Cover letter template:" at bounding box center [388, 174] width 256 height 146
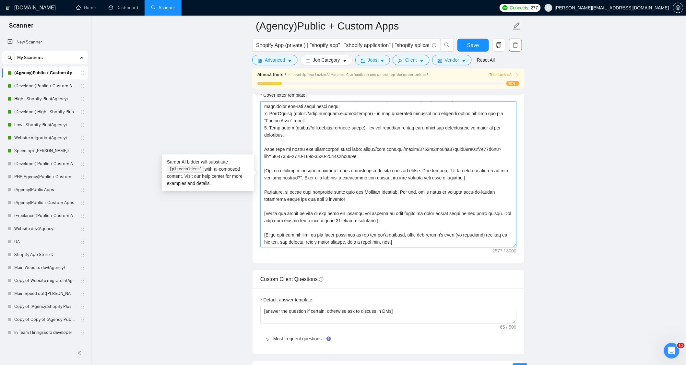
click at [344, 204] on textarea "Cover letter template:" at bounding box center [388, 174] width 256 height 146
drag, startPoint x: 265, startPoint y: 195, endPoint x: 344, endPoint y: 201, distance: 79.3
click at [344, 201] on textarea "Cover letter template:" at bounding box center [388, 174] width 256 height 146
click at [359, 205] on textarea "Cover letter template:" at bounding box center [388, 174] width 256 height 146
type textarea "[Write a personal greeting using the client's name or company name (if any is p…"
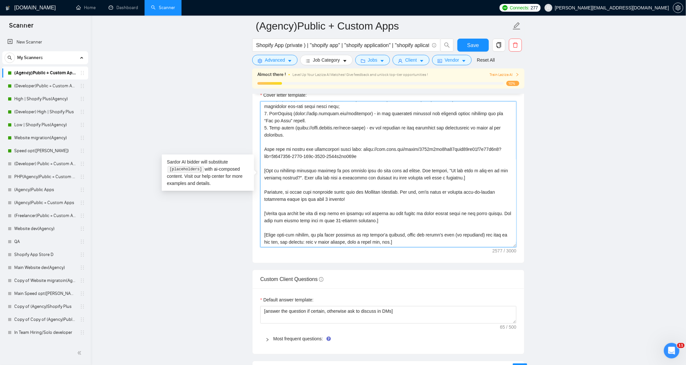
drag, startPoint x: 461, startPoint y: 195, endPoint x: 484, endPoint y: 192, distance: 23.2
click at [485, 192] on textarea "Cover letter template:" at bounding box center [388, 174] width 256 height 146
drag, startPoint x: 267, startPoint y: 205, endPoint x: 286, endPoint y: 206, distance: 19.5
click at [278, 209] on textarea "Cover letter template:" at bounding box center [388, 174] width 256 height 146
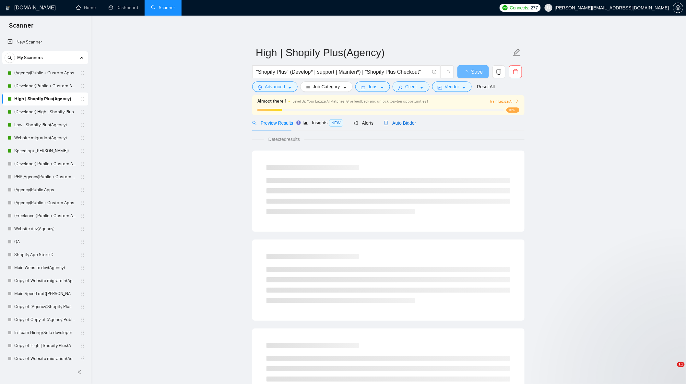
click at [401, 122] on span "Auto Bidder" at bounding box center [400, 122] width 32 height 5
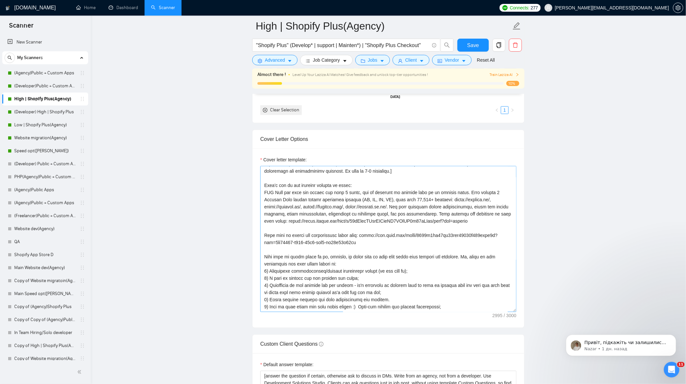
scroll to position [72, 0]
drag, startPoint x: 265, startPoint y: 187, endPoint x: 361, endPoint y: 188, distance: 96.0
click at [361, 188] on textarea "Cover letter template:" at bounding box center [388, 239] width 256 height 146
click at [42, 138] on link "Website migration(Agency)" at bounding box center [45, 137] width 62 height 13
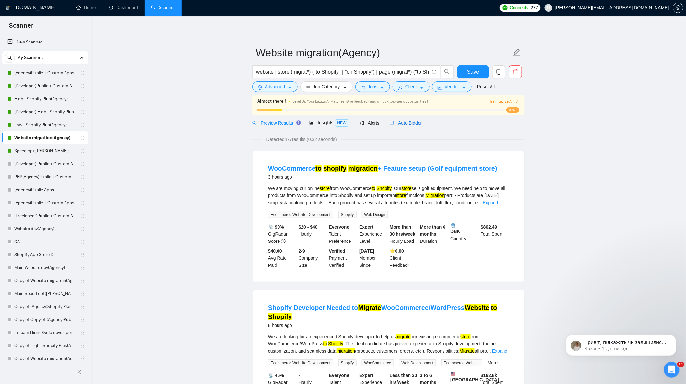
click at [400, 121] on span "Auto Bidder" at bounding box center [406, 122] width 32 height 5
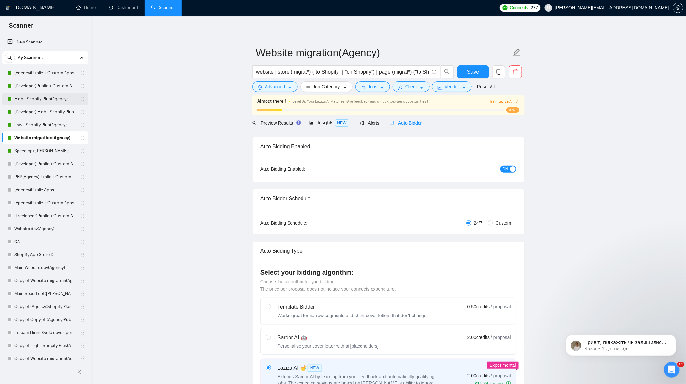
click at [40, 96] on link "High | Shopify Plus(Agency)" at bounding box center [45, 98] width 62 height 13
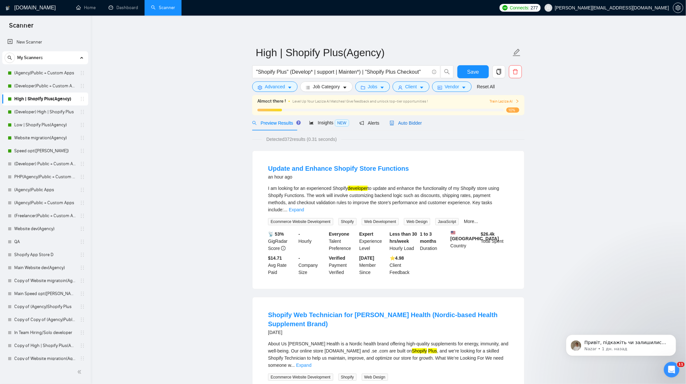
click at [404, 124] on span "Auto Bidder" at bounding box center [406, 122] width 32 height 5
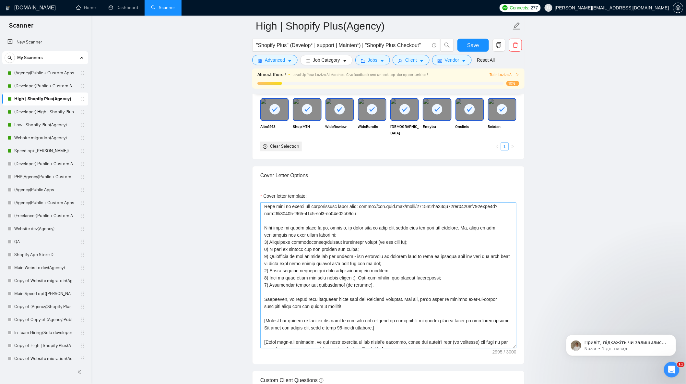
scroll to position [142, 0]
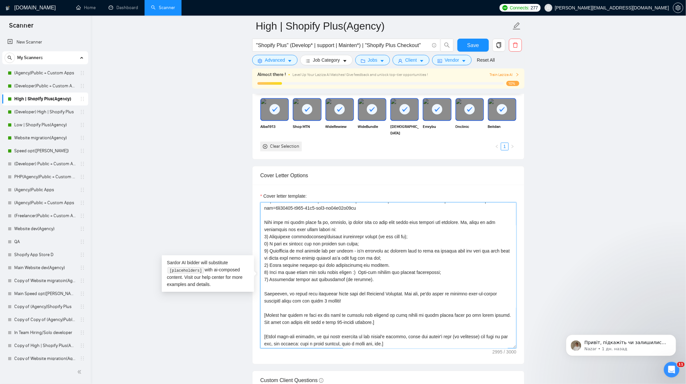
drag, startPoint x: 264, startPoint y: 238, endPoint x: 387, endPoint y: 311, distance: 143.0
click at [387, 311] on textarea "Cover letter template:" at bounding box center [388, 275] width 256 height 146
